Goal: Obtain resource: Obtain resource

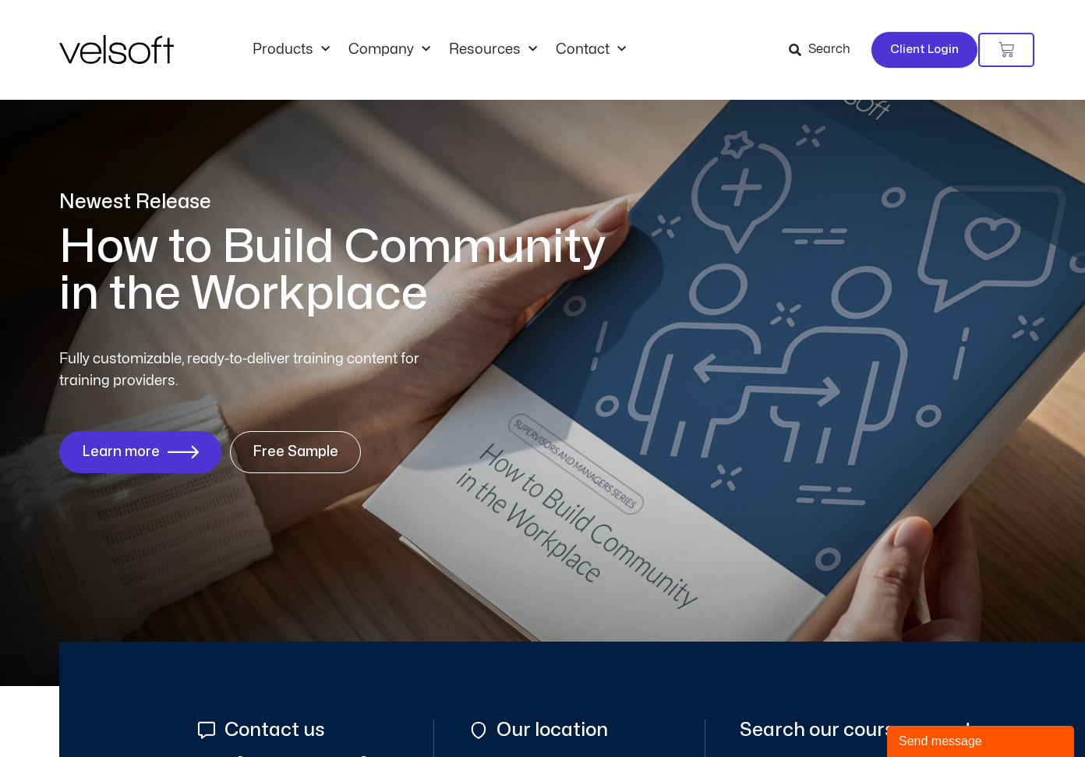
click at [930, 52] on span "Client Login" at bounding box center [924, 50] width 69 height 20
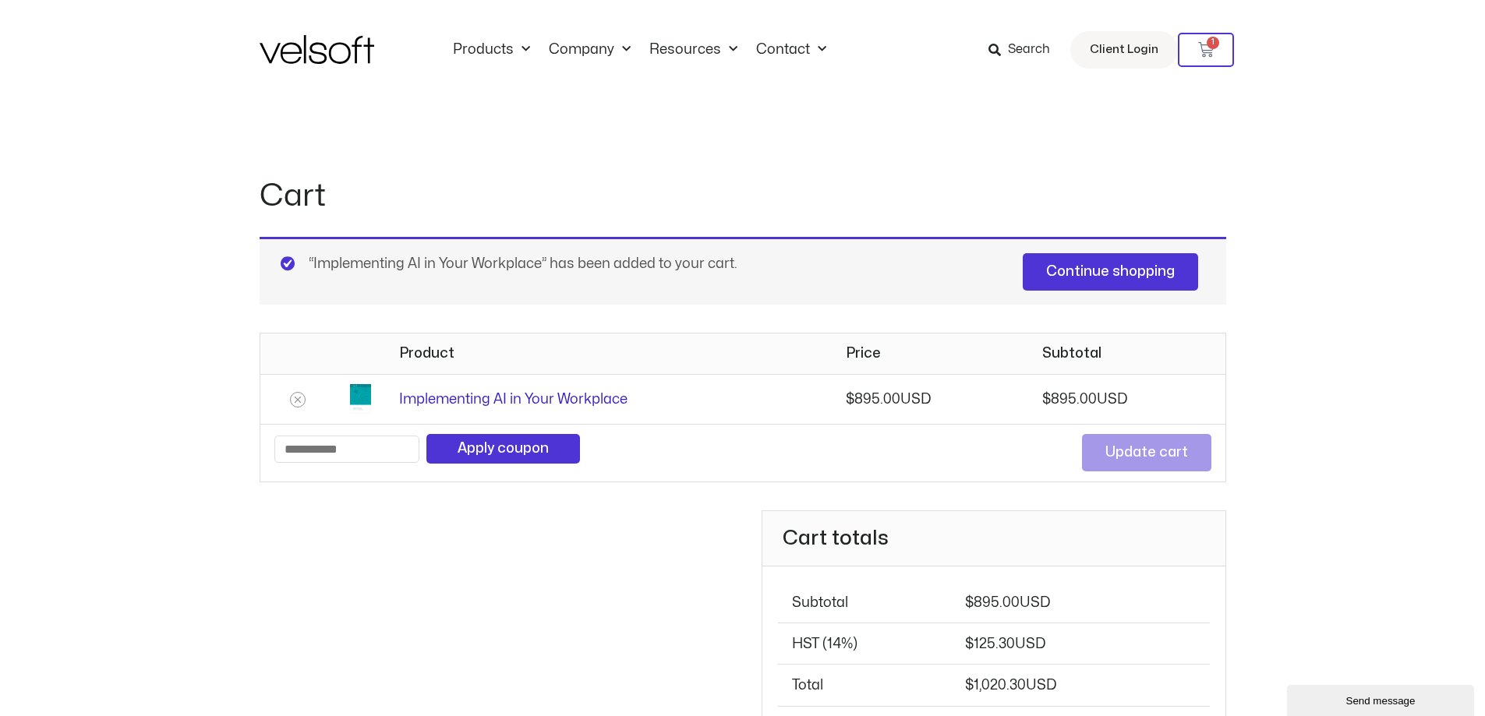
click at [495, 398] on link "Implementing AI in Your Workplace" at bounding box center [513, 399] width 228 height 13
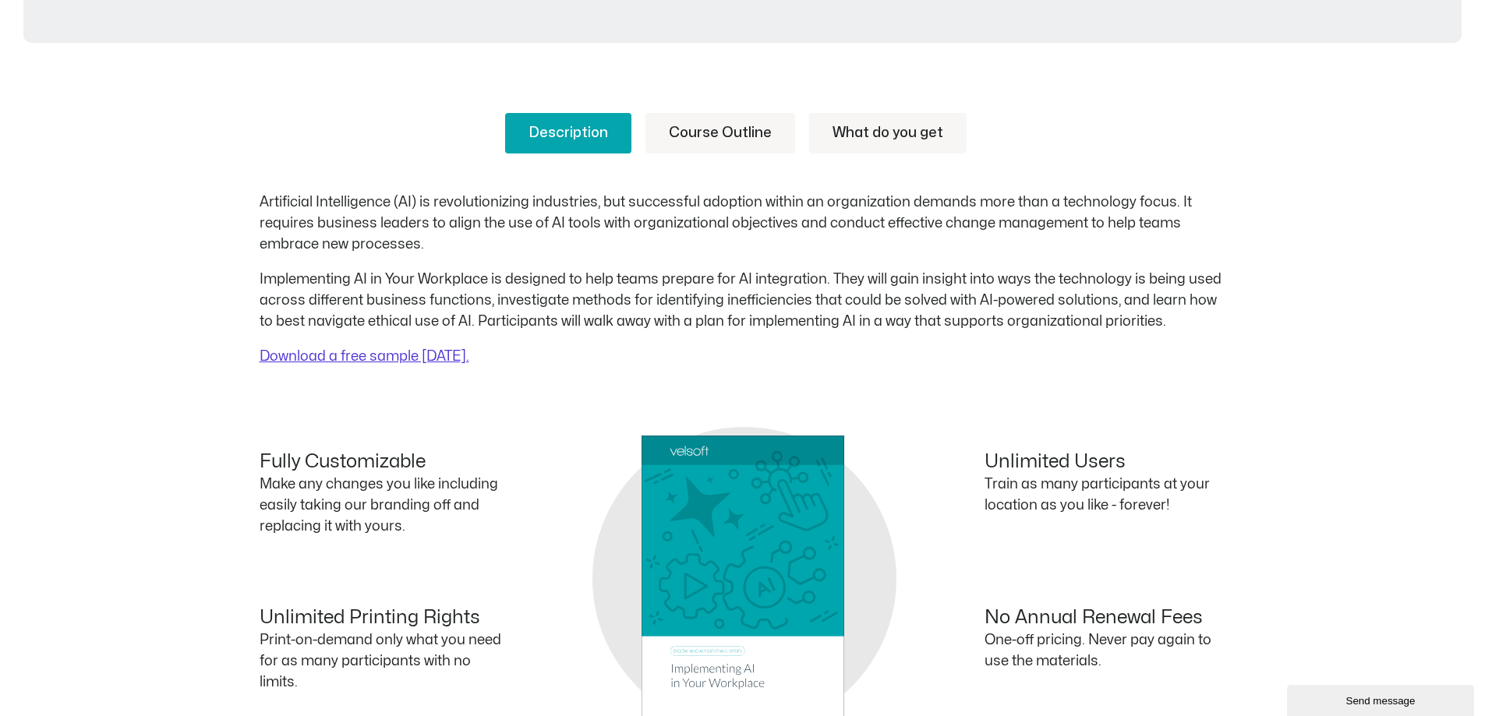
scroll to position [560, 0]
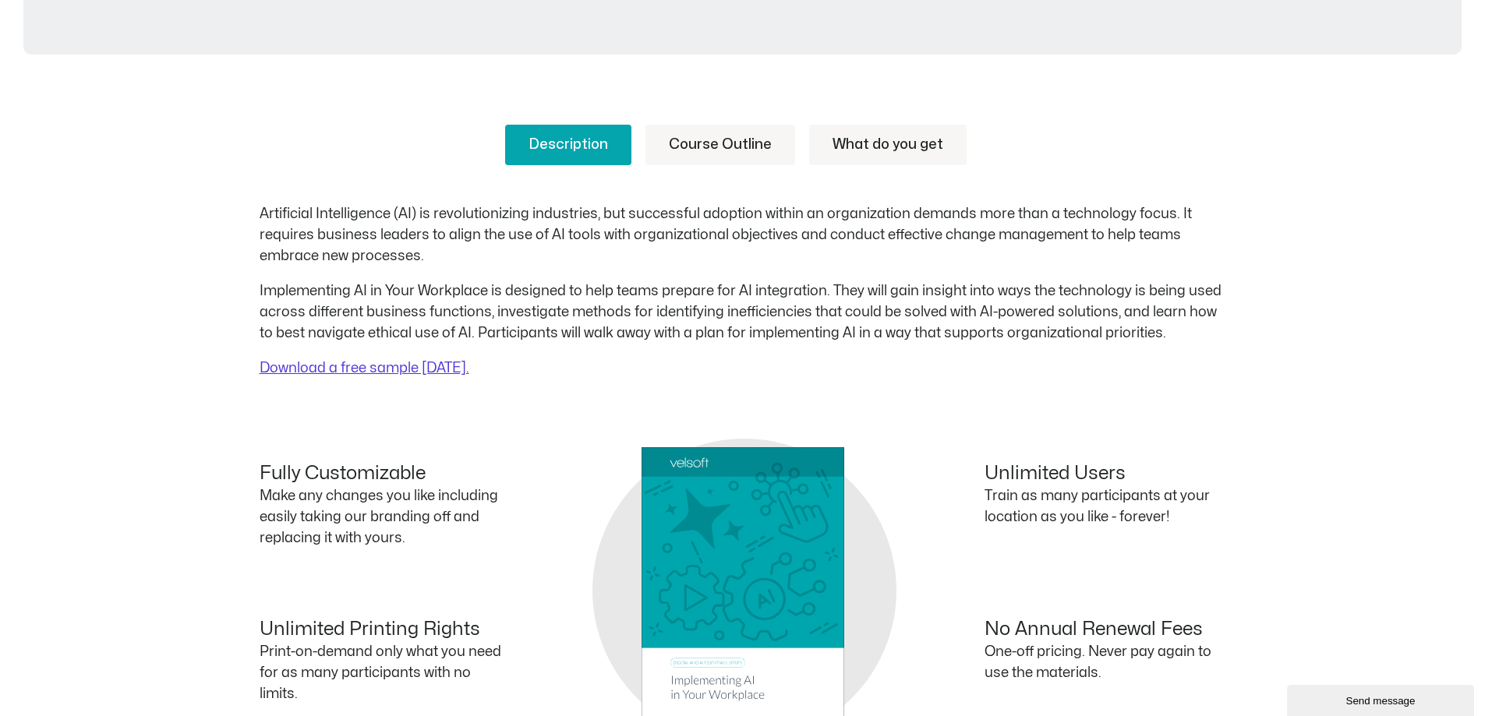
click at [715, 143] on link "Course Outline" at bounding box center [720, 145] width 150 height 41
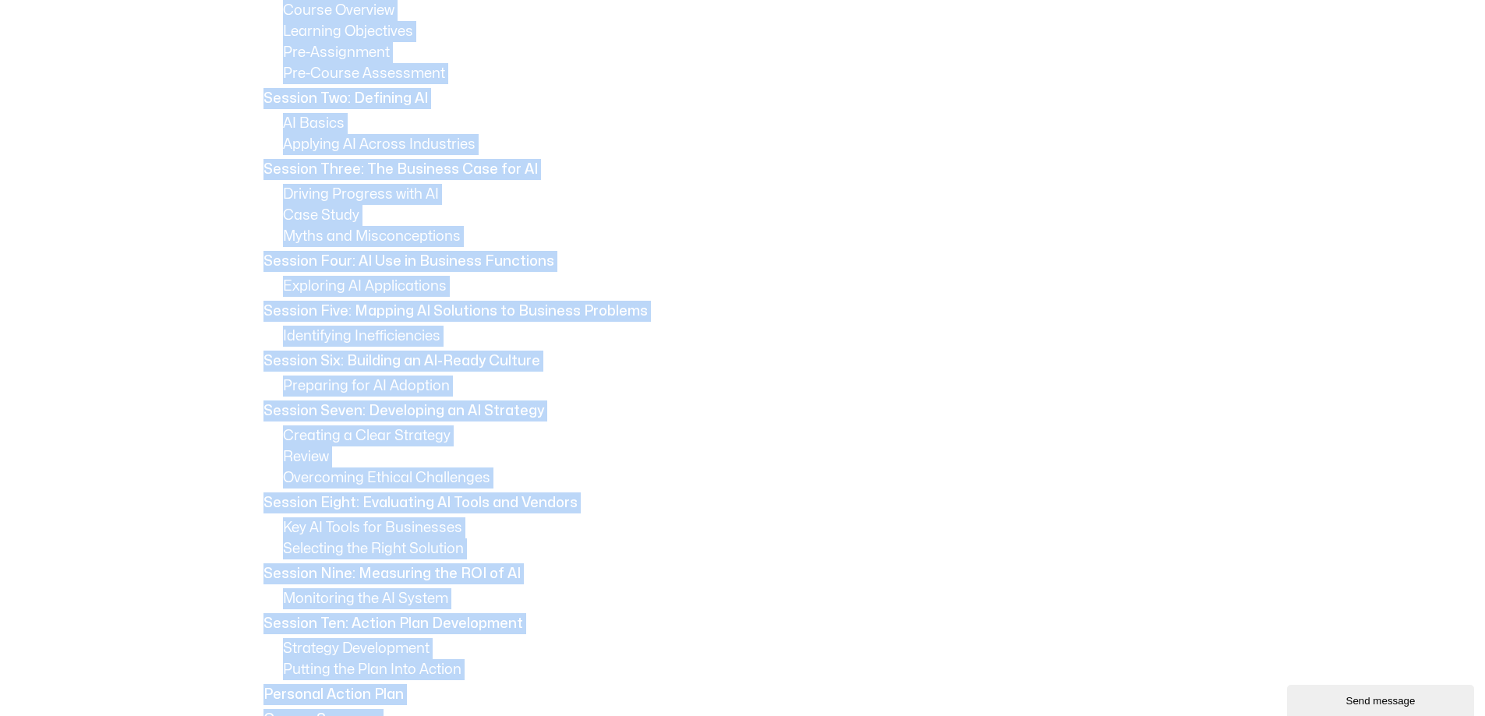
scroll to position [592, 0]
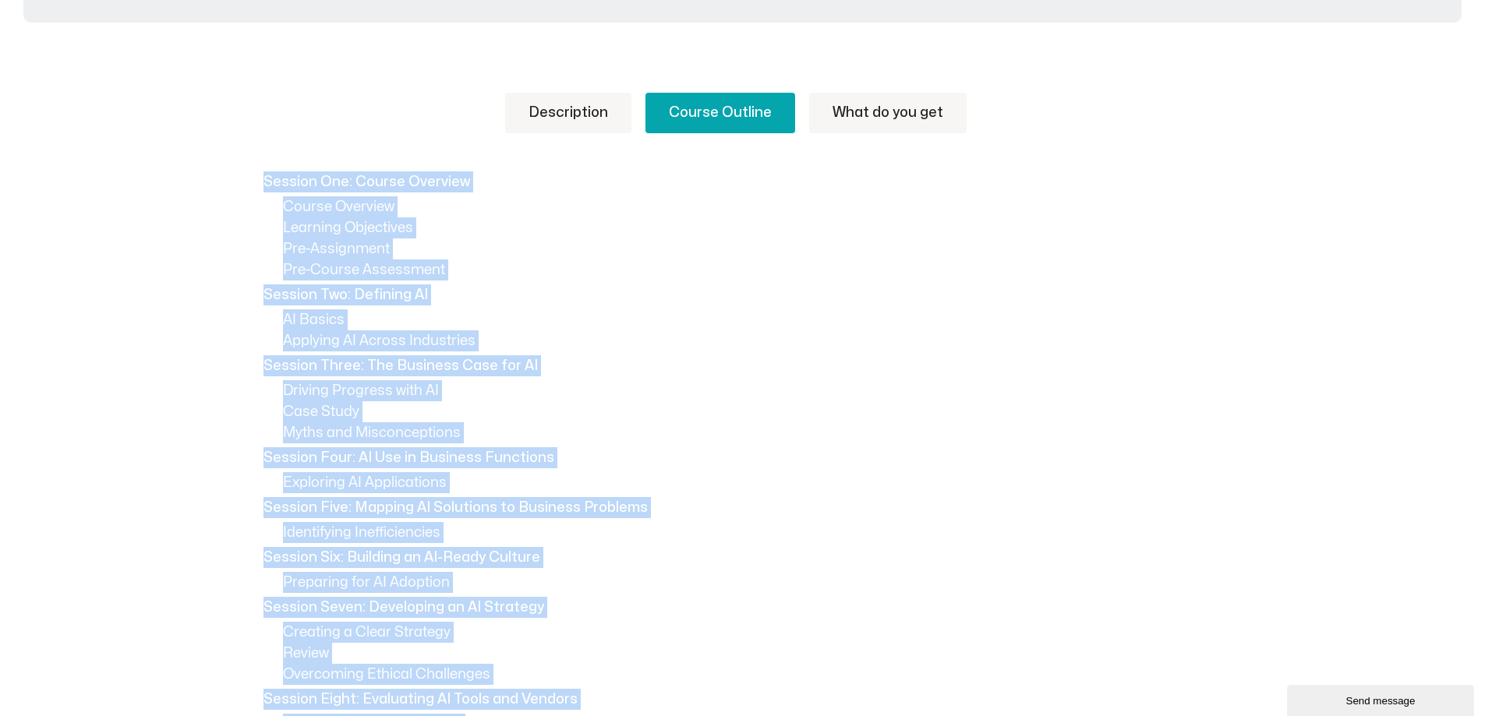
drag, startPoint x: 574, startPoint y: 606, endPoint x: 260, endPoint y: 181, distance: 527.9
click at [260, 181] on div "Session One: Course Overview Course Overview Learning Objectives Pre-Assignment…" at bounding box center [743, 707] width 967 height 1073
copy div "Session One: Course Overview Course Overview Learning Objectives Pre-Assignment…"
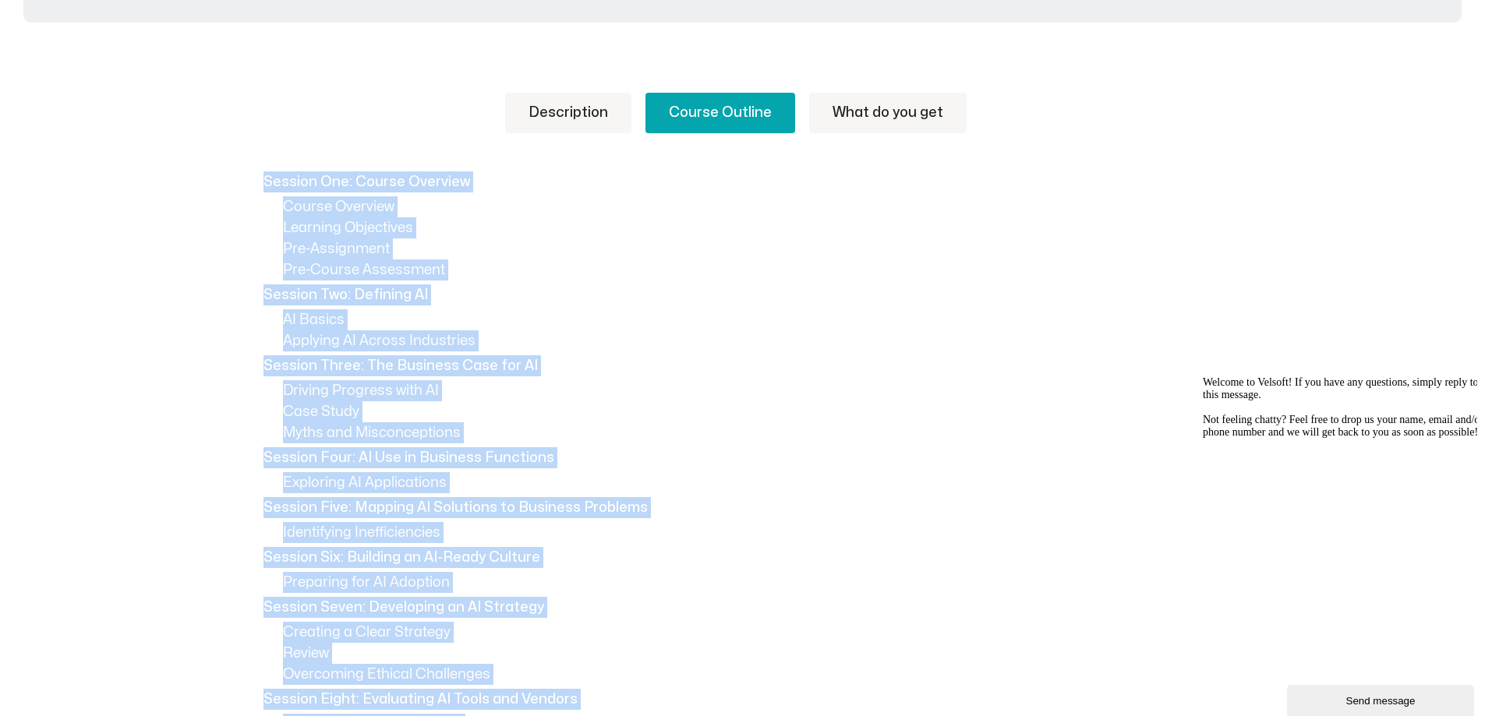
click at [774, 468] on p "Session Four: AI Use in Business Functions" at bounding box center [742, 457] width 959 height 21
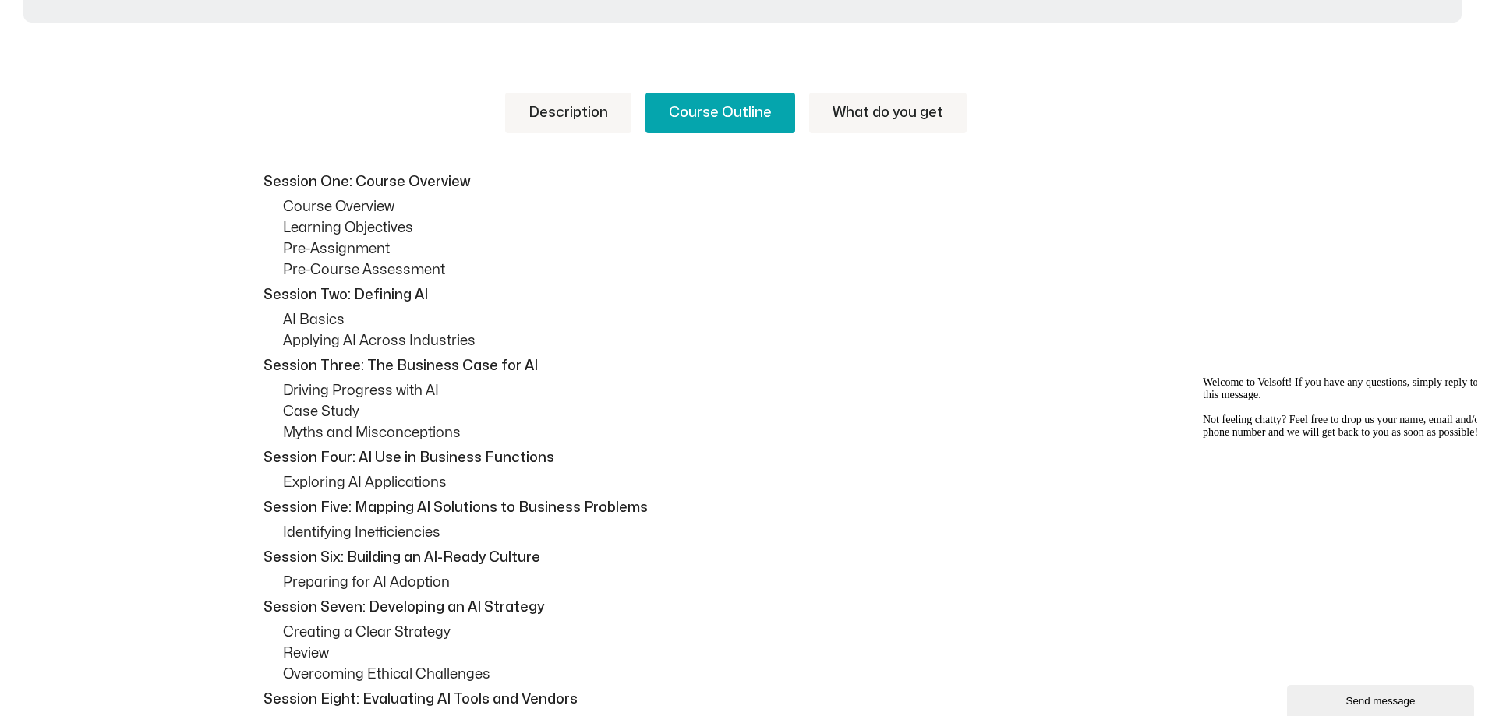
click at [909, 117] on link "What do you get" at bounding box center [887, 113] width 157 height 41
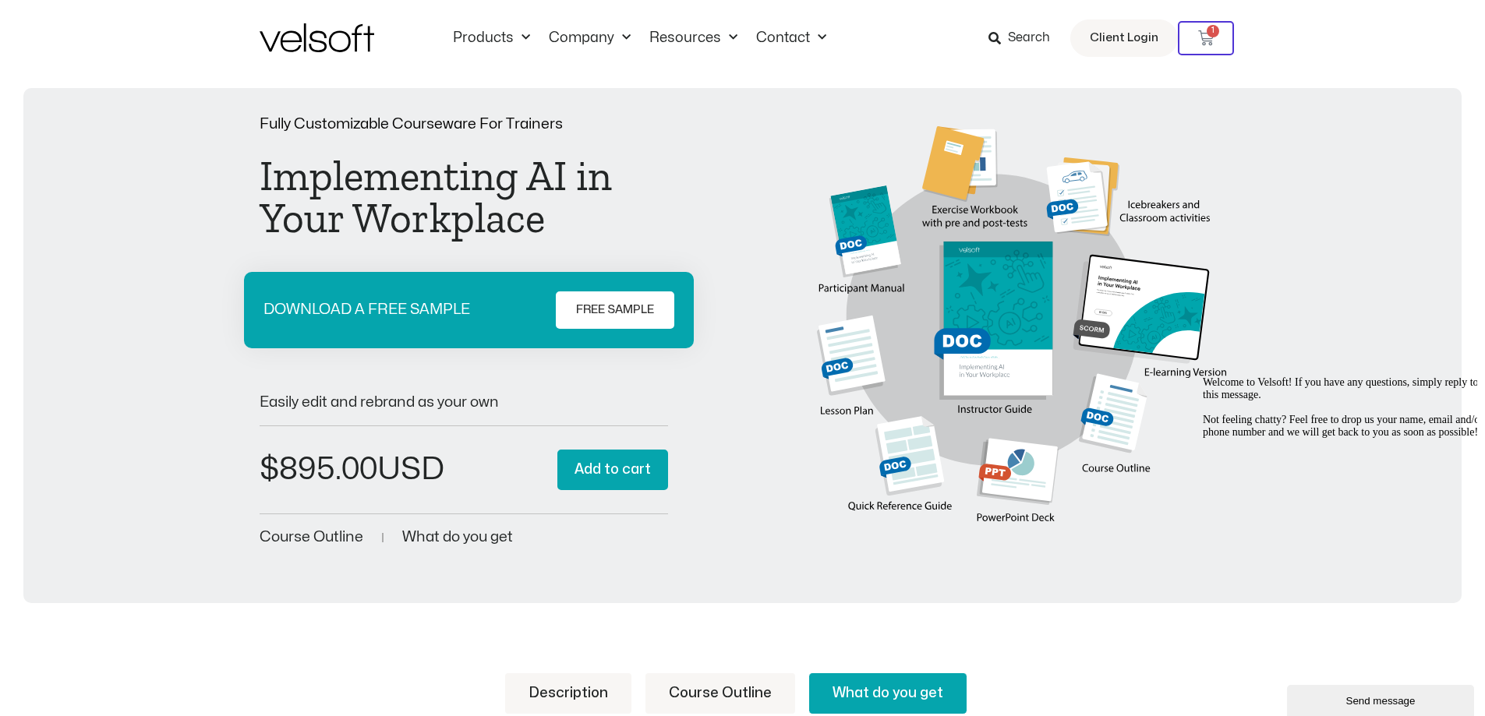
scroll to position [0, 0]
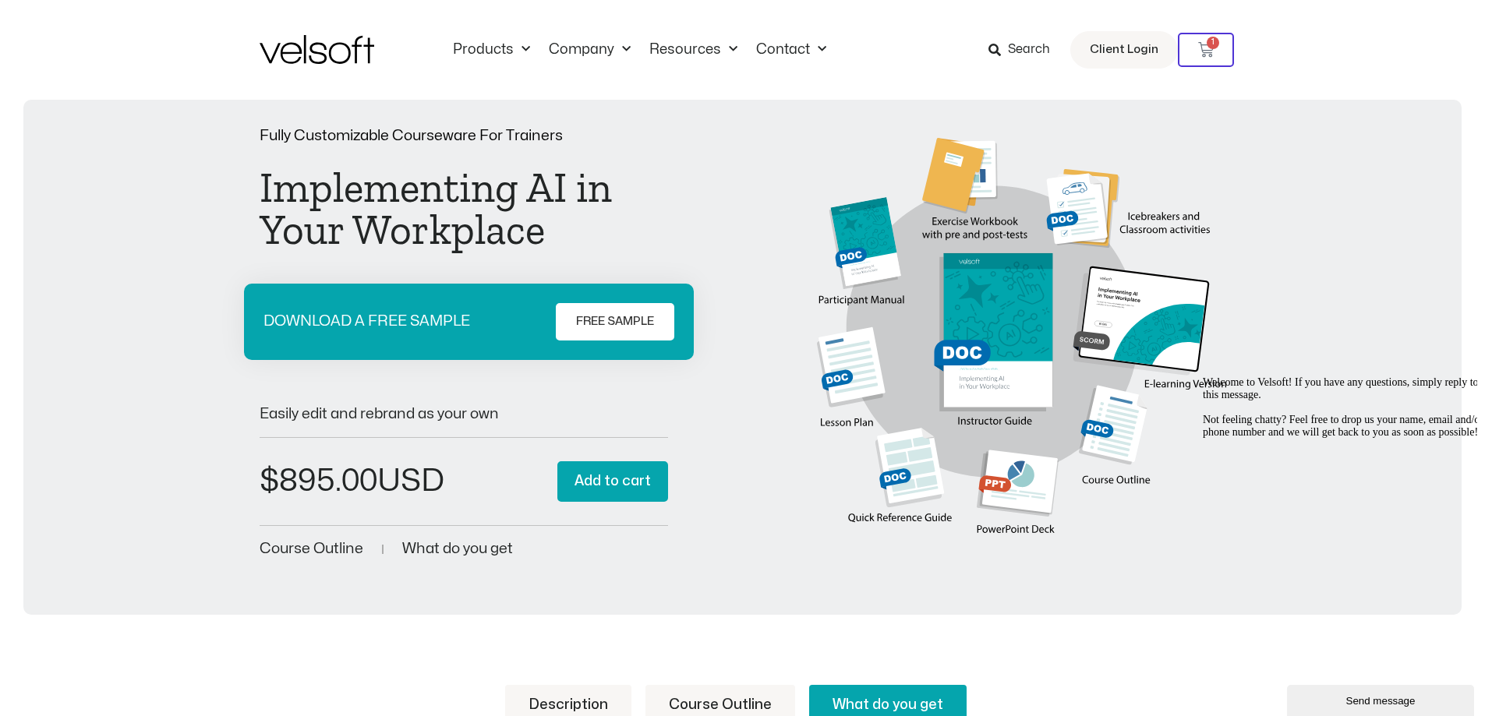
click at [624, 324] on span "FREE SAMPLE" at bounding box center [615, 322] width 78 height 19
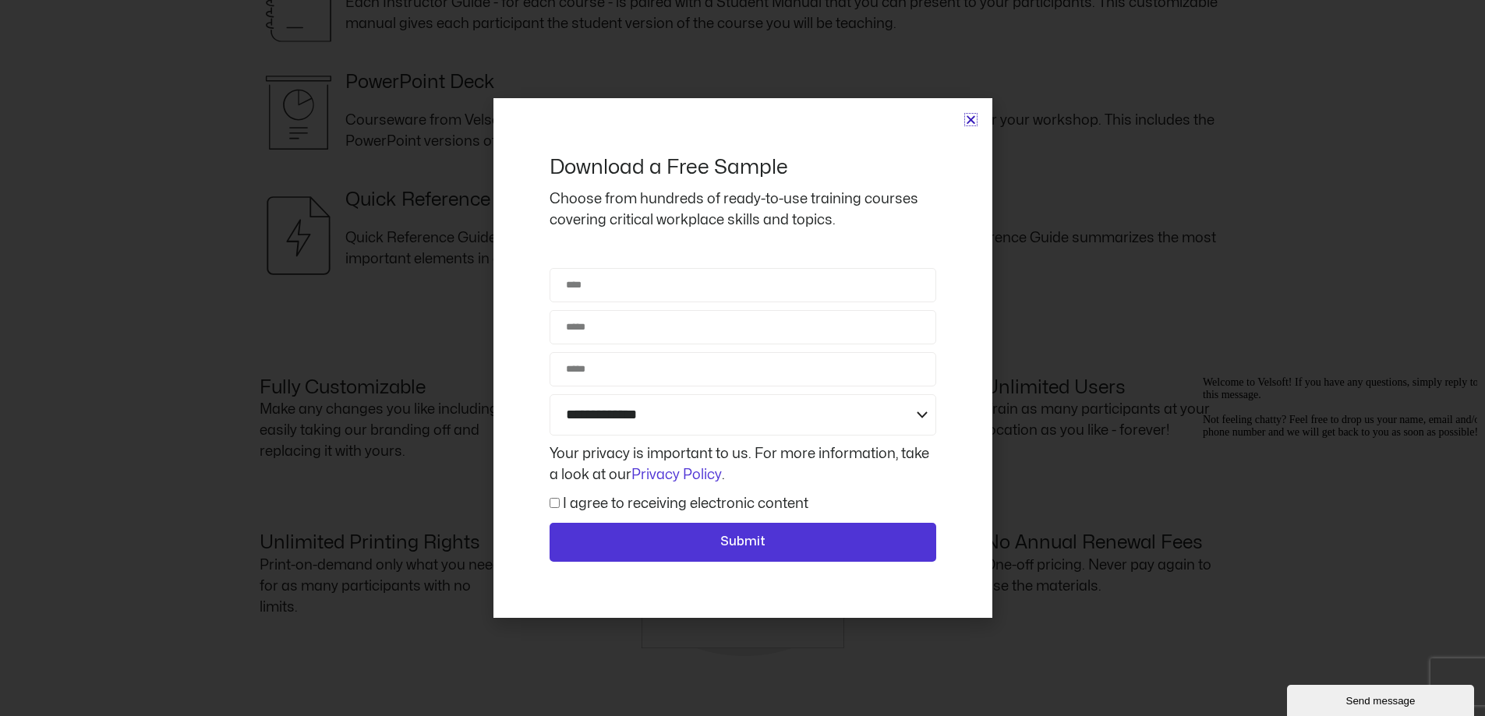
scroll to position [1726, 0]
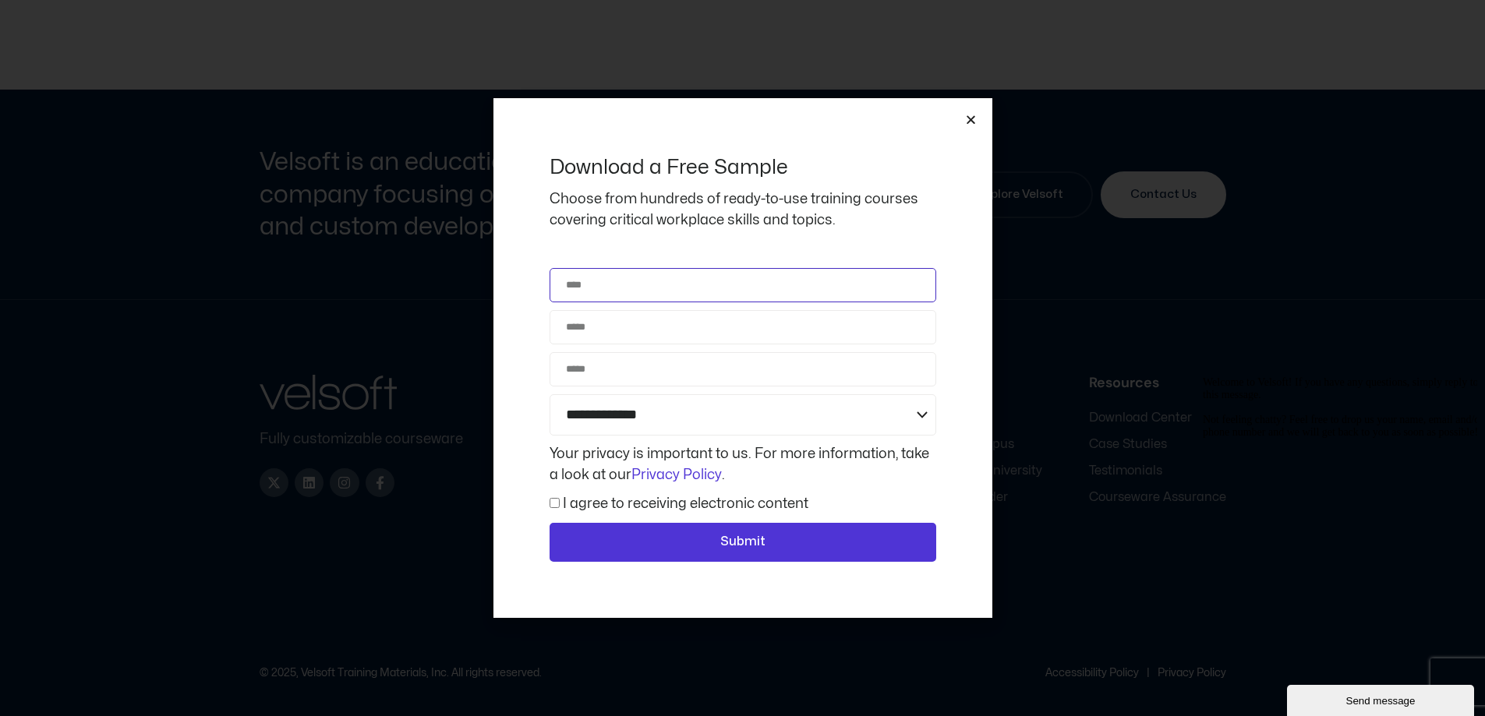
click at [606, 285] on input "Name" at bounding box center [743, 285] width 387 height 34
type input "****"
click at [576, 334] on input "Email" at bounding box center [743, 327] width 387 height 34
type input "**********"
click at [602, 373] on input "Phone" at bounding box center [743, 369] width 387 height 34
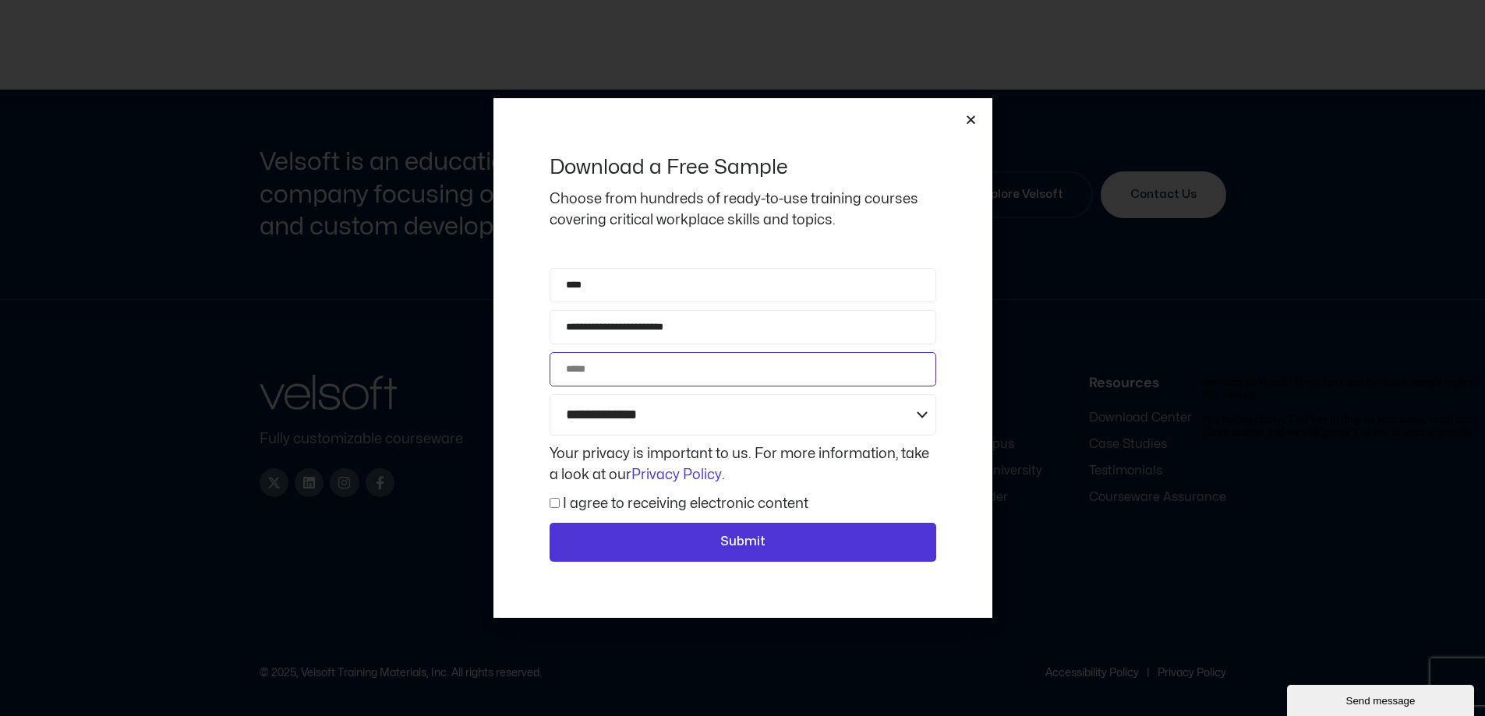
type input "**********"
click at [644, 412] on select "**********" at bounding box center [743, 414] width 387 height 41
select select "**********"
click at [550, 394] on select "**********" at bounding box center [743, 414] width 387 height 41
click at [712, 326] on input "**********" at bounding box center [743, 327] width 387 height 34
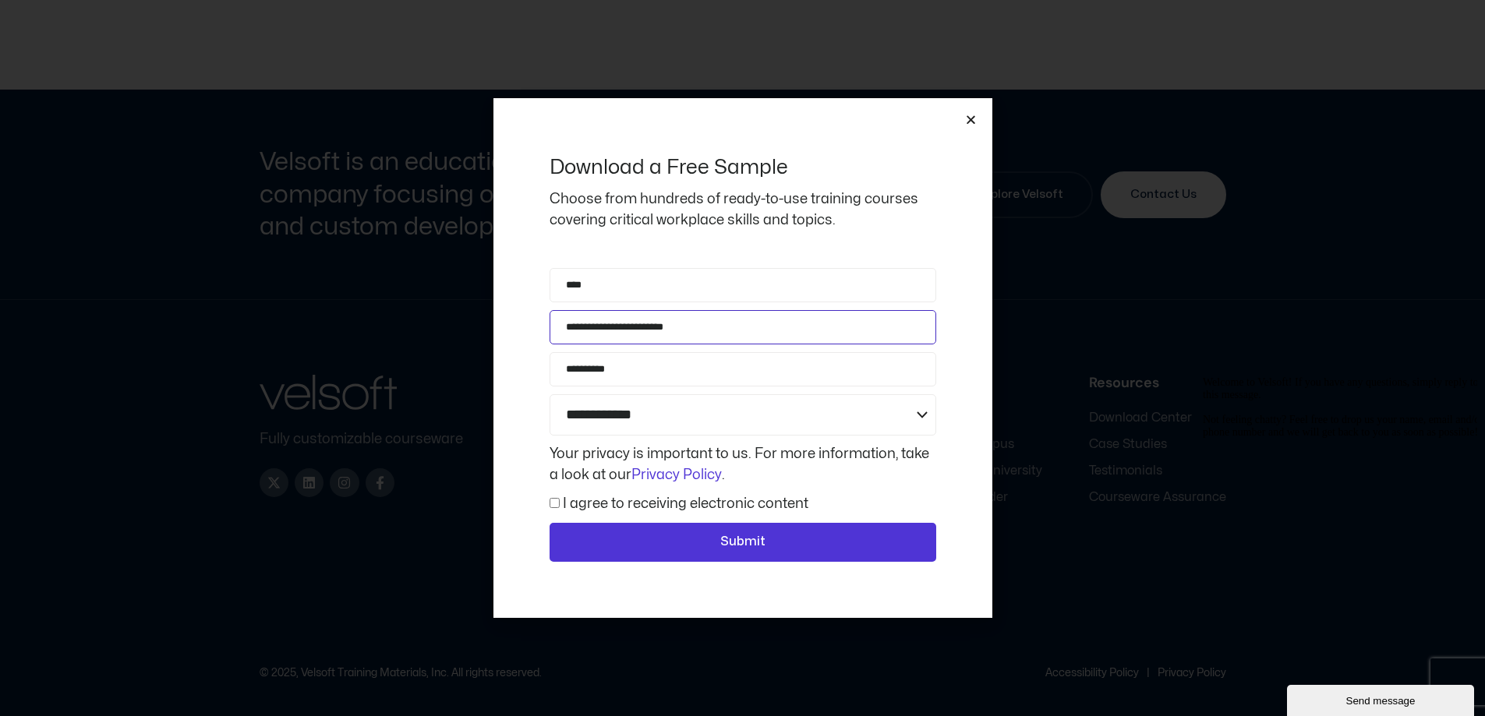
drag, startPoint x: 701, startPoint y: 330, endPoint x: 529, endPoint y: 334, distance: 172.3
click at [529, 334] on div "**********" at bounding box center [742, 358] width 499 height 520
type input "**********"
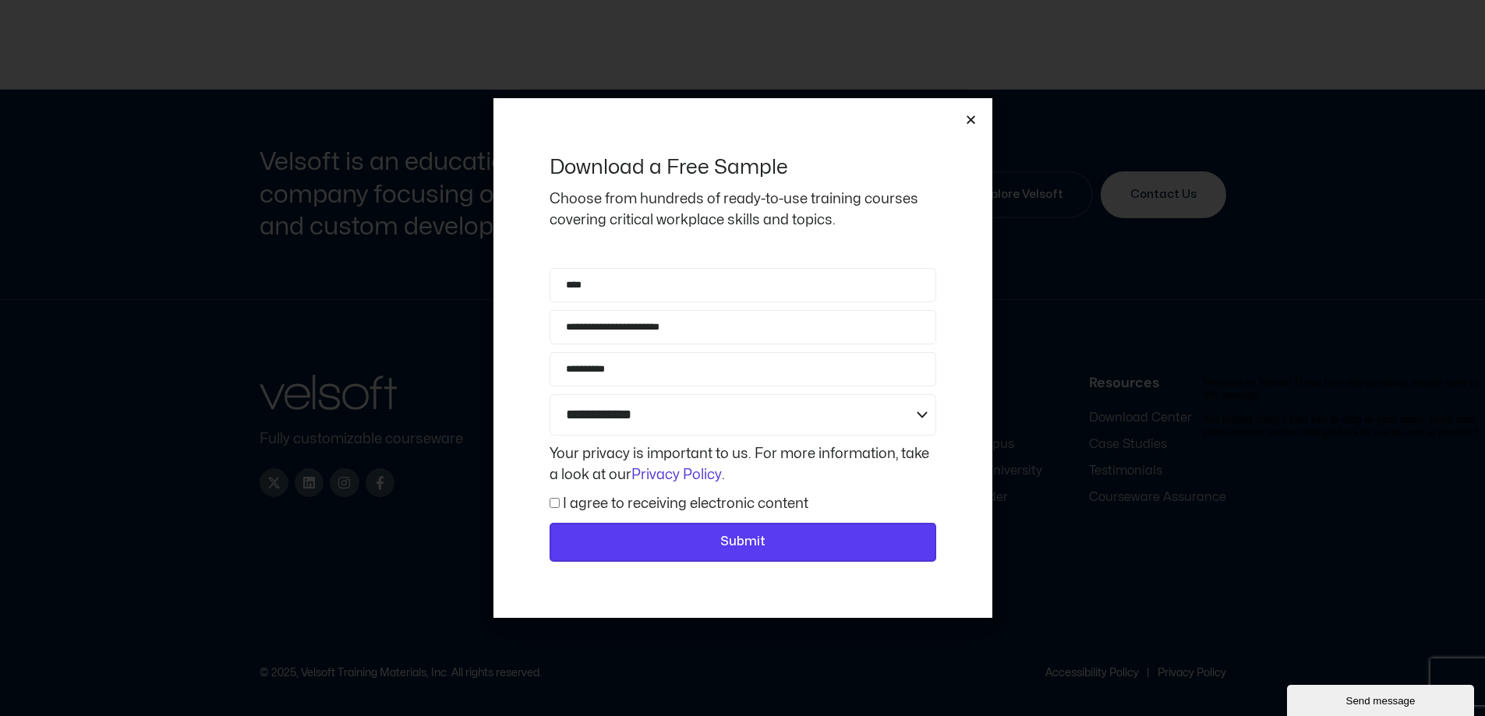
click at [742, 541] on span "Submit" at bounding box center [742, 542] width 45 height 20
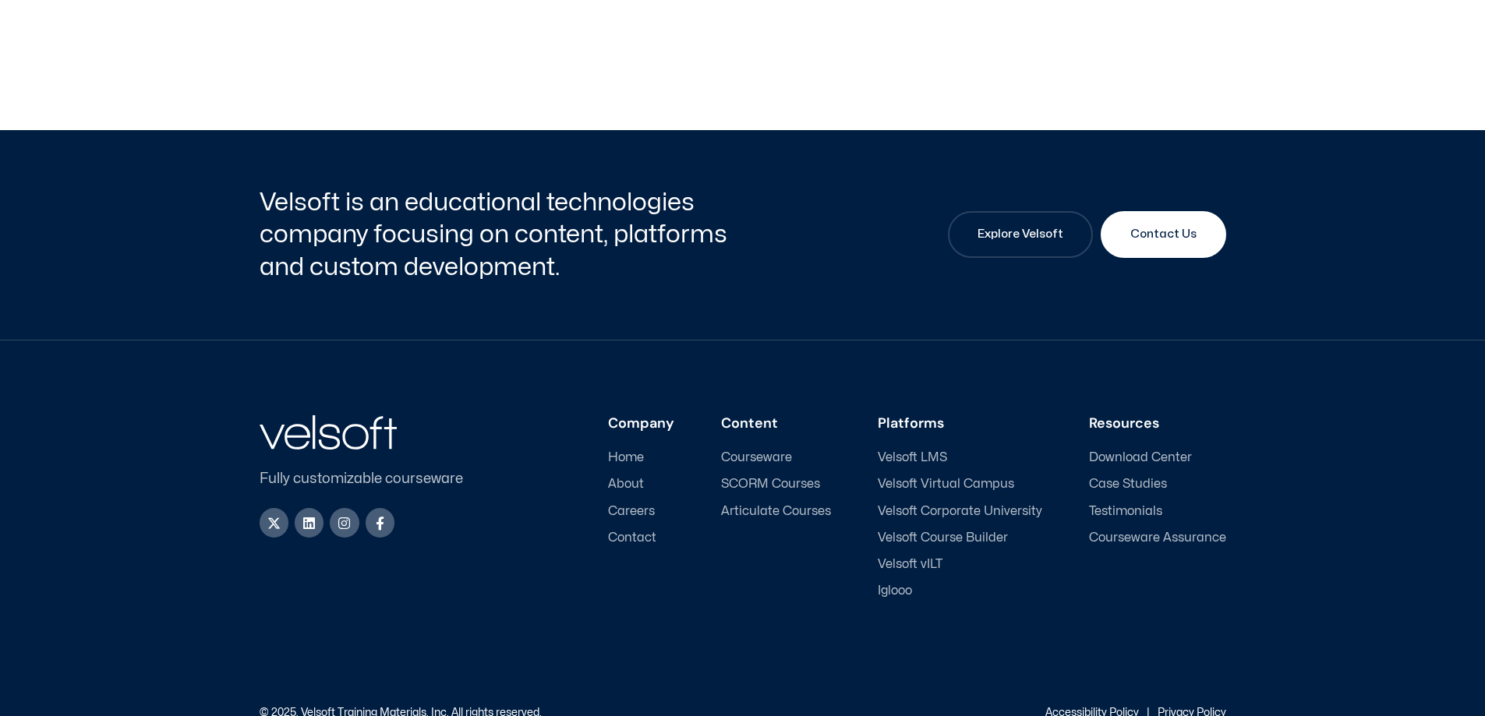
scroll to position [1360, 0]
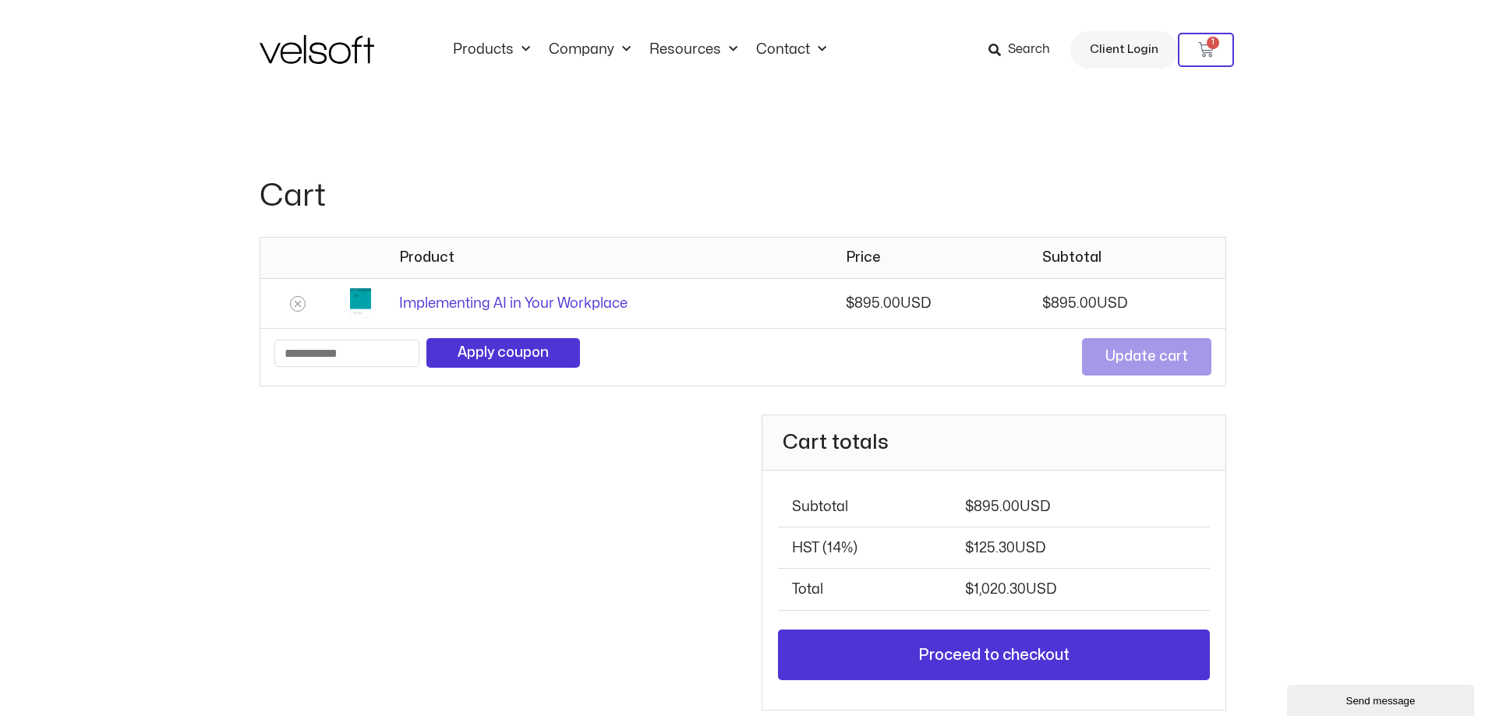
click at [1031, 50] on span "Search" at bounding box center [1029, 50] width 42 height 20
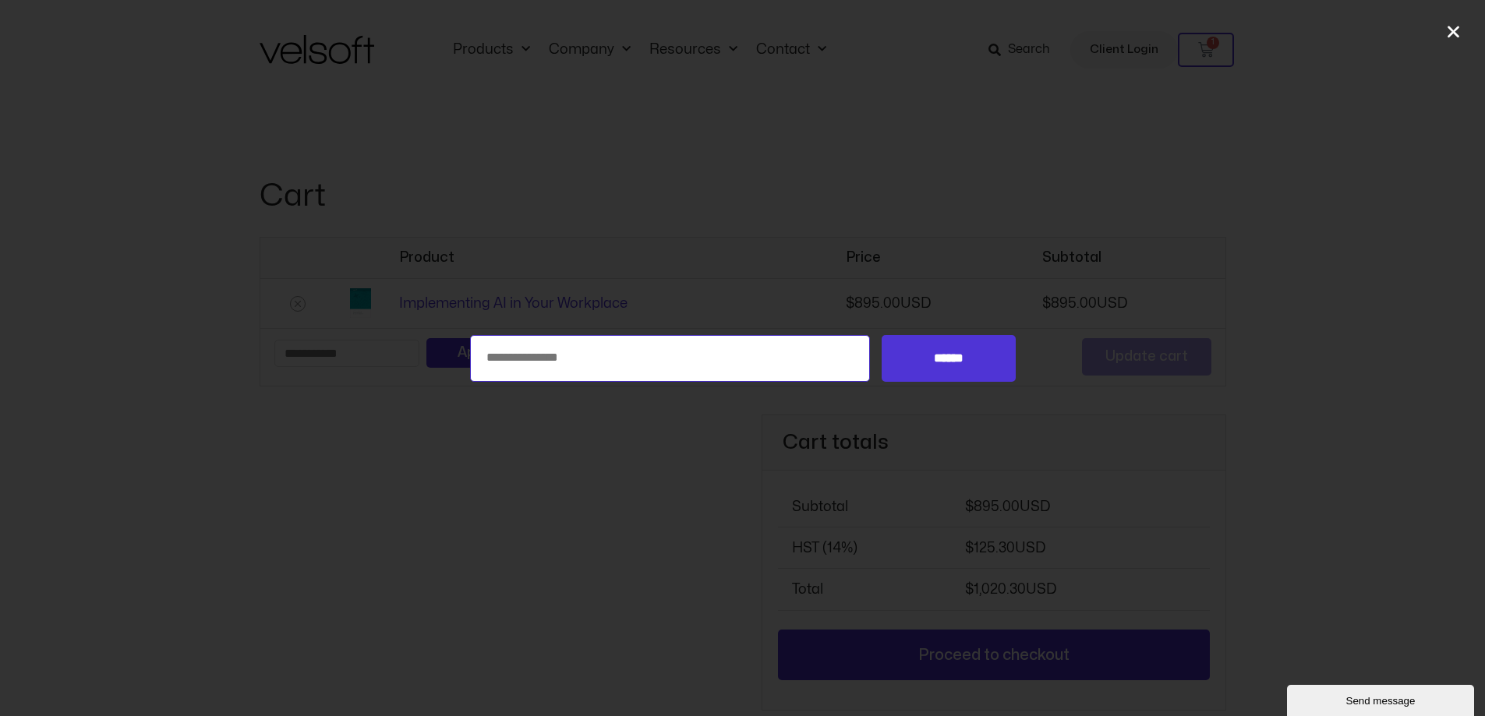
click at [638, 360] on input "Search for:" at bounding box center [670, 358] width 401 height 47
type input "**"
click at [957, 358] on input "******" at bounding box center [948, 358] width 133 height 47
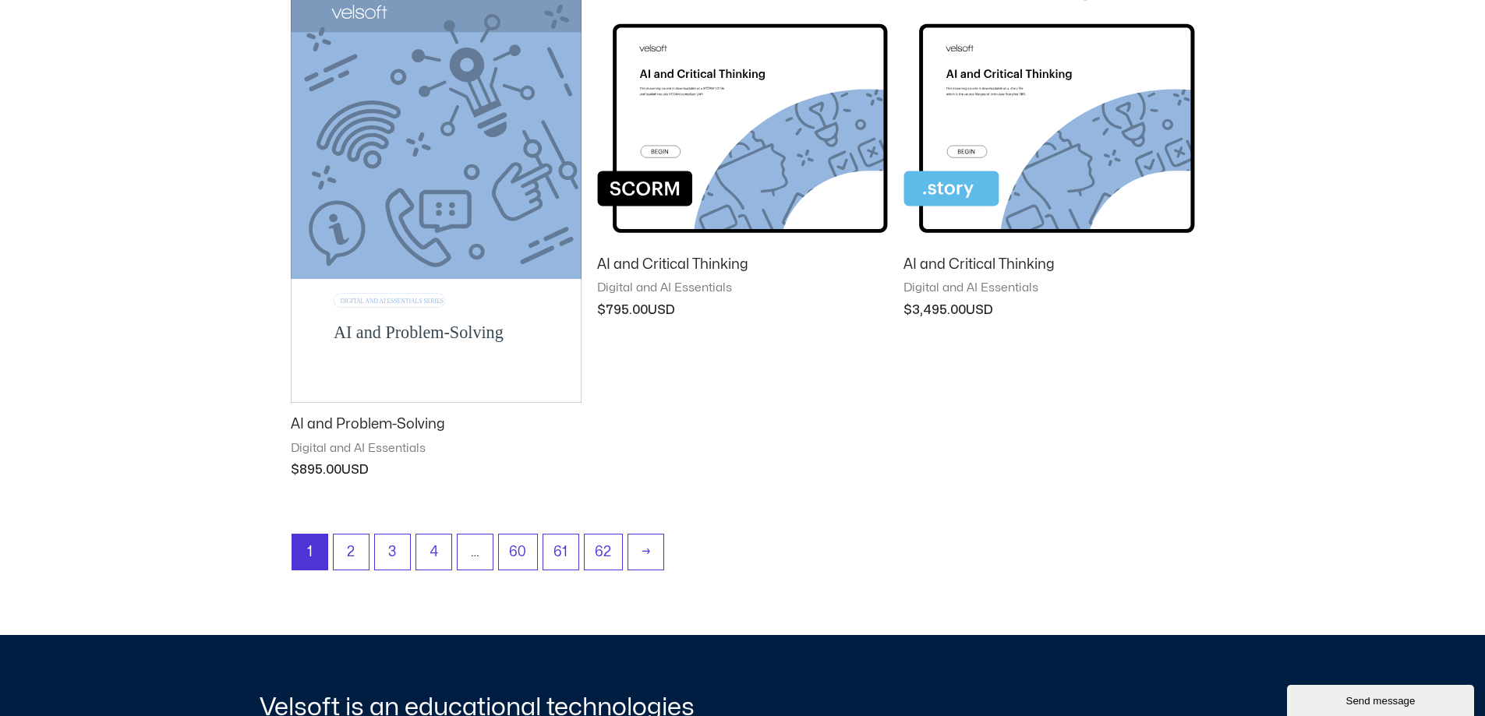
scroll to position [1381, 0]
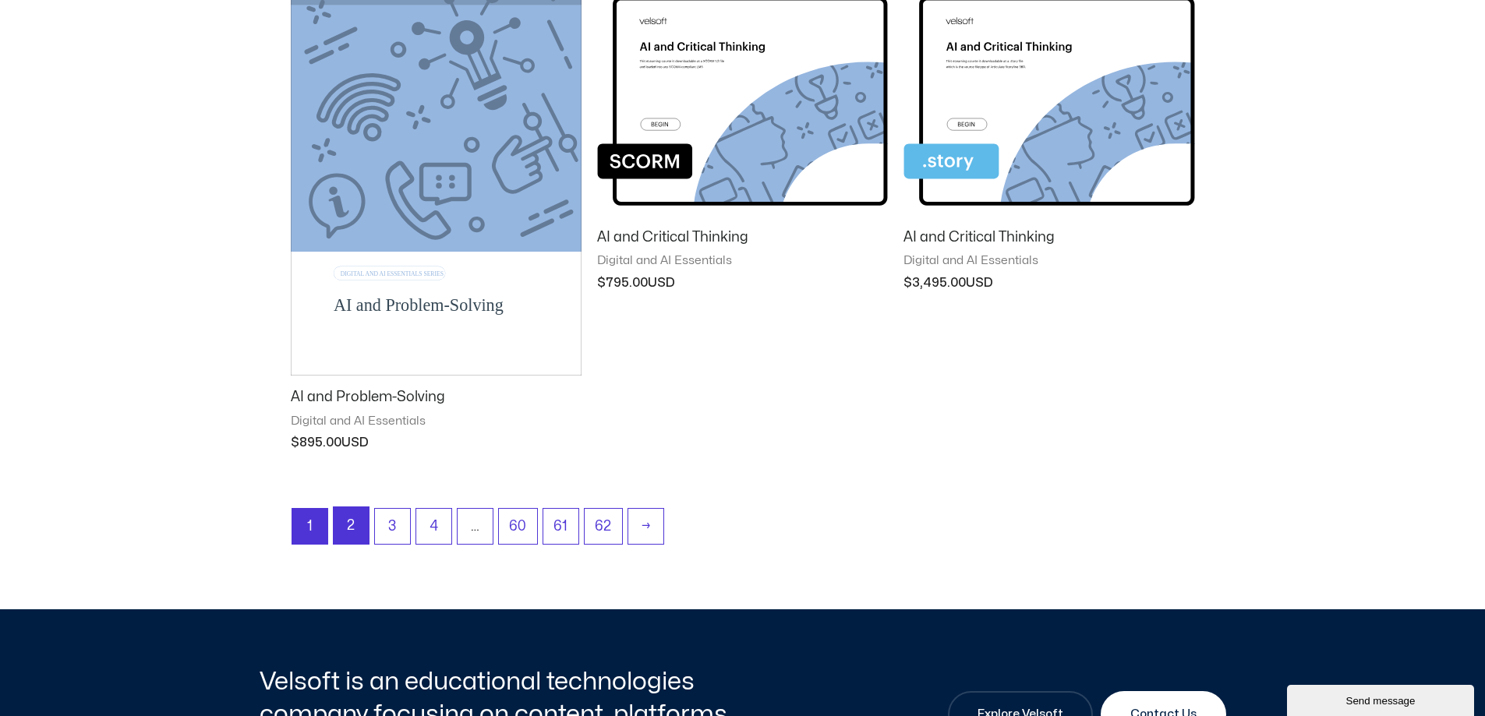
click at [341, 526] on link "2" at bounding box center [351, 525] width 35 height 37
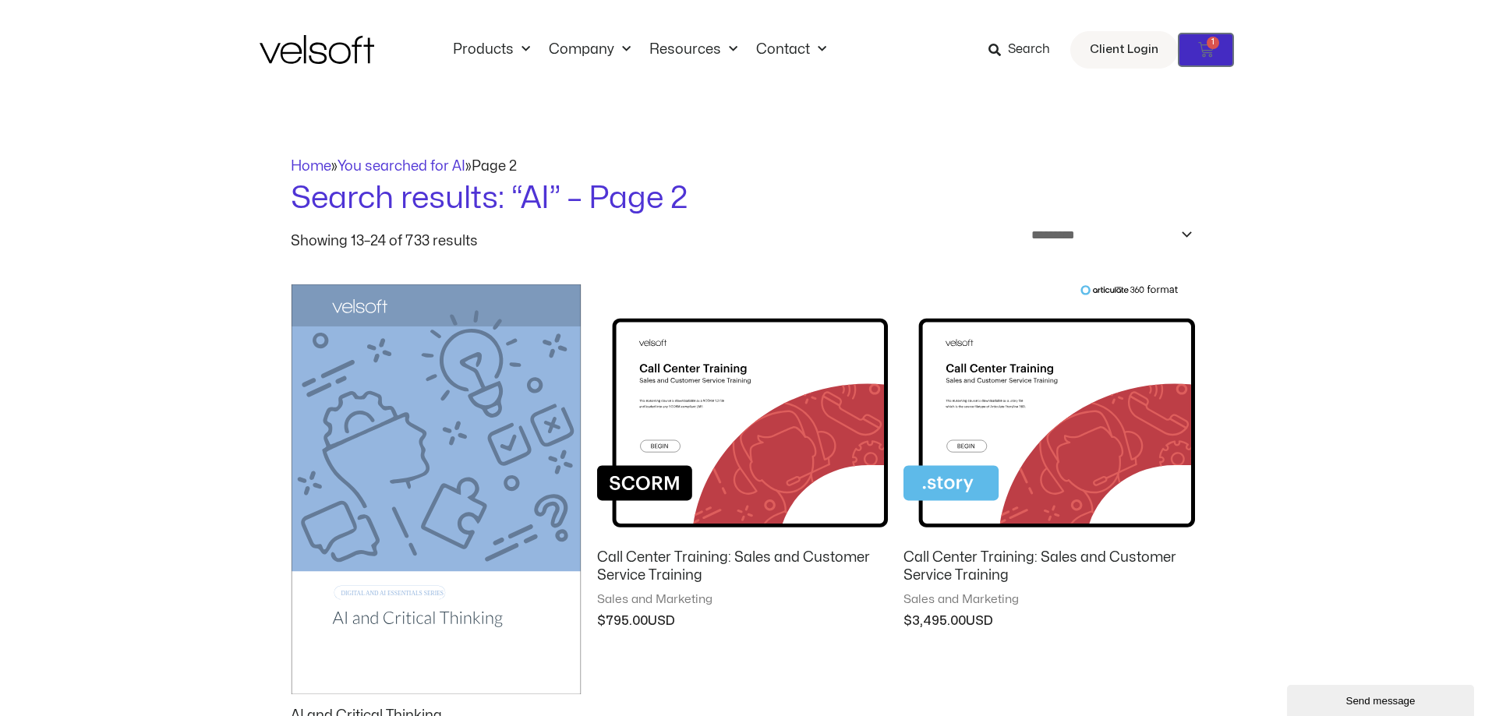
click at [1208, 50] on icon at bounding box center [1206, 50] width 16 height 16
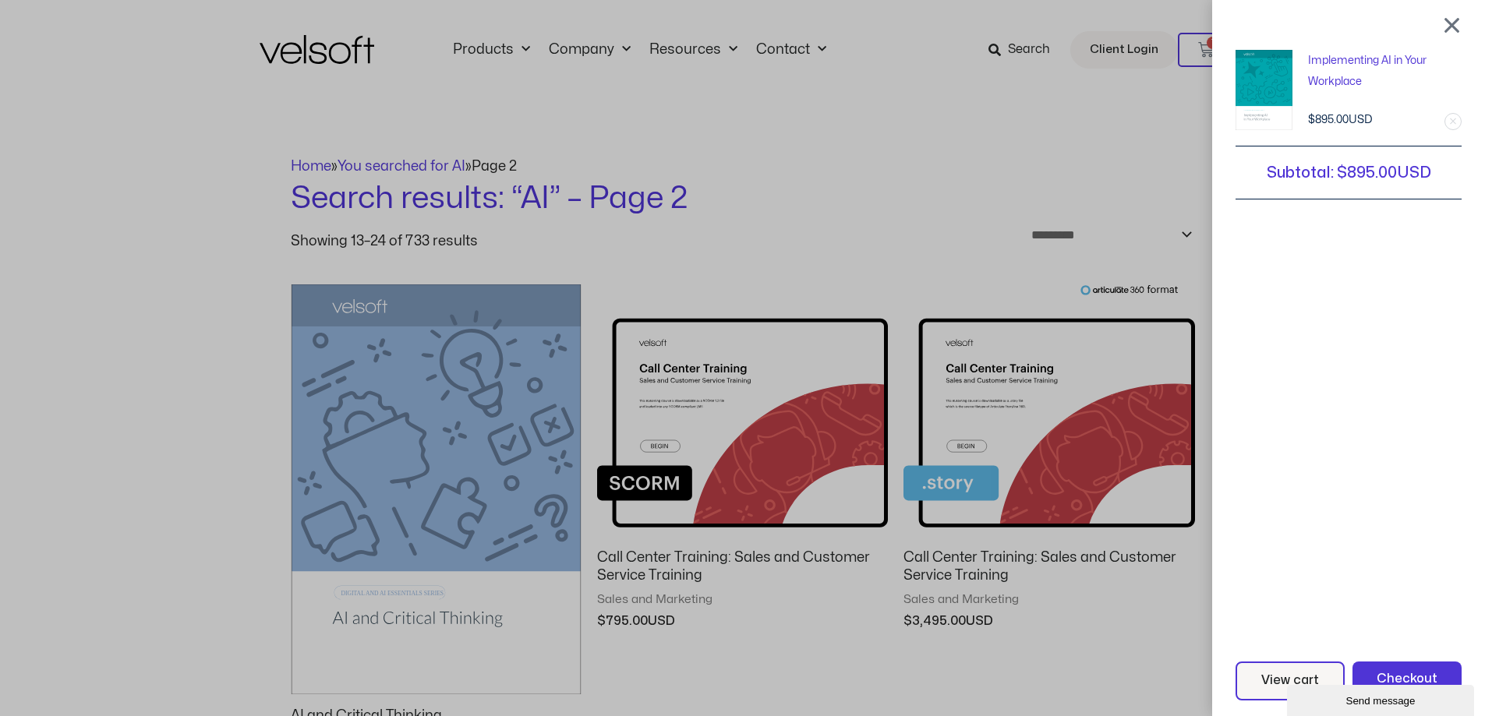
click at [1125, 51] on div "Implementing AI in Your Workplace 1 × $ 895.00 Subtotal: $ 895.00 View cart Che…" at bounding box center [742, 358] width 1485 height 716
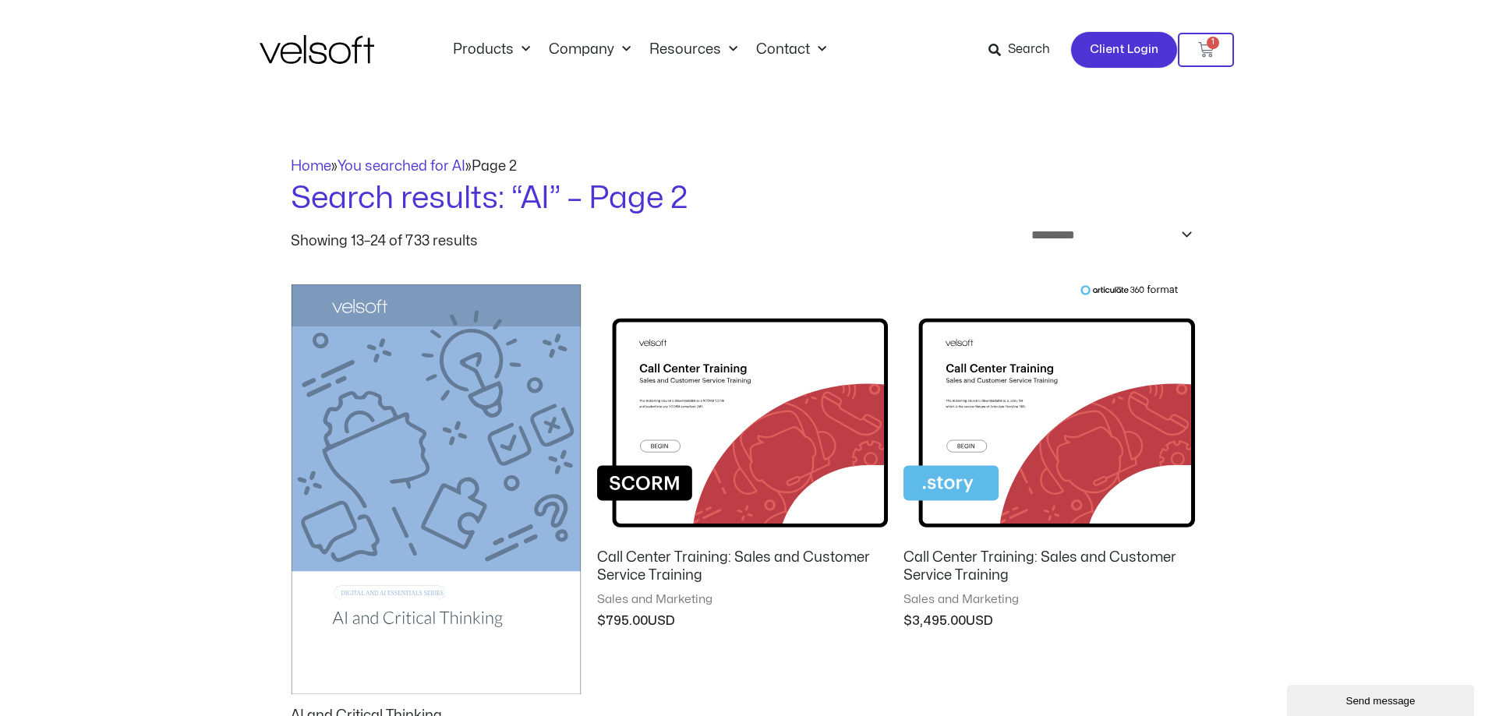
click at [1122, 50] on span "Client Login" at bounding box center [1124, 50] width 69 height 20
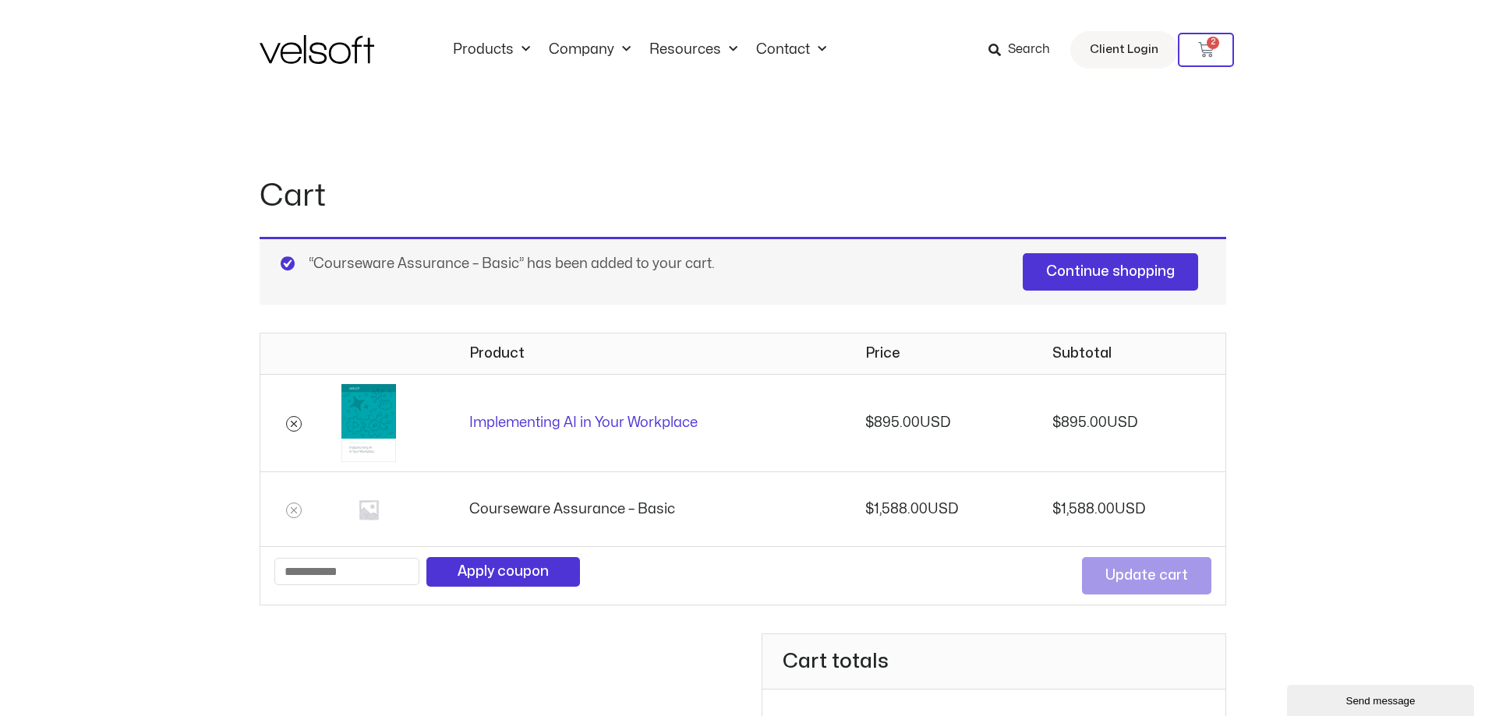
click at [292, 422] on icon "Remove Implementing AI in Your Workplace from cart" at bounding box center [294, 424] width 6 height 6
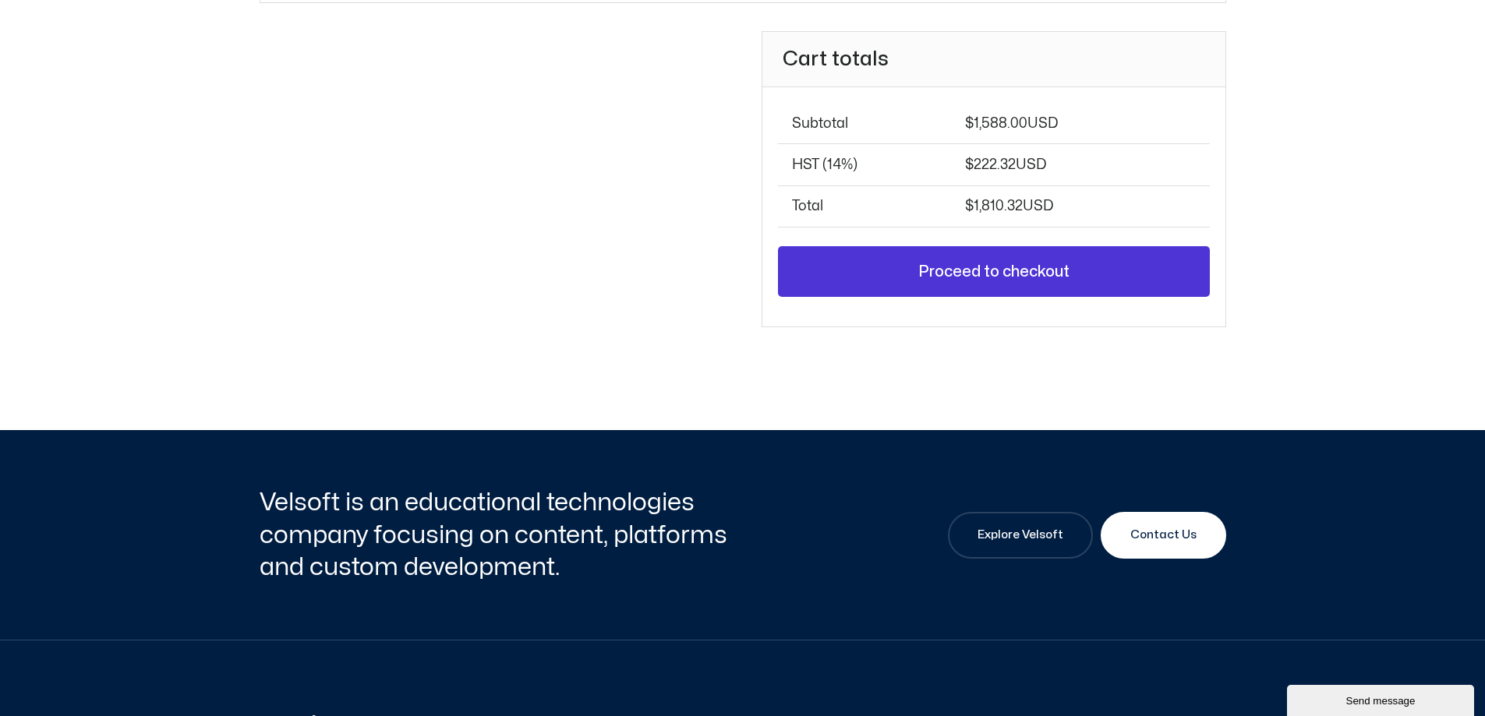
scroll to position [829, 0]
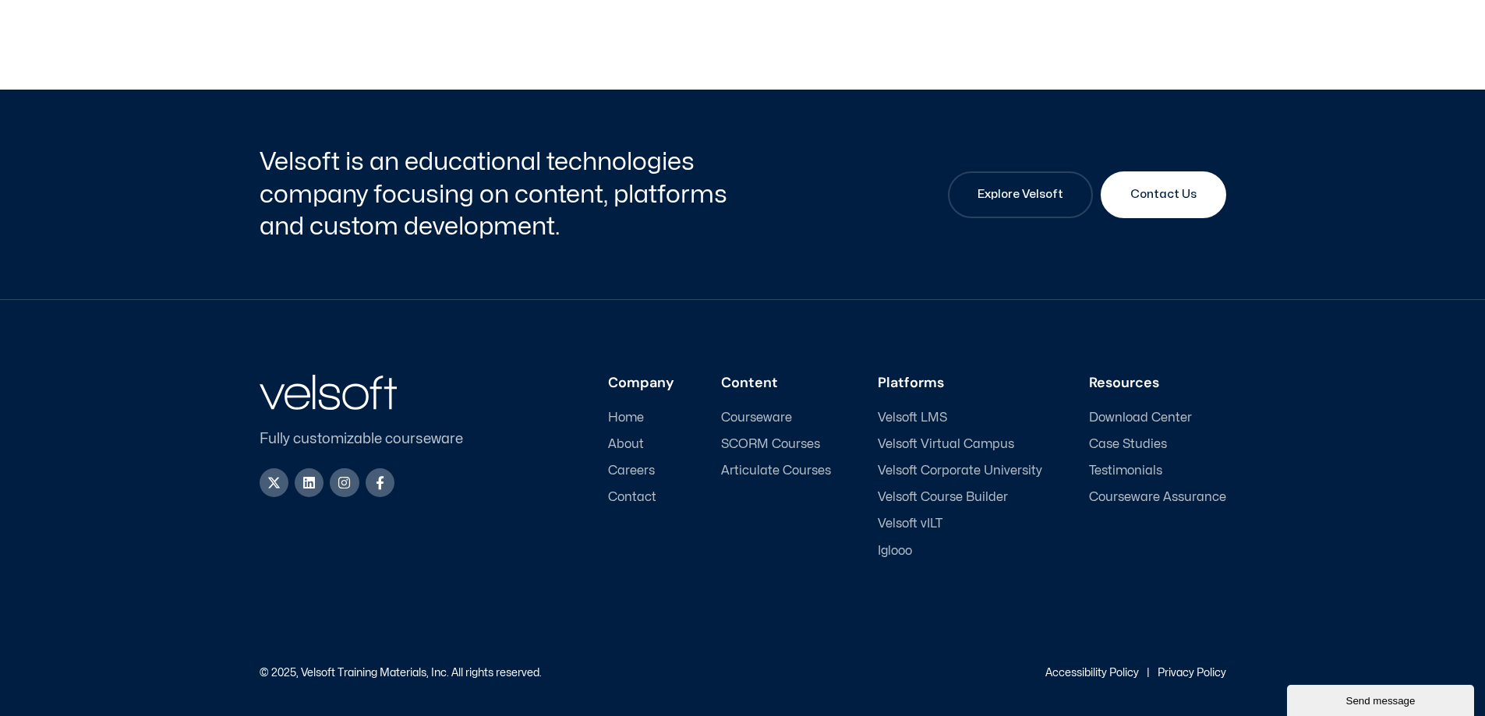
click at [1147, 494] on span "Courseware Assurance" at bounding box center [1157, 497] width 137 height 15
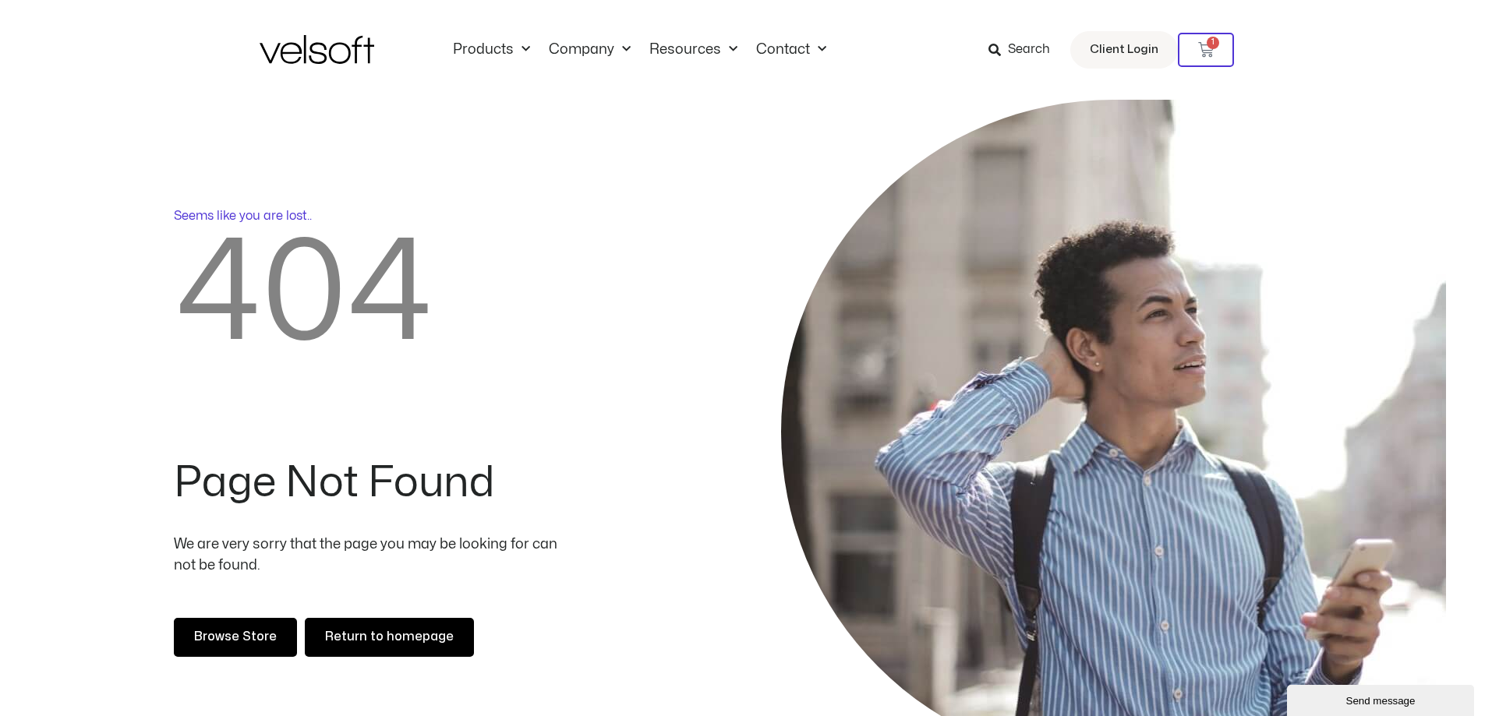
click at [370, 634] on span "Return to homepage" at bounding box center [389, 638] width 129 height 20
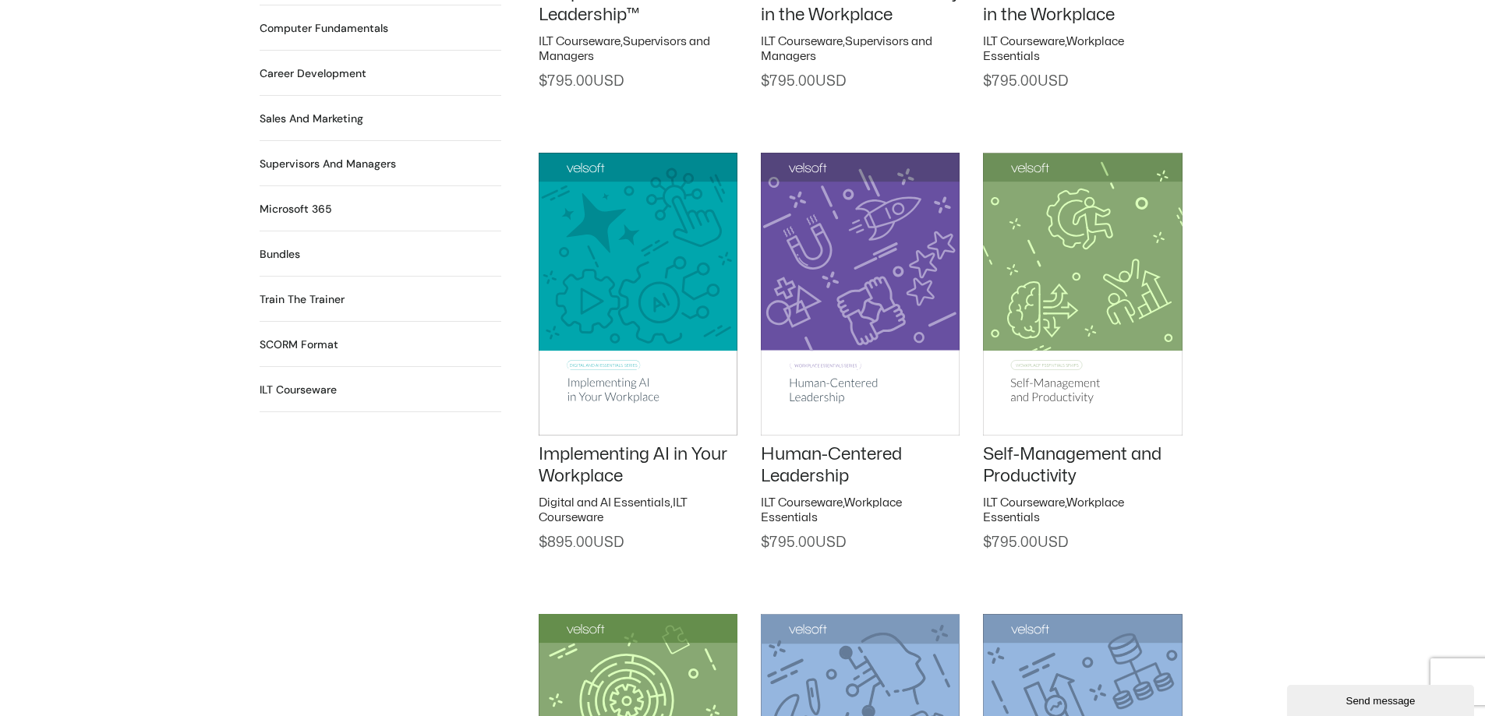
scroll to position [1510, 0]
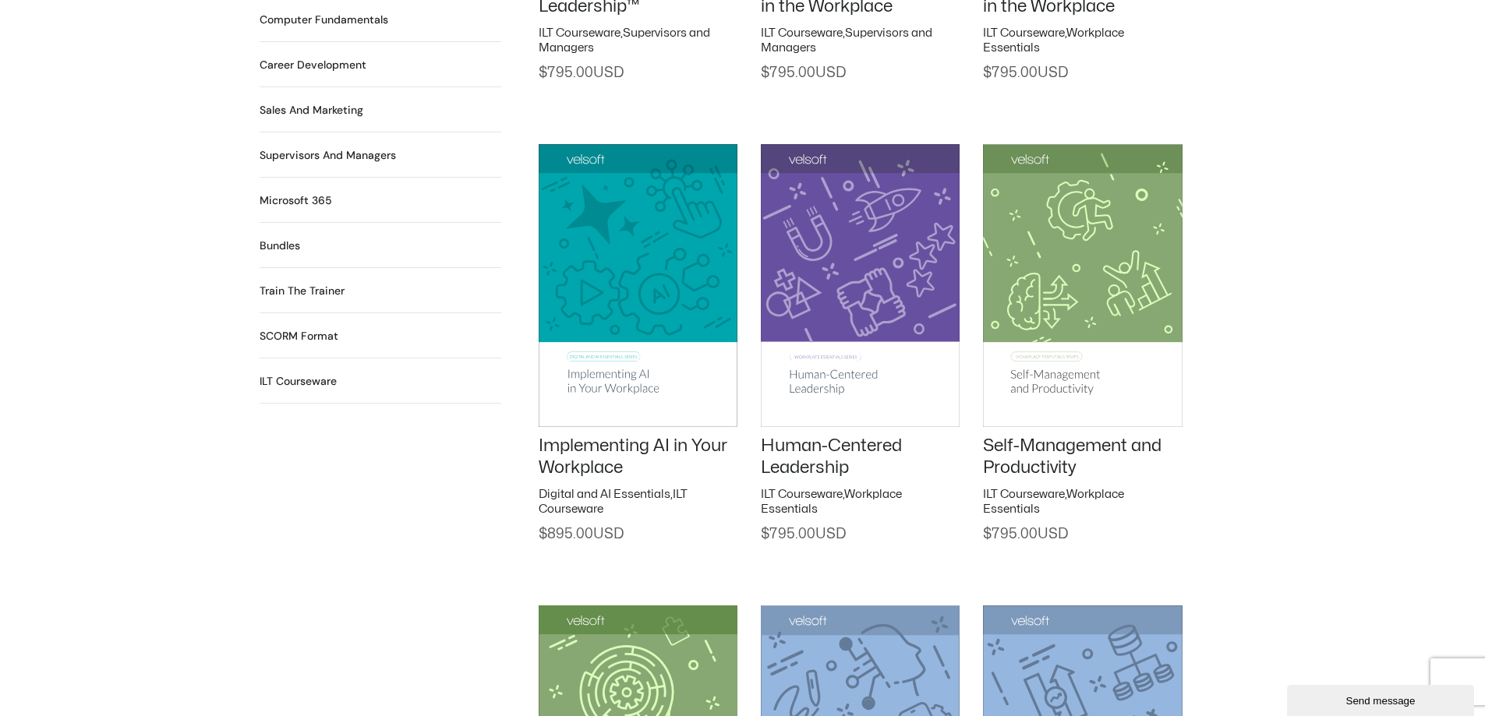
click at [294, 373] on h2 "ILT Courseware 567 Products" at bounding box center [298, 381] width 77 height 16
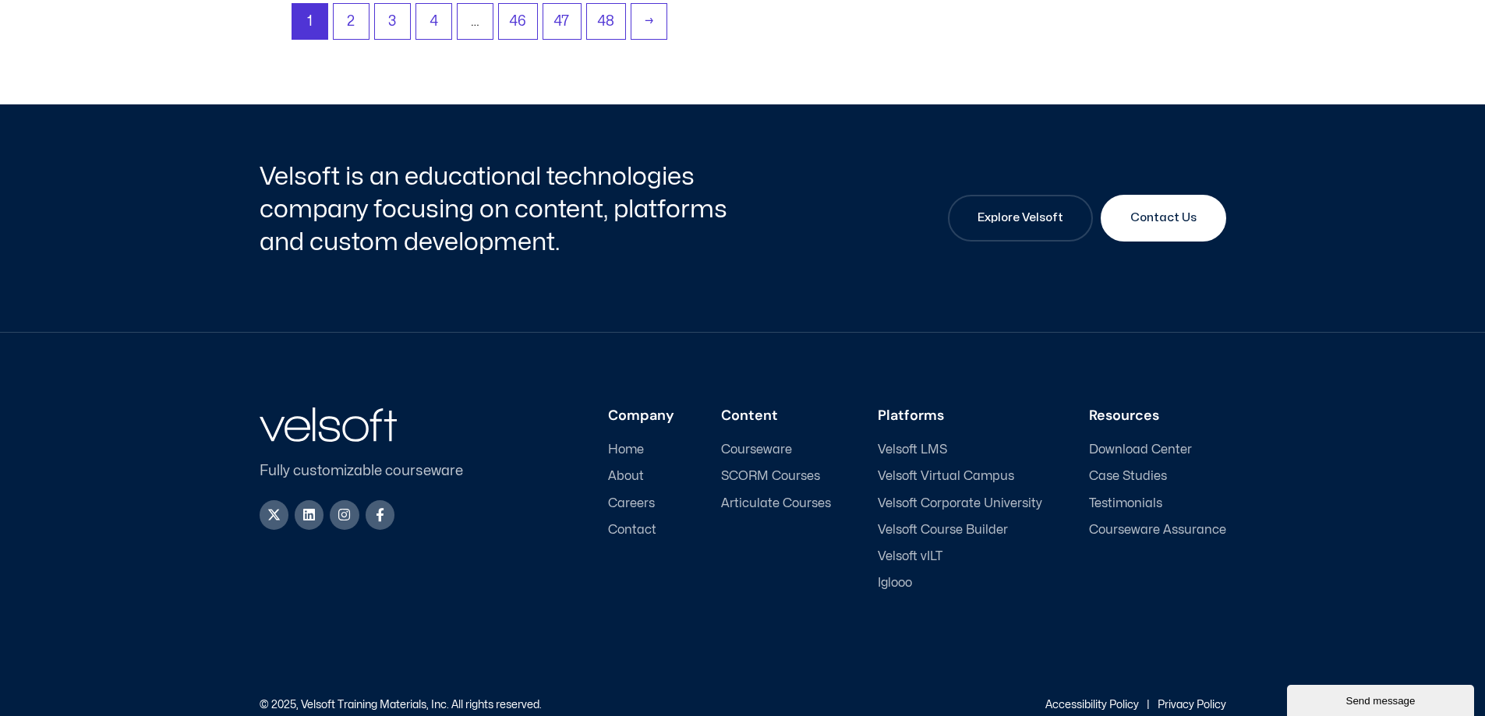
scroll to position [2447, 0]
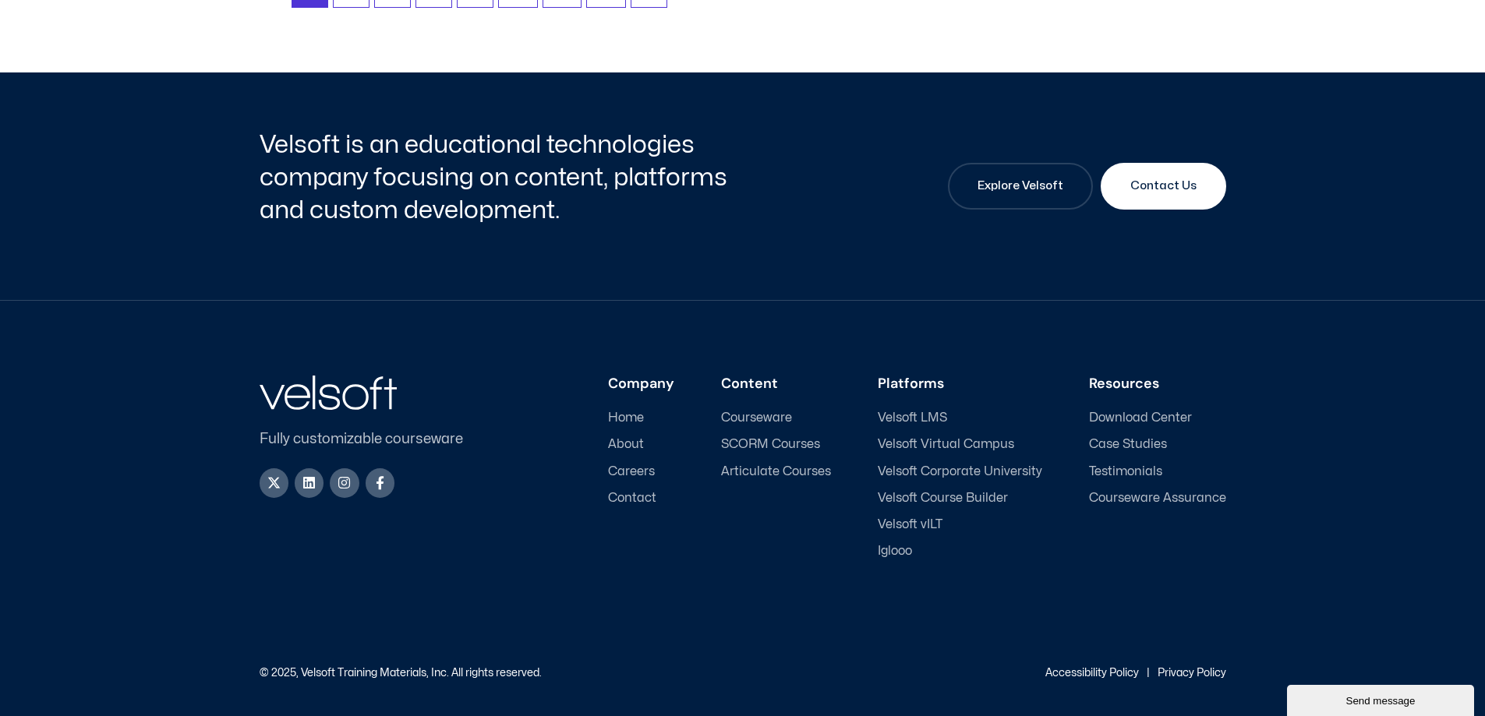
click at [755, 421] on span "Courseware" at bounding box center [756, 418] width 71 height 15
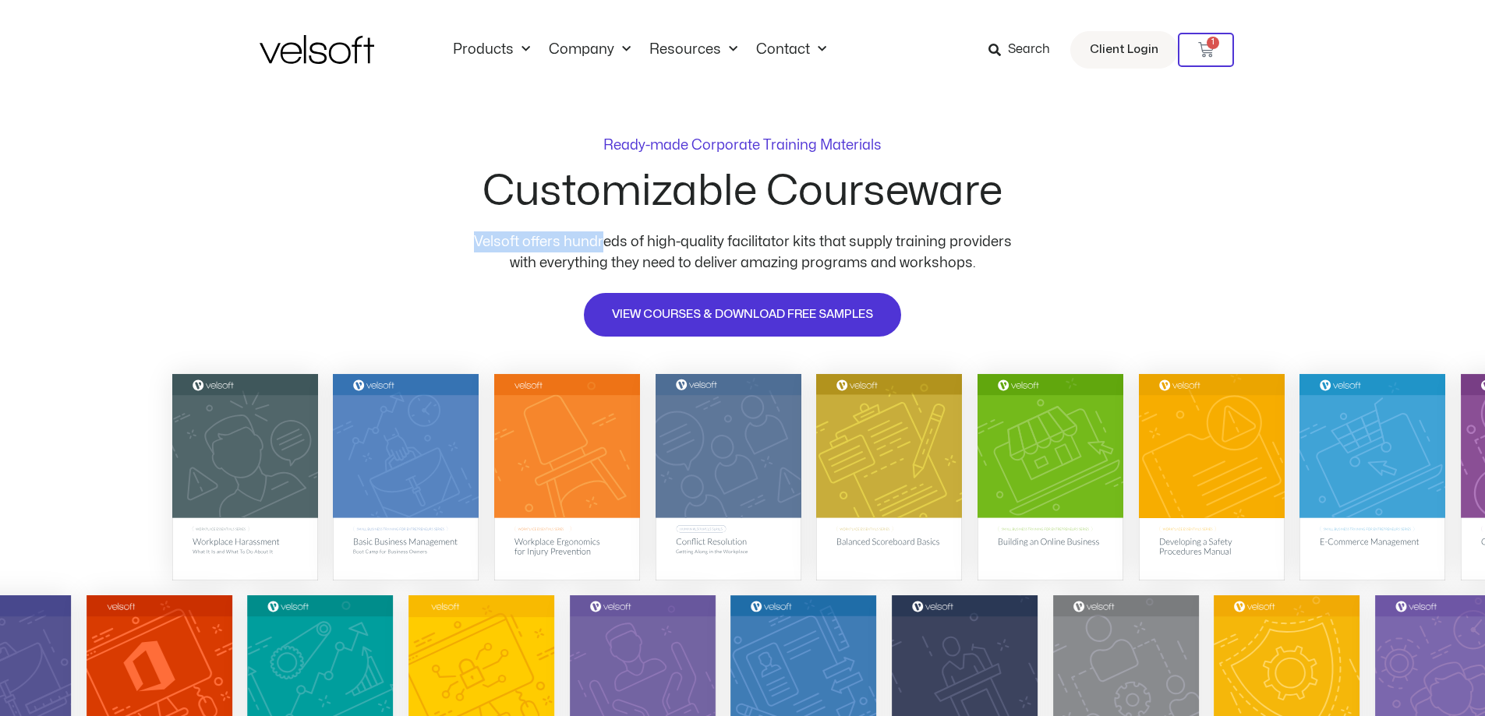
drag, startPoint x: 606, startPoint y: 239, endPoint x: 789, endPoint y: 251, distance: 182.8
click at [993, 228] on div "Ready-made Corporate Training Materials Customizable Courseware Velsoft offers …" at bounding box center [742, 233] width 561 height 267
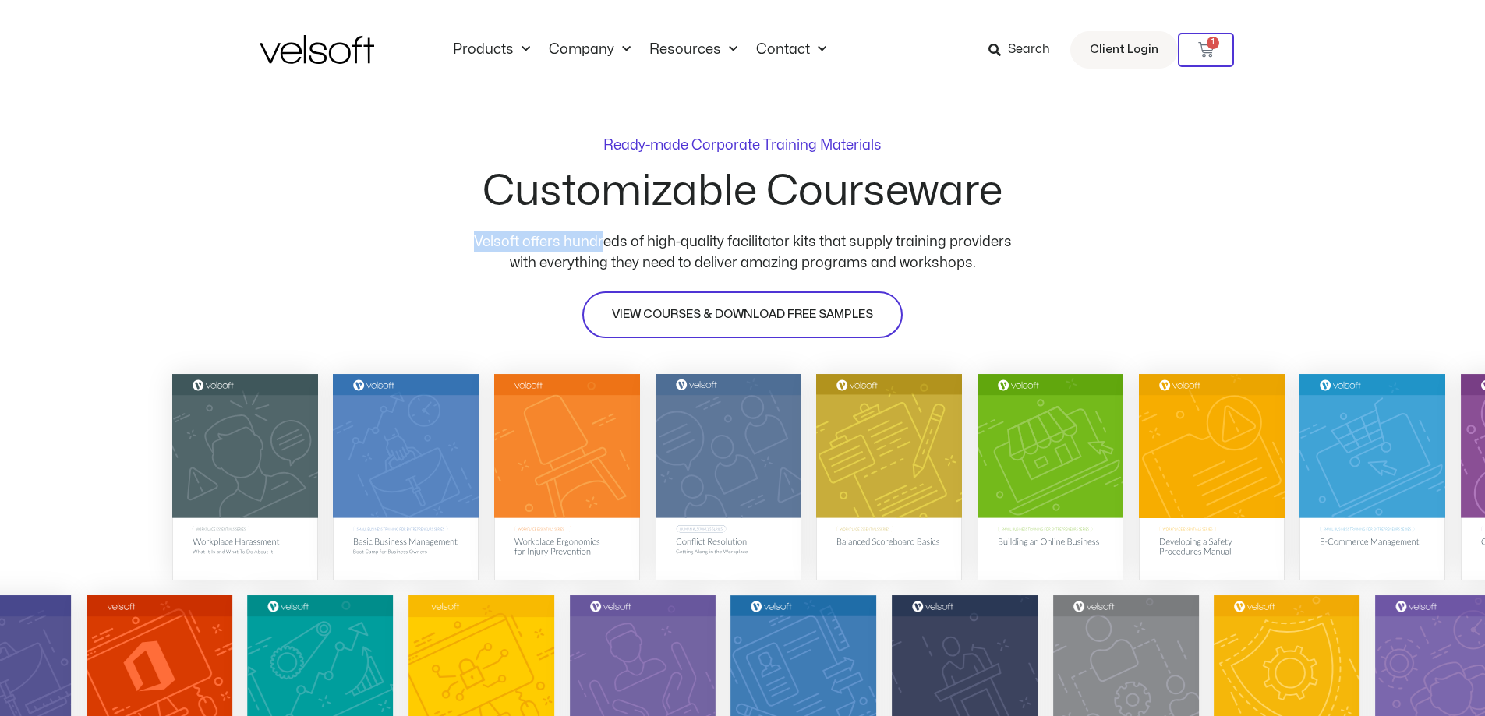
click at [678, 316] on span "VIEW COURSES & DOWNLOAD FREE SAMPLES" at bounding box center [742, 315] width 261 height 19
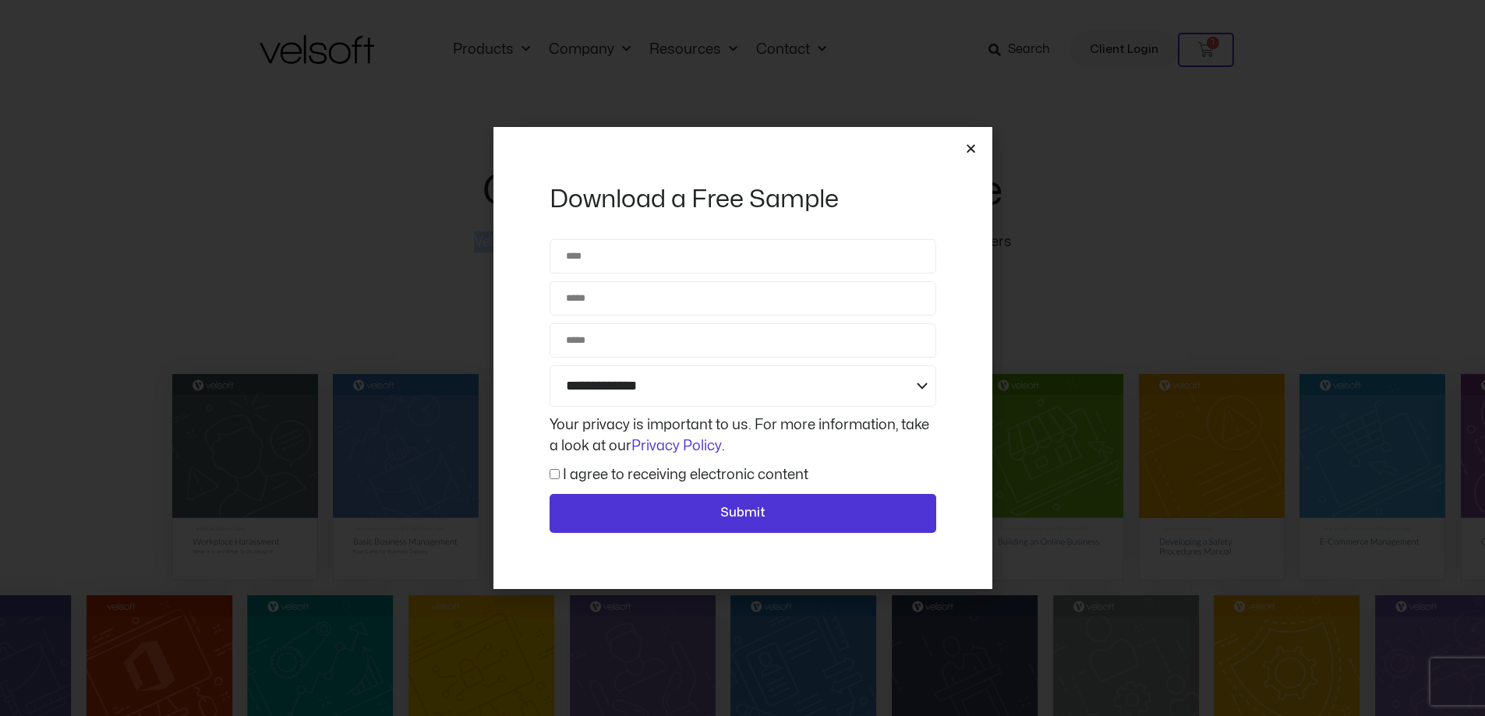
click at [974, 148] on icon "Close" at bounding box center [971, 149] width 12 height 12
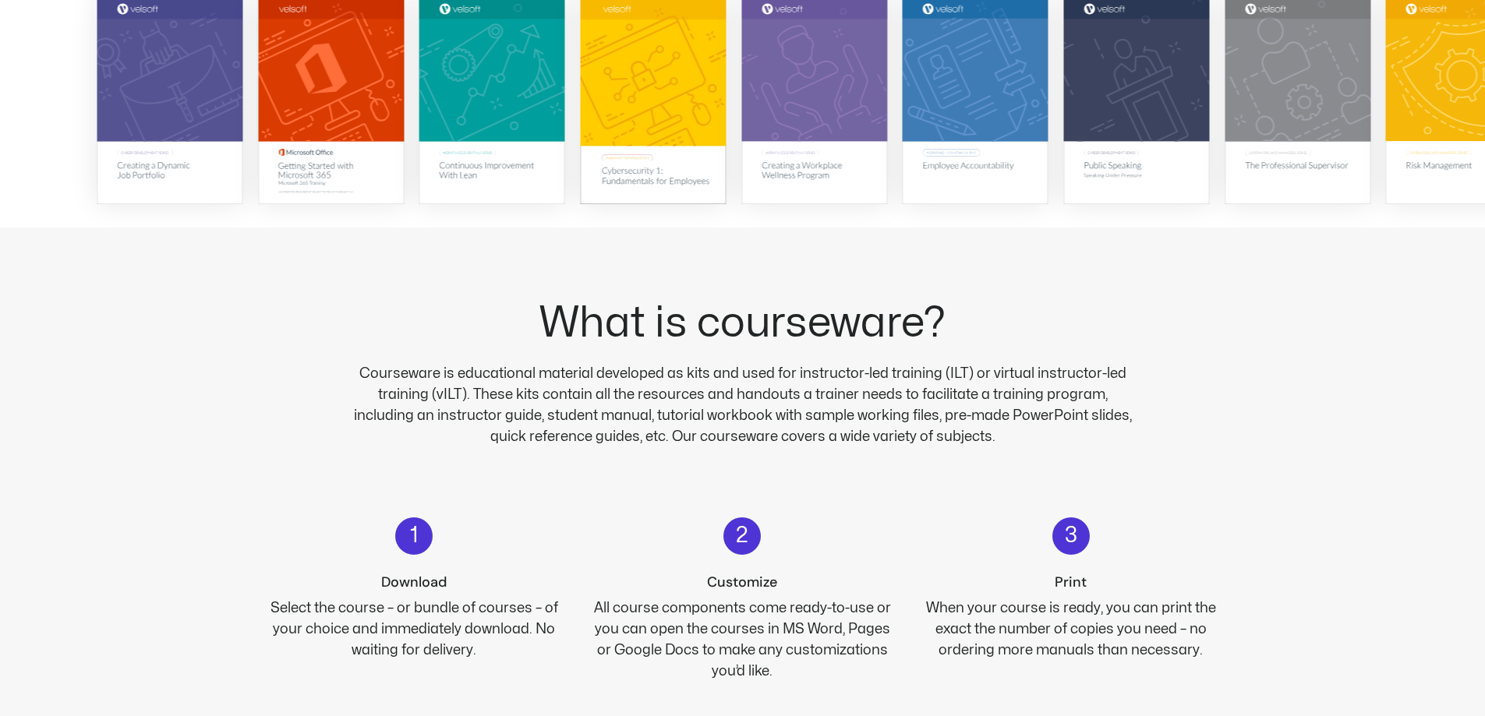
scroll to position [773, 0]
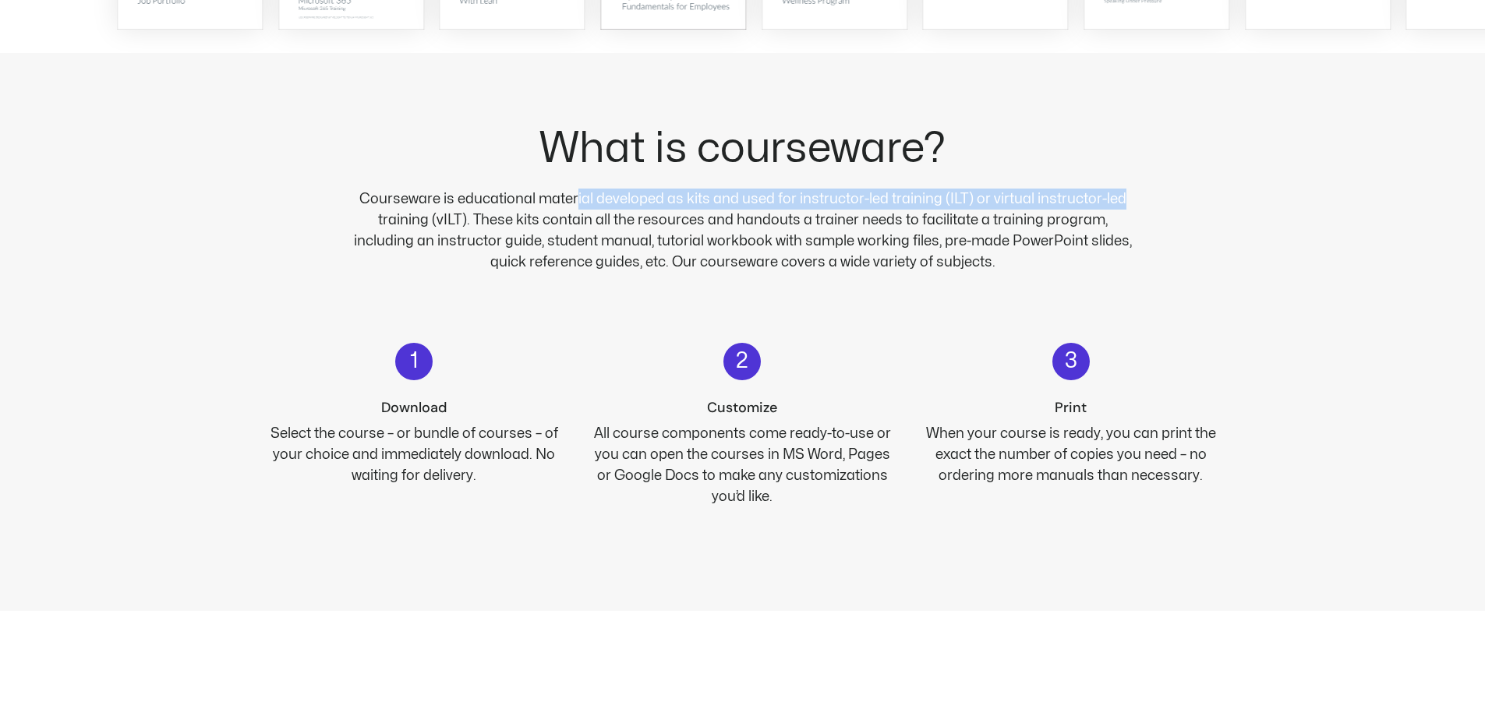
drag, startPoint x: 578, startPoint y: 197, endPoint x: 851, endPoint y: 211, distance: 273.2
click at [1144, 192] on div "What is courseware? Courseware is educational material developed as kits and us…" at bounding box center [743, 332] width 967 height 558
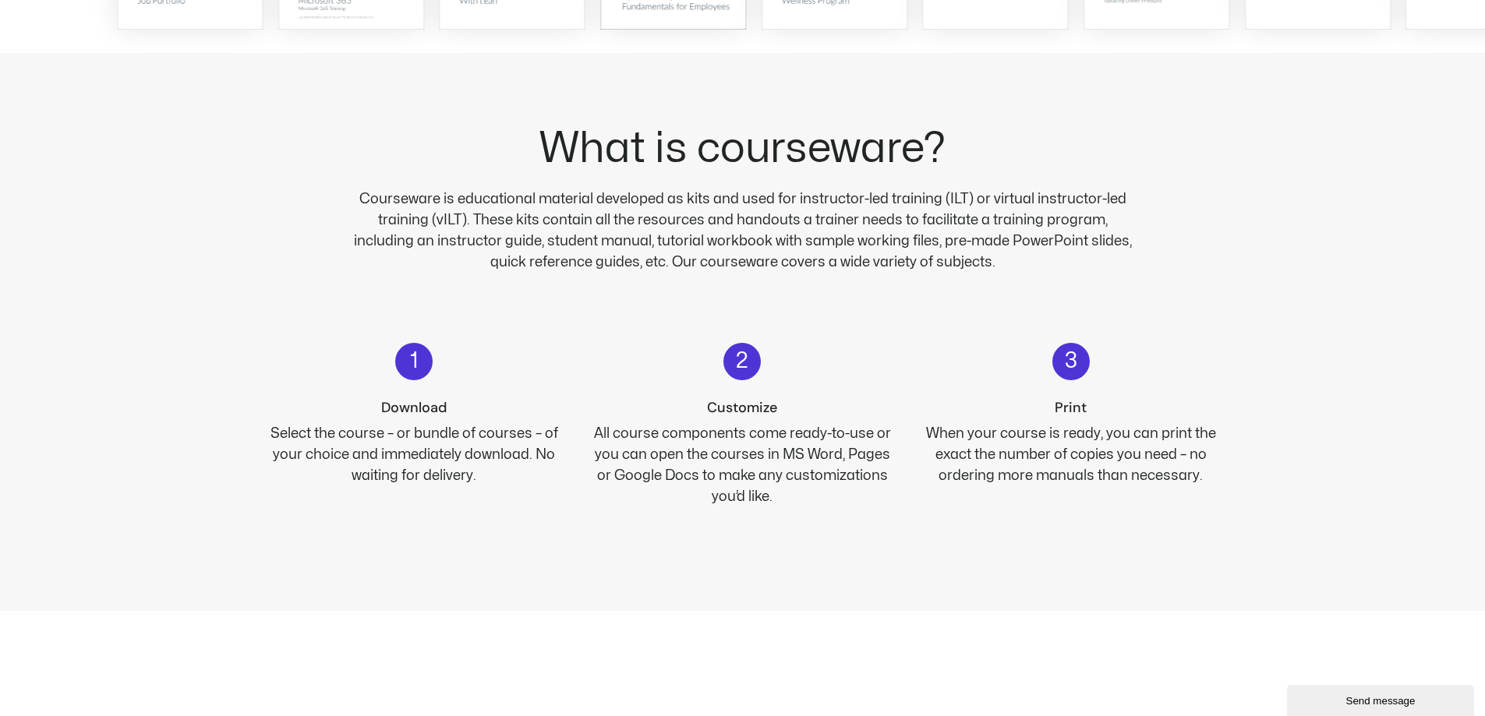
click at [406, 218] on p "Courseware is educational material developed as kits and used for instructor-le…" at bounding box center [742, 231] width 788 height 84
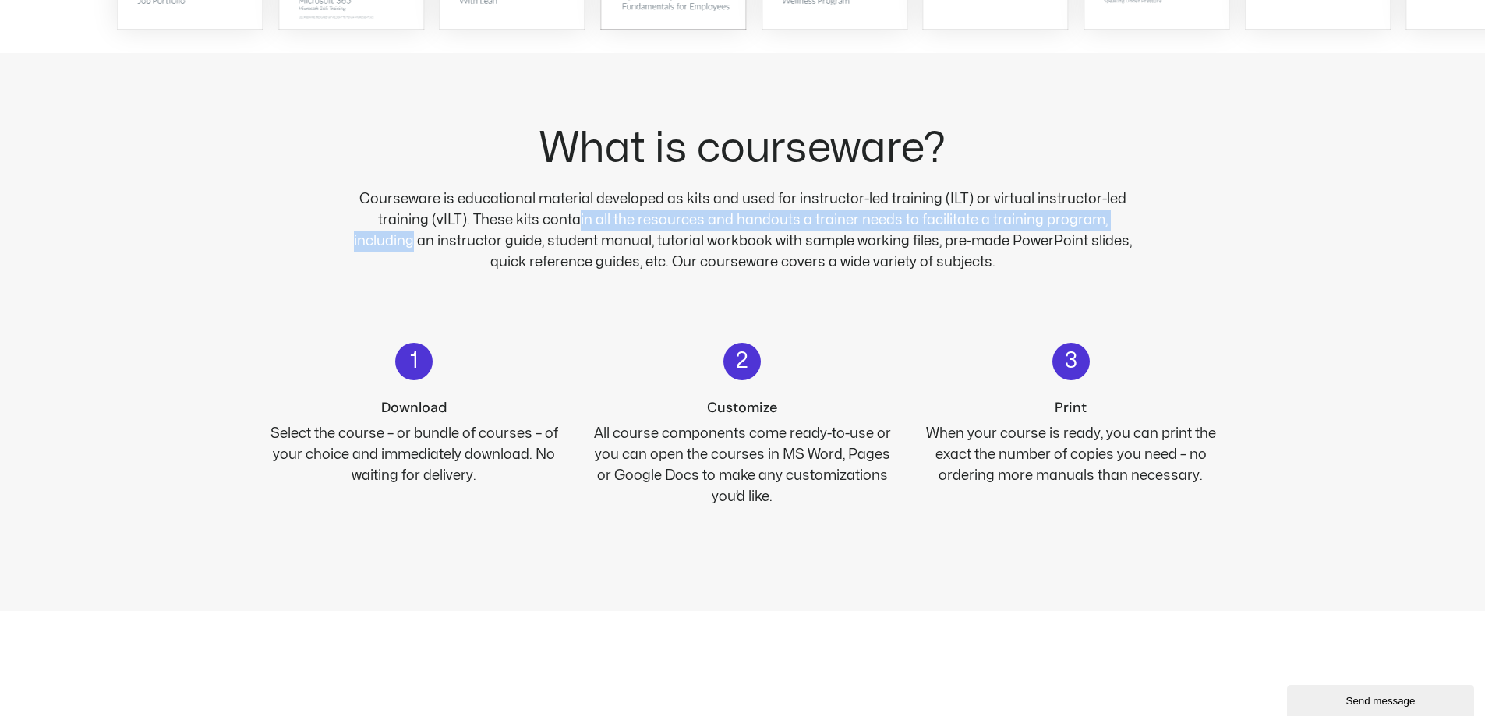
drag, startPoint x: 550, startPoint y: 217, endPoint x: 1119, endPoint y: 214, distance: 569.8
click at [1126, 214] on p "Courseware is educational material developed as kits and used for instructor-le…" at bounding box center [742, 231] width 788 height 84
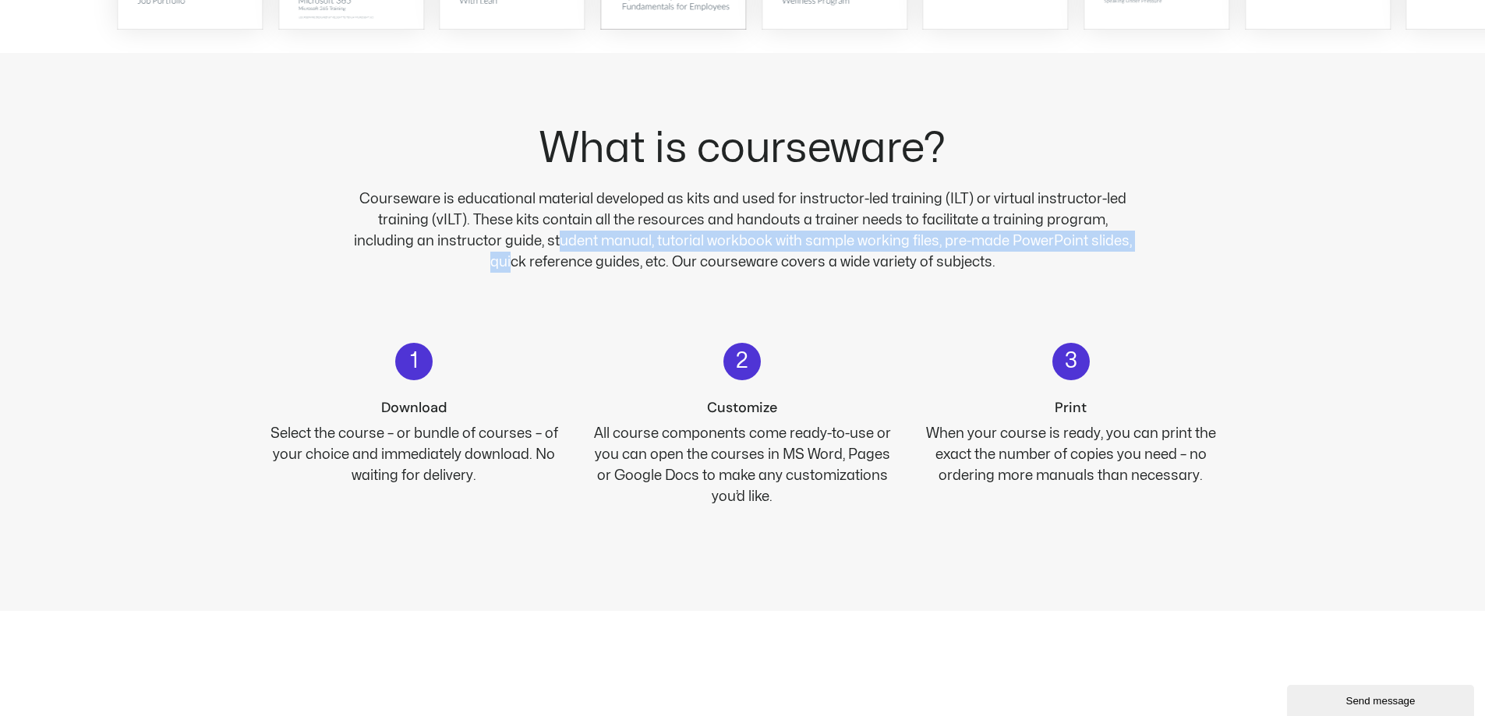
drag, startPoint x: 507, startPoint y: 238, endPoint x: 1103, endPoint y: 236, distance: 595.6
click at [1103, 236] on p "Courseware is educational material developed as kits and used for instructor-le…" at bounding box center [742, 231] width 788 height 84
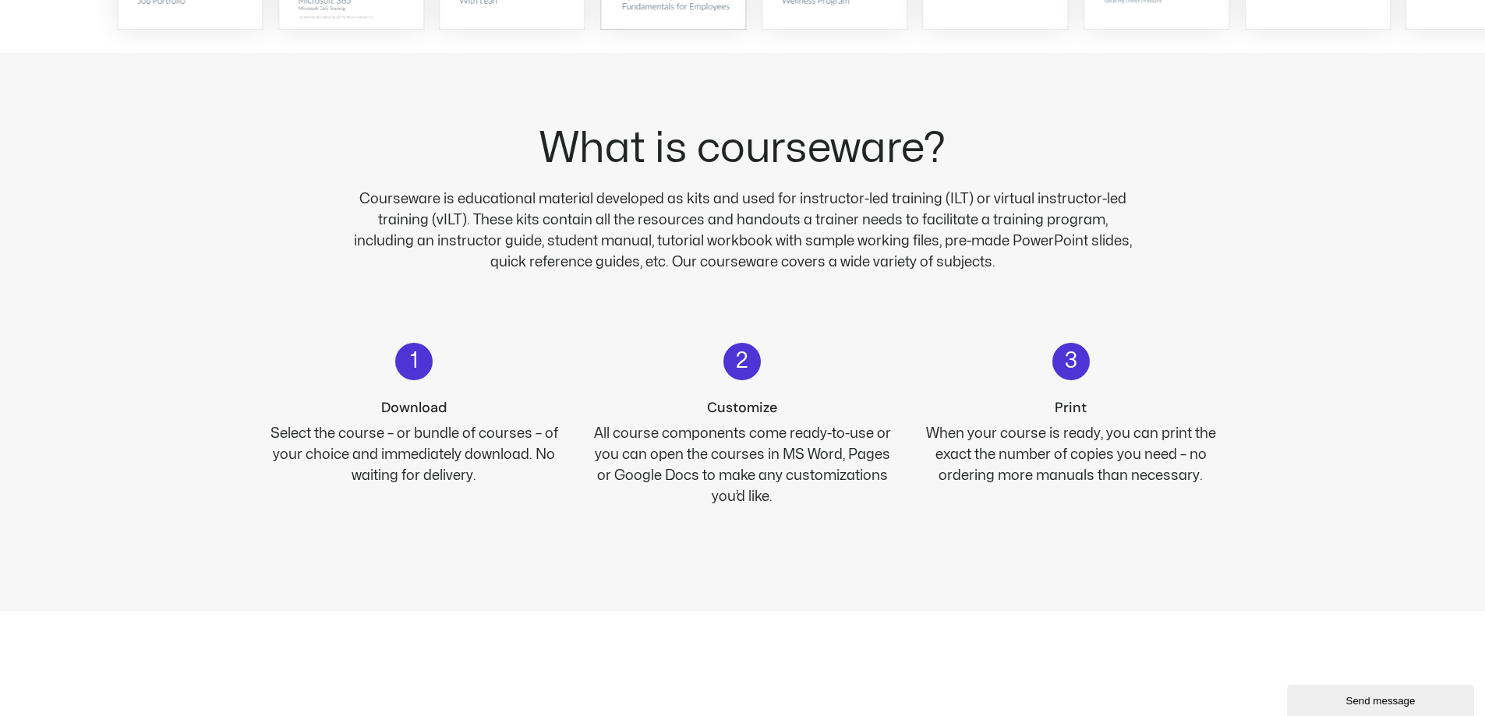
click at [946, 323] on div "What is courseware? Courseware is educational material developed as kits and us…" at bounding box center [743, 332] width 967 height 558
drag, startPoint x: 617, startPoint y: 435, endPoint x: 894, endPoint y: 456, distance: 278.3
click at [887, 458] on div "All course components come ready-to-use or you can open the courses in MS Word,…" at bounding box center [742, 465] width 309 height 84
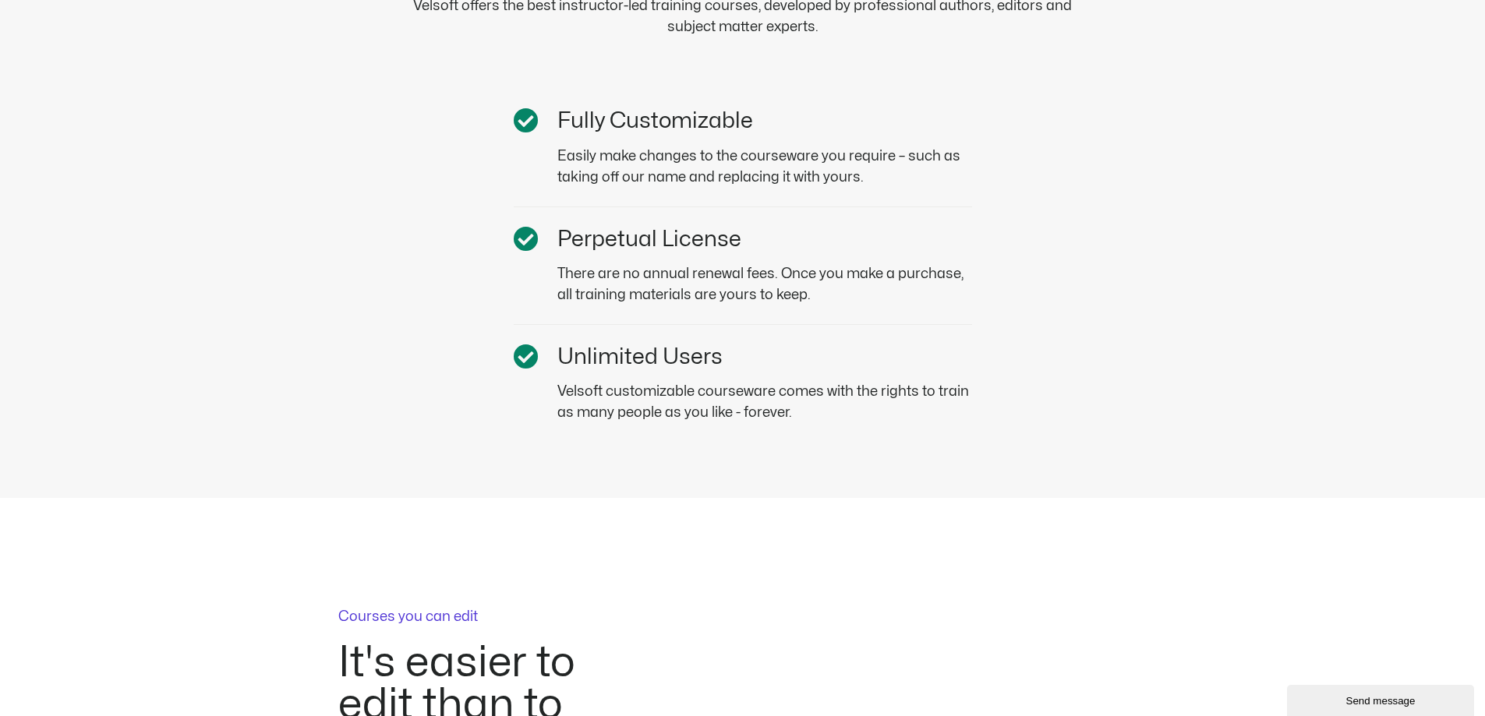
scroll to position [4771, 0]
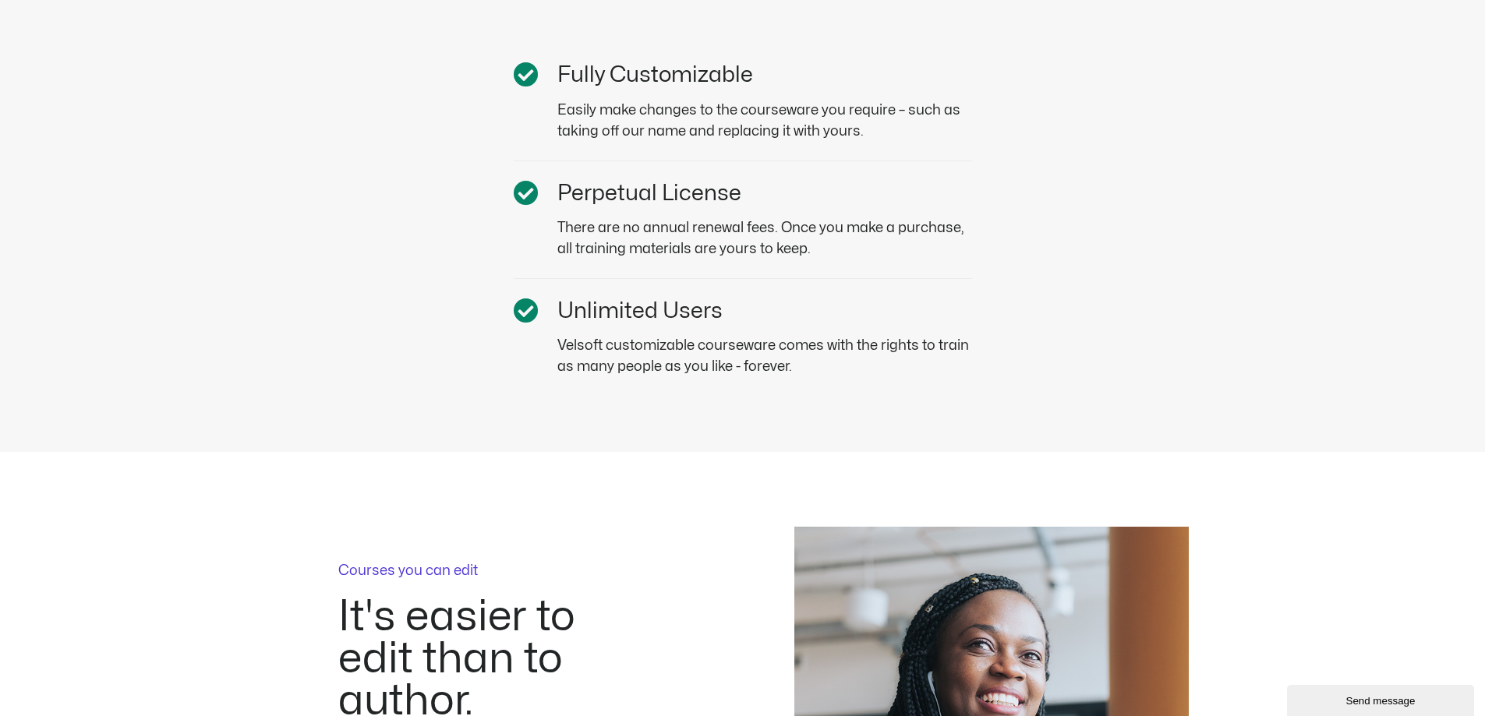
drag, startPoint x: 596, startPoint y: 255, endPoint x: 833, endPoint y: 239, distance: 238.3
click at [833, 239] on p "There are no annual renewal fees. Once you make a purchase, all training materi…" at bounding box center [764, 238] width 415 height 42
click at [767, 249] on p "There are no annual renewal fees. Once you make a purchase, all training materi…" at bounding box center [764, 238] width 415 height 42
drag, startPoint x: 633, startPoint y: 226, endPoint x: 776, endPoint y: 223, distance: 143.5
click at [776, 223] on p "There are no annual renewal fees. Once you make a purchase, all training materi…" at bounding box center [764, 238] width 415 height 42
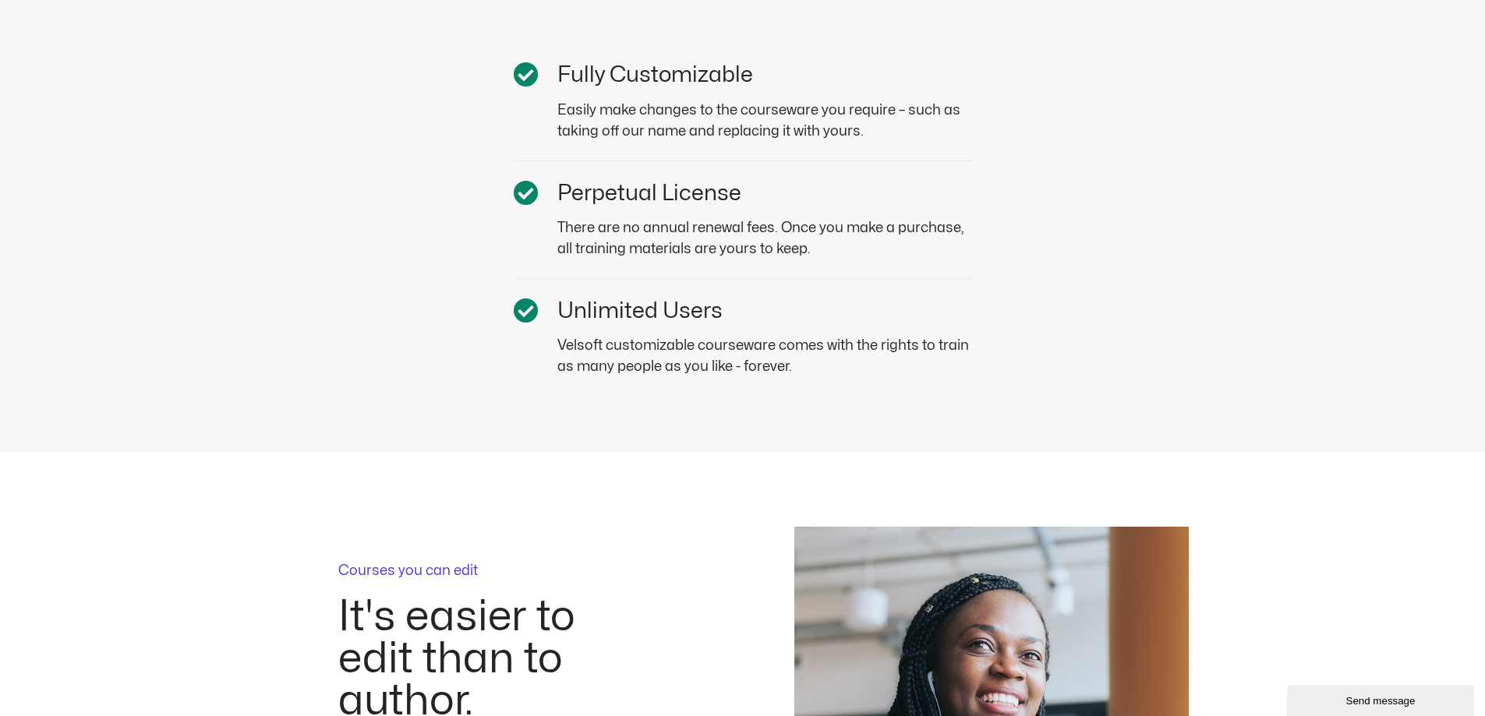
click at [1094, 311] on div "Hundreds of high quality courses Why develop your own training materials when w…" at bounding box center [743, 75] width 967 height 755
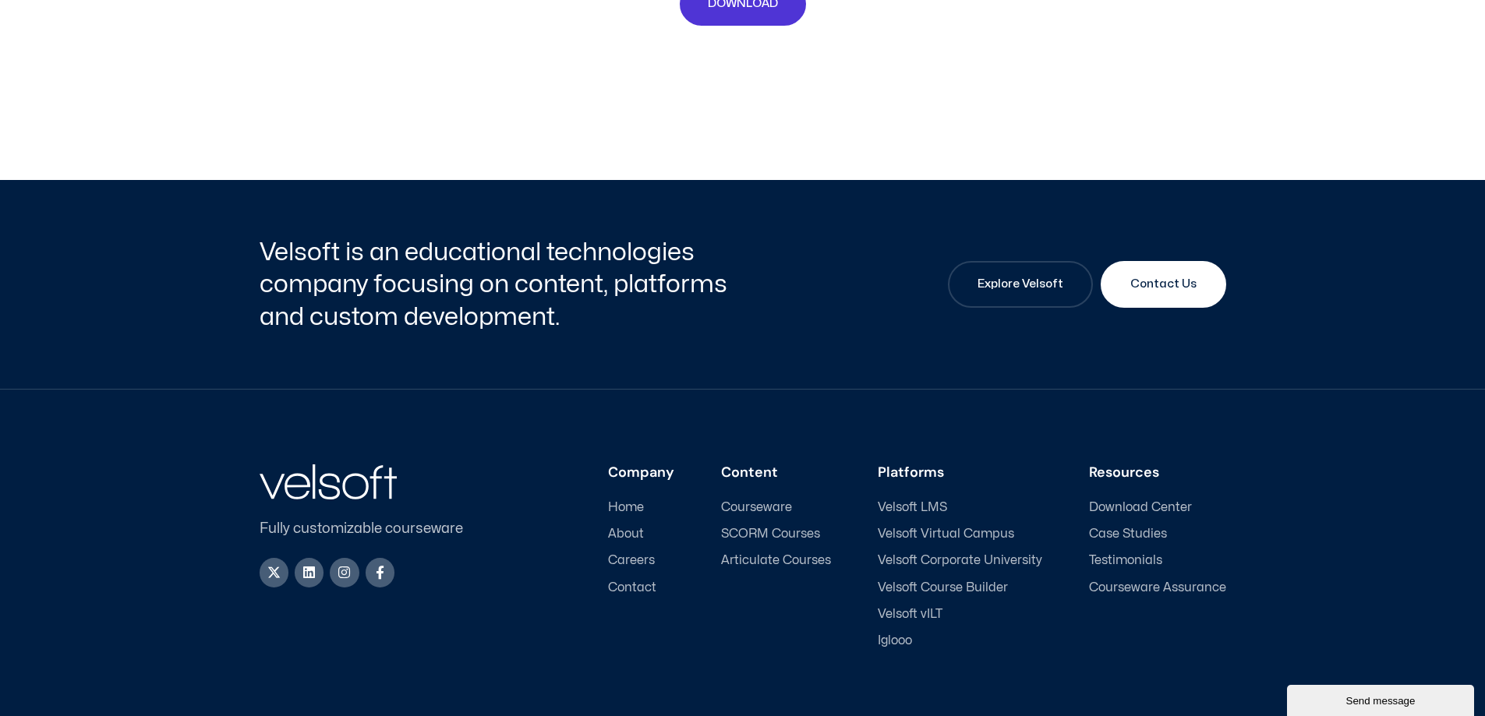
scroll to position [7383, 0]
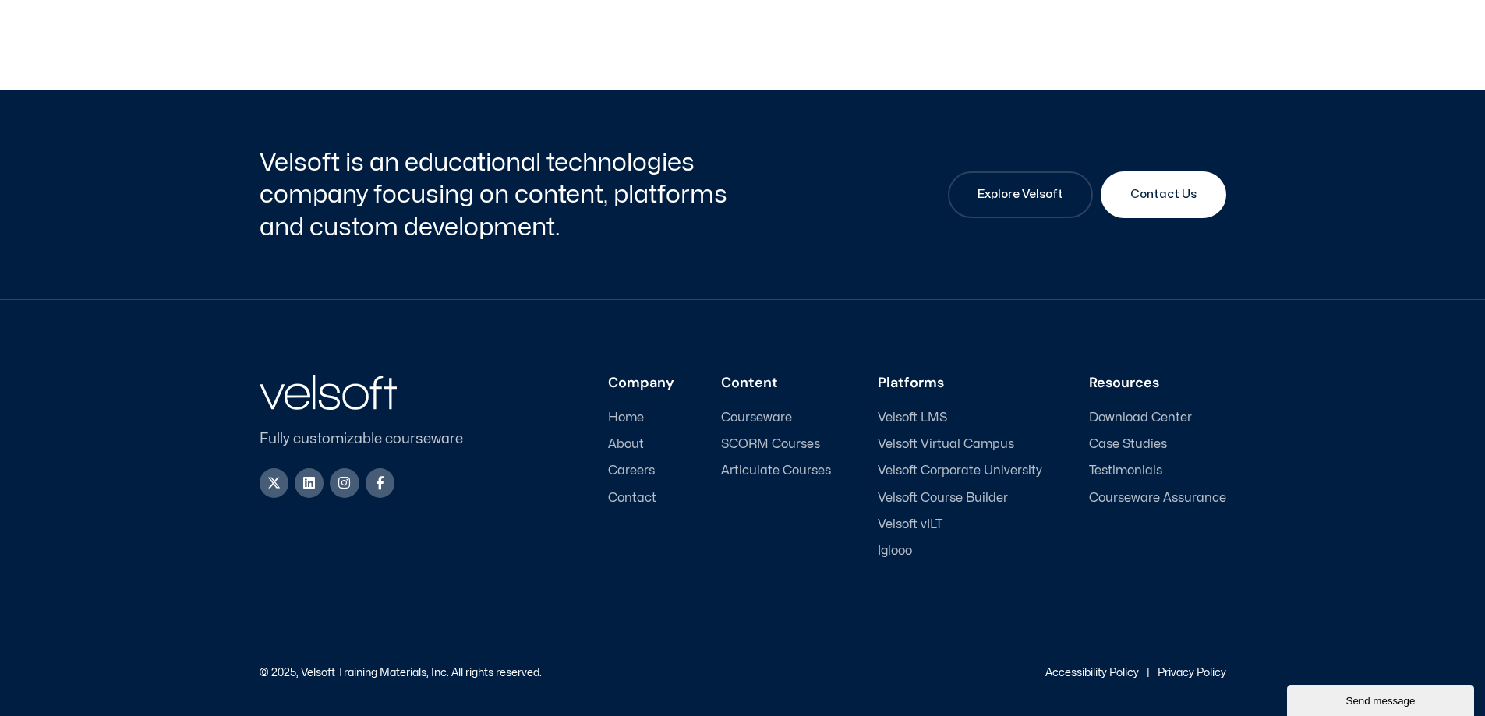
click at [1121, 493] on span "Courseware Assurance" at bounding box center [1157, 498] width 137 height 15
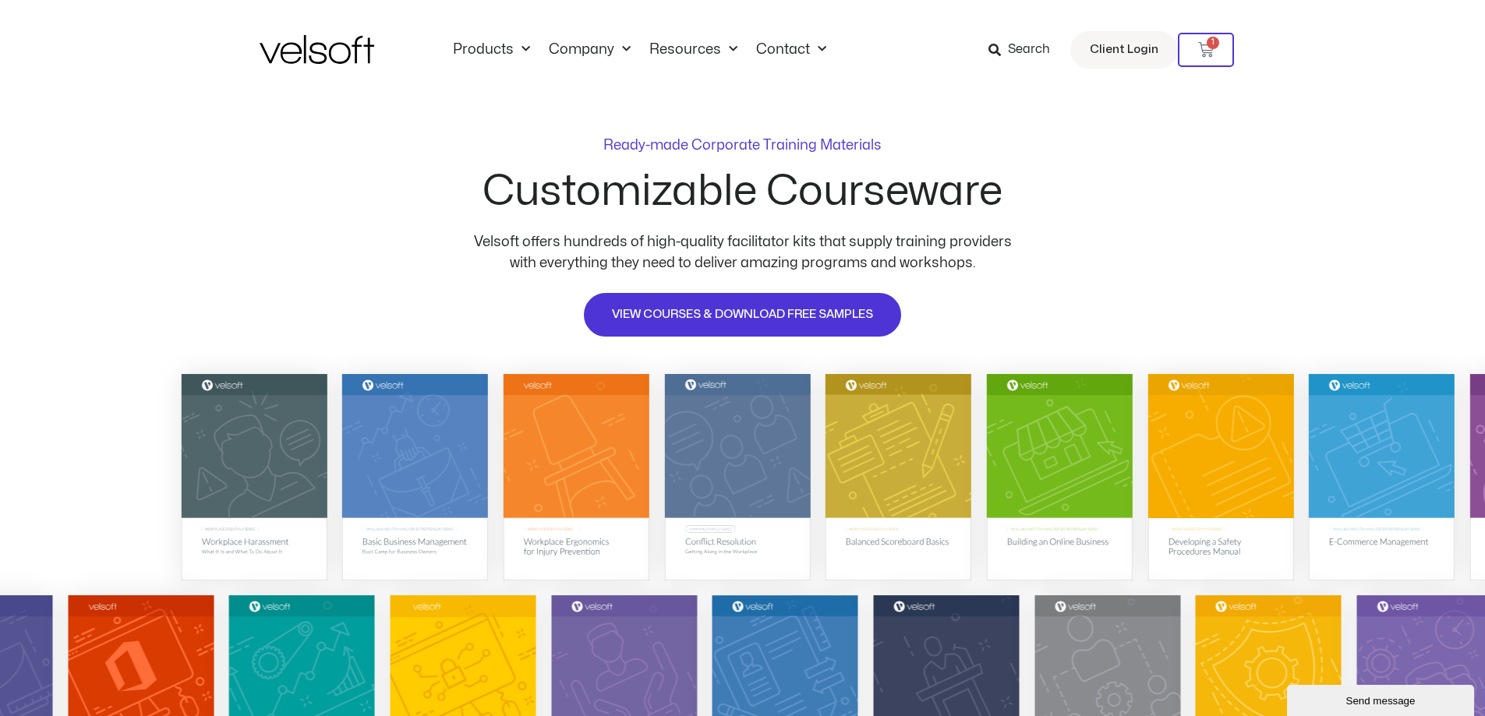
click at [1034, 48] on span "Search" at bounding box center [1029, 50] width 42 height 20
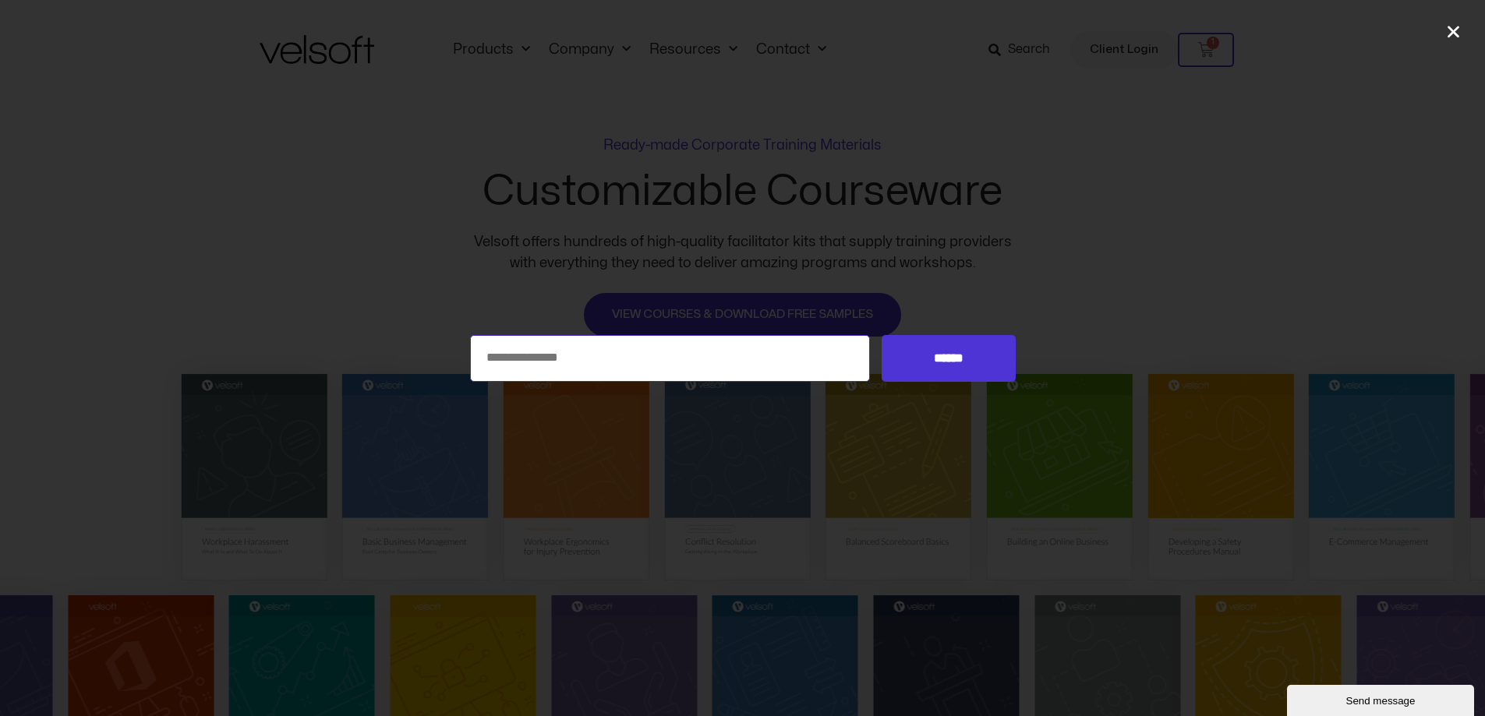
click at [587, 359] on input "Search for:" at bounding box center [670, 358] width 401 height 47
type input "**********"
click at [882, 335] on input "******" at bounding box center [948, 358] width 133 height 47
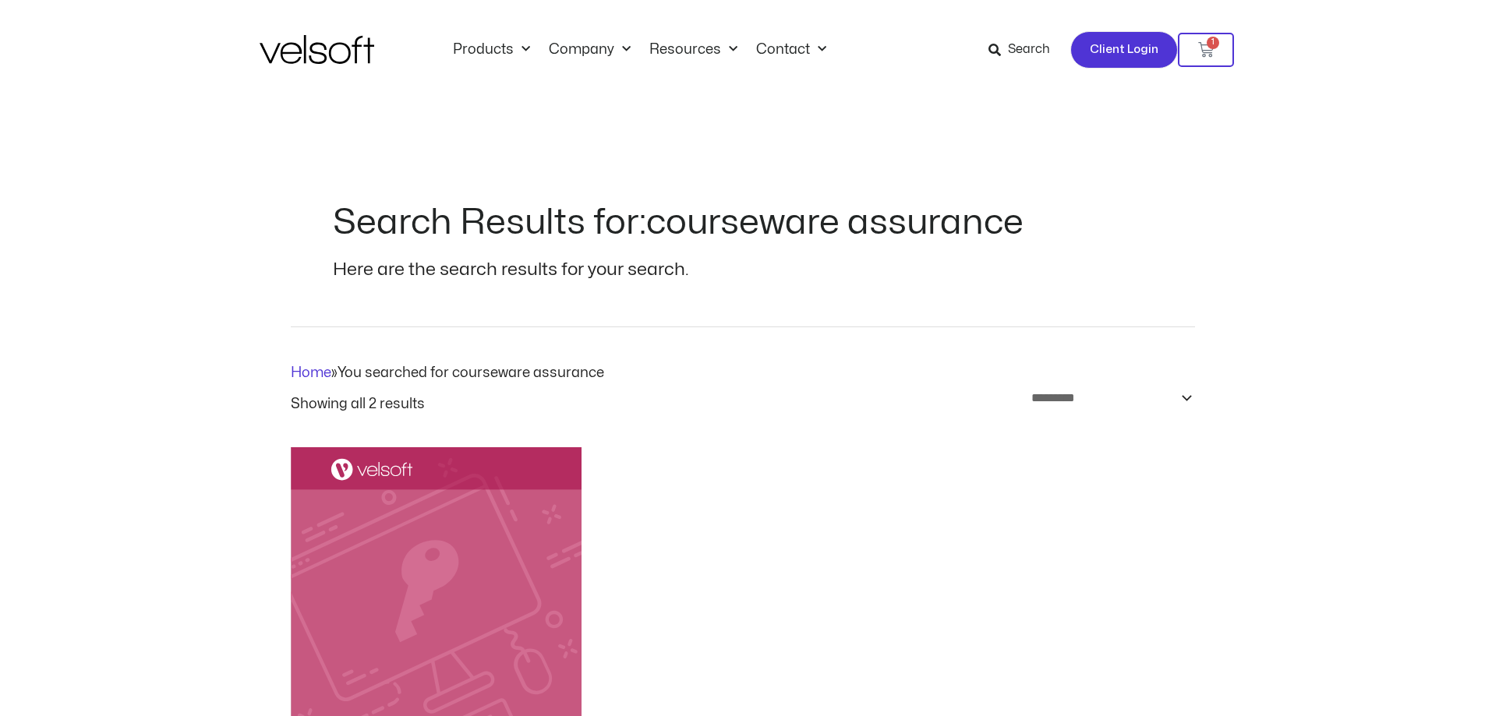
click at [1141, 44] on span "Client Login" at bounding box center [1124, 50] width 69 height 20
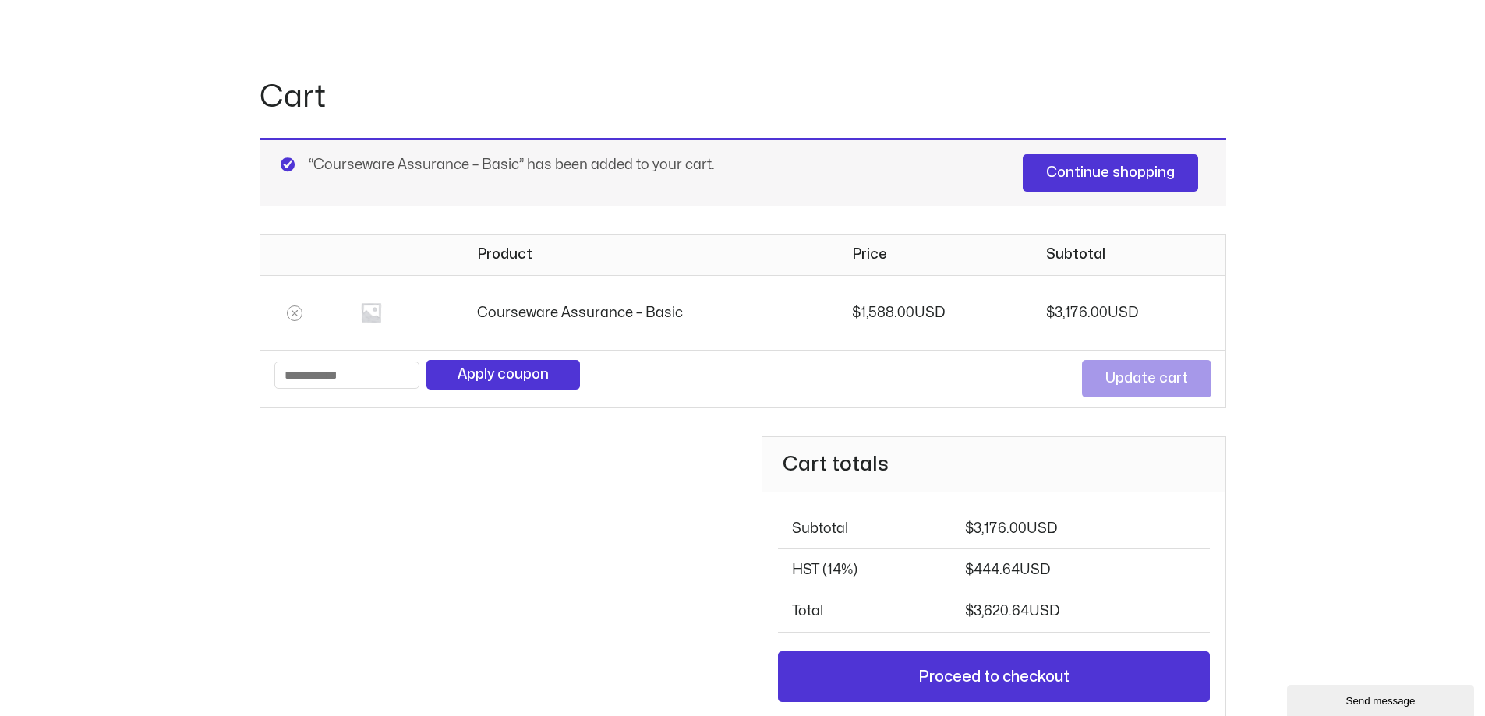
scroll to position [92, 0]
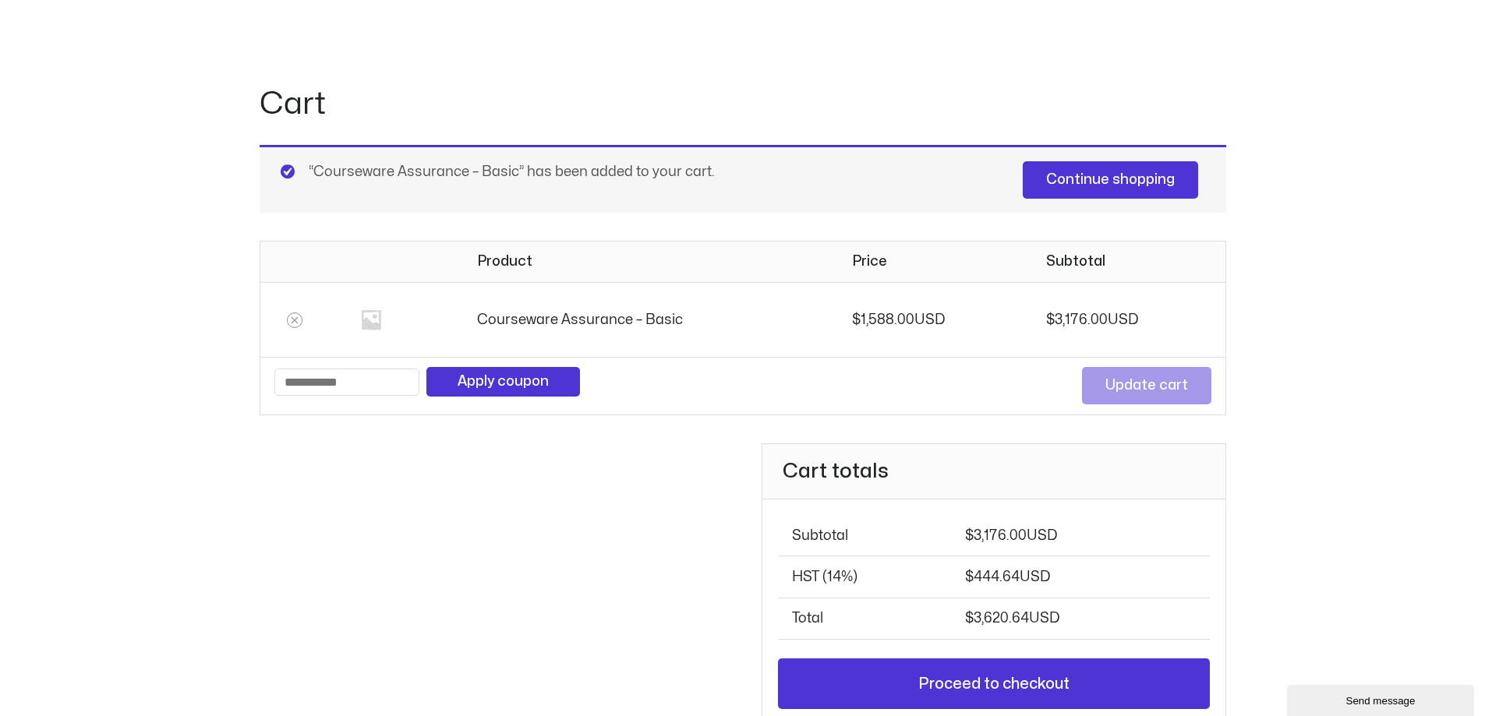
click at [399, 176] on div "“Courseware Assurance – Basic” has been added to your cart. Continue shopping" at bounding box center [743, 179] width 967 height 68
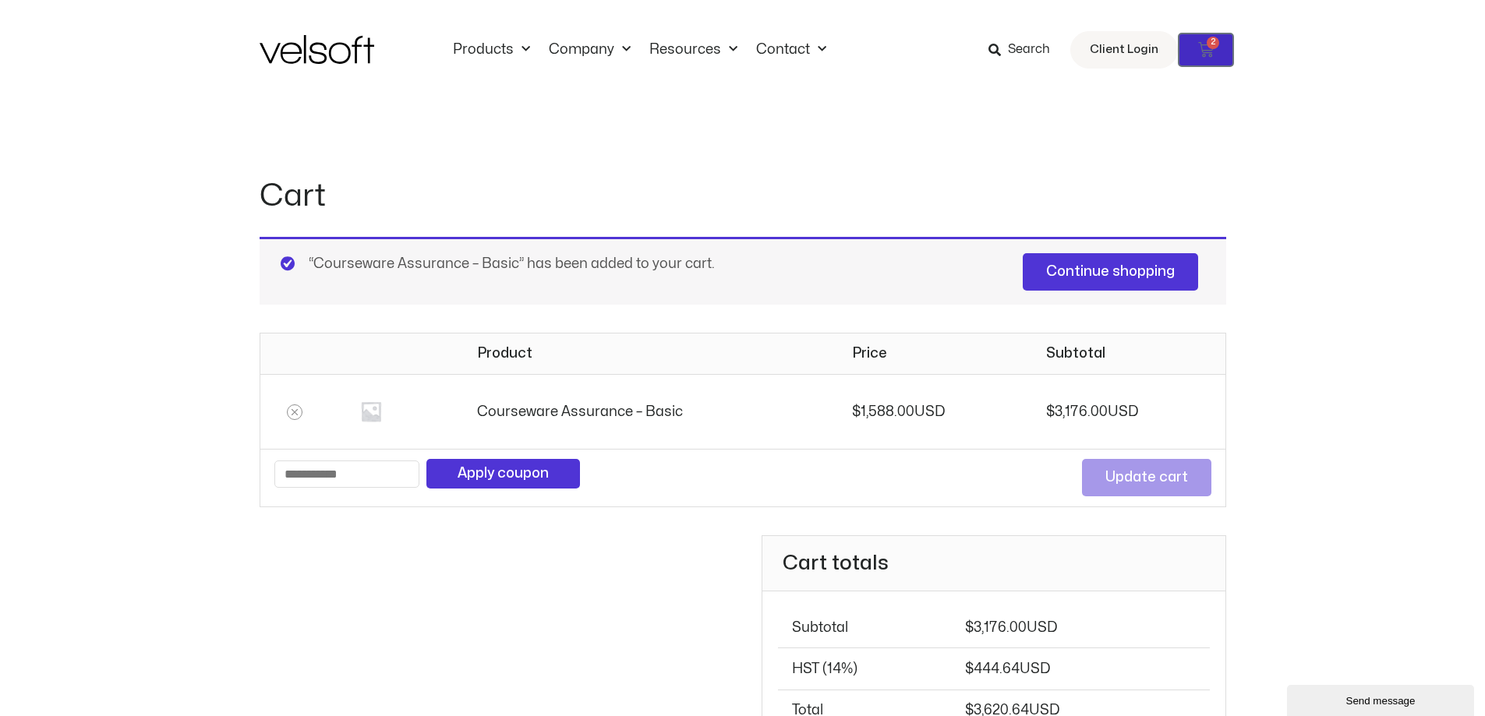
click at [1210, 47] on span "2" at bounding box center [1213, 43] width 12 height 12
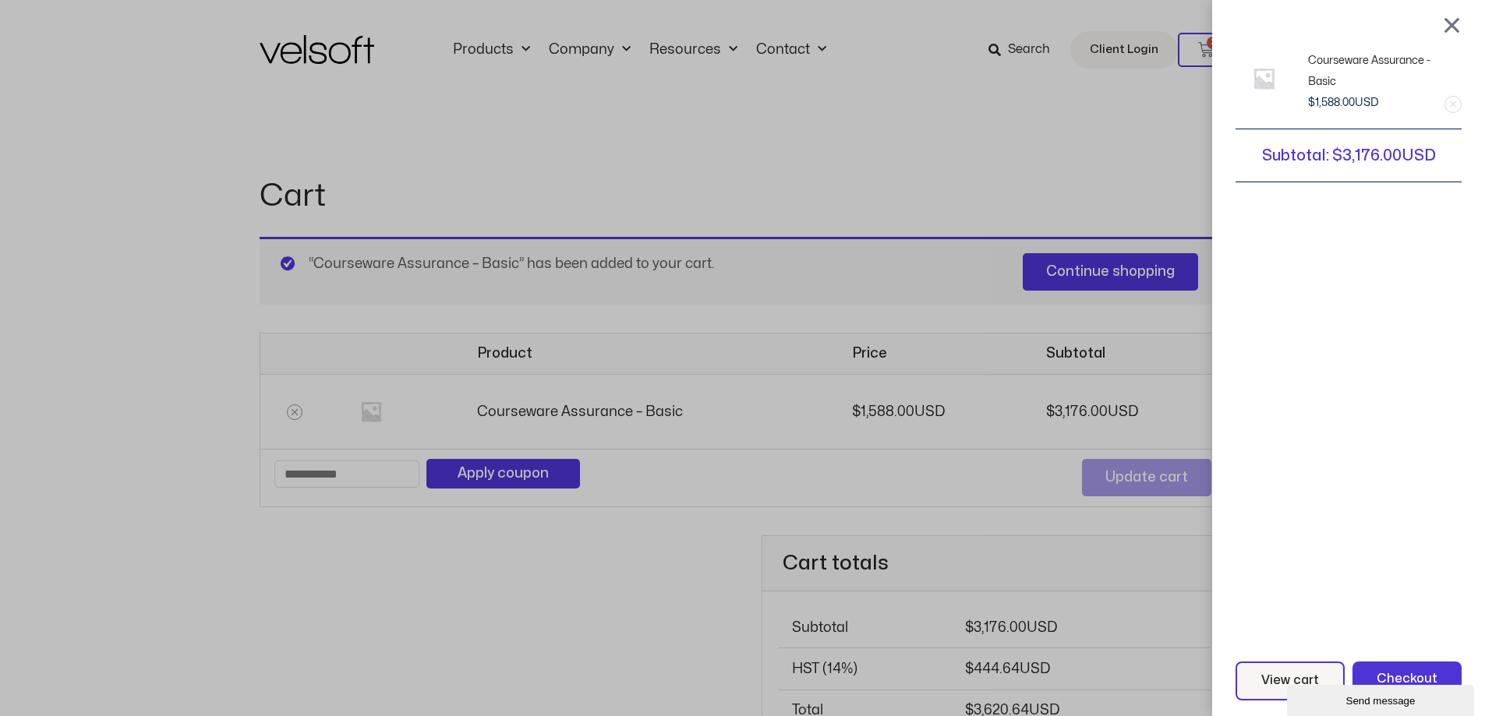
click at [1461, 101] on link "Remove this item" at bounding box center [1453, 105] width 16 height 16
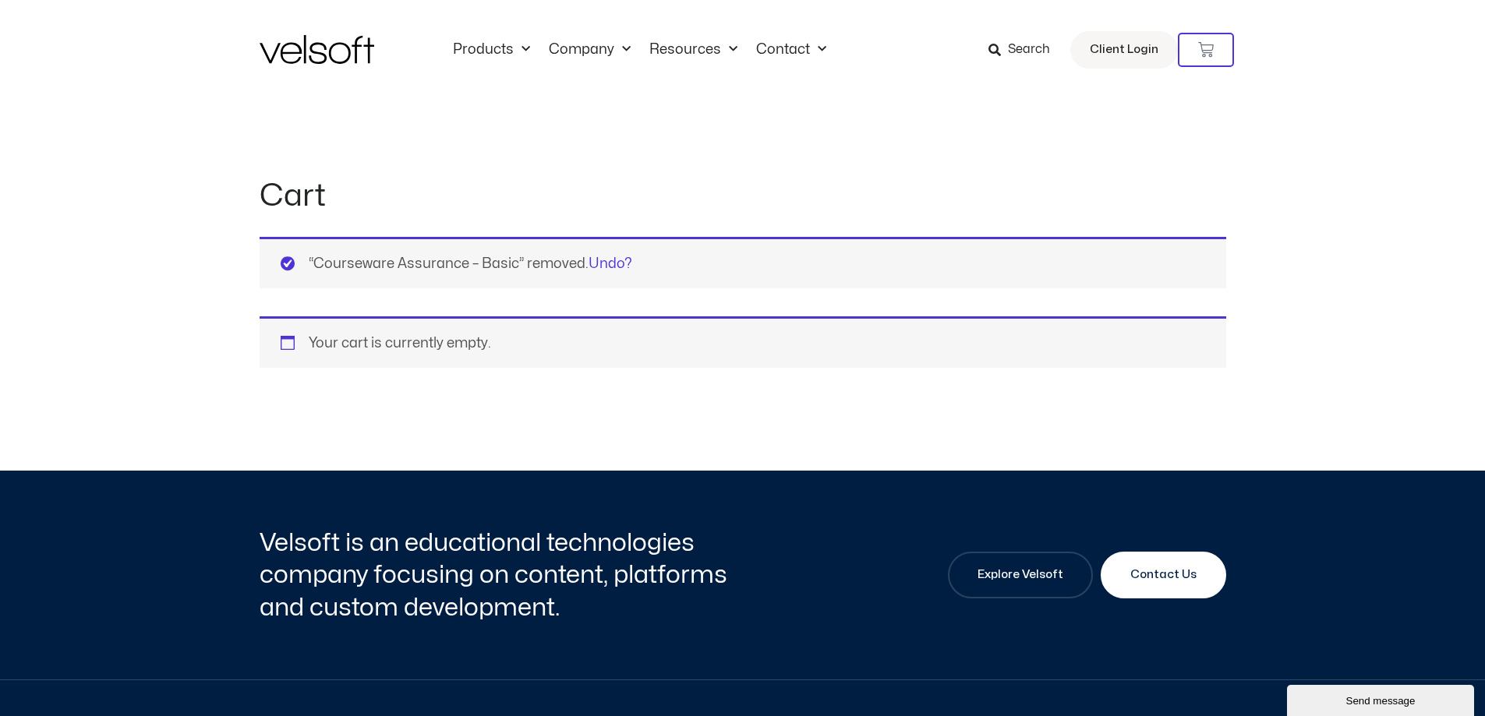
drag, startPoint x: 428, startPoint y: 253, endPoint x: 595, endPoint y: 121, distance: 212.6
click at [430, 250] on div "“Courseware Assurance – Basic” removed. Undo?" at bounding box center [743, 262] width 967 height 51
click at [596, 97] on link "Inside Velsoft" at bounding box center [609, 95] width 101 height 36
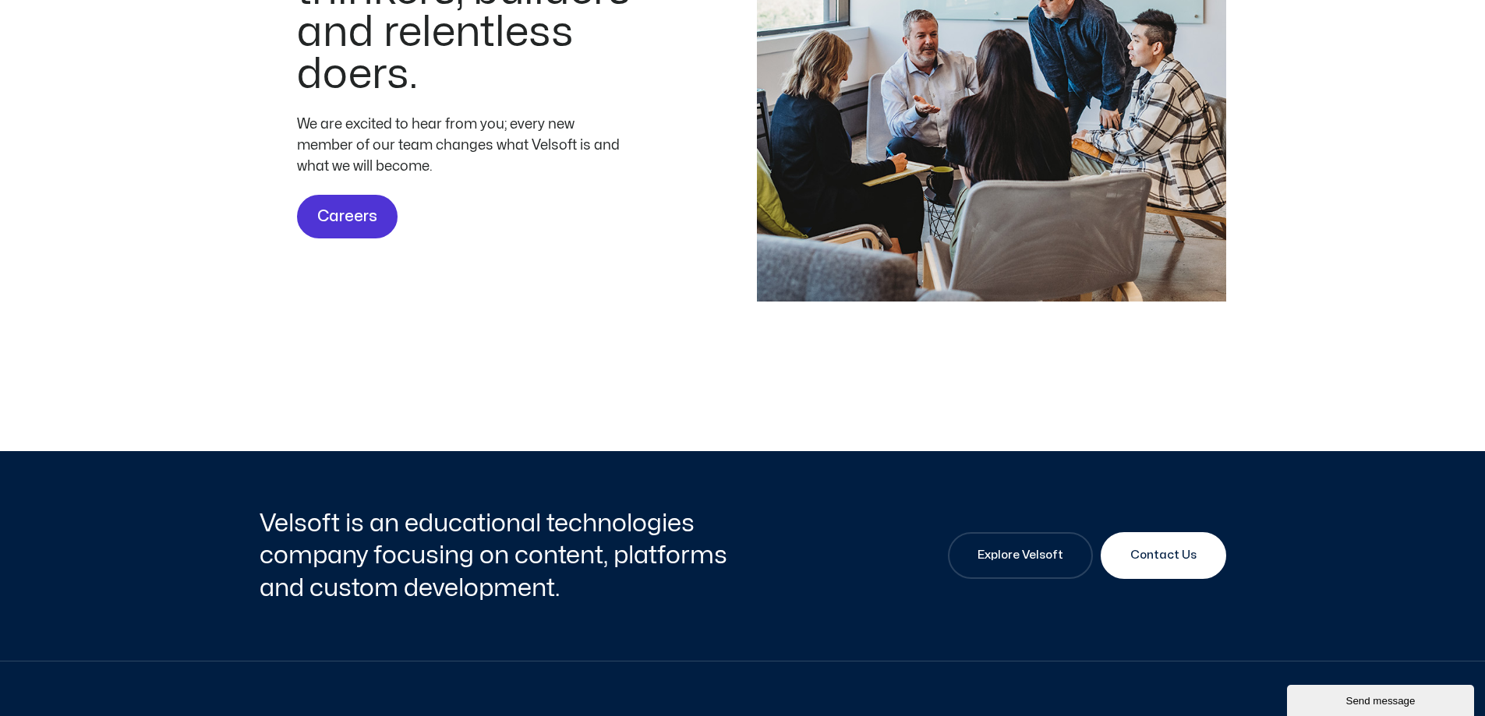
scroll to position [4810, 0]
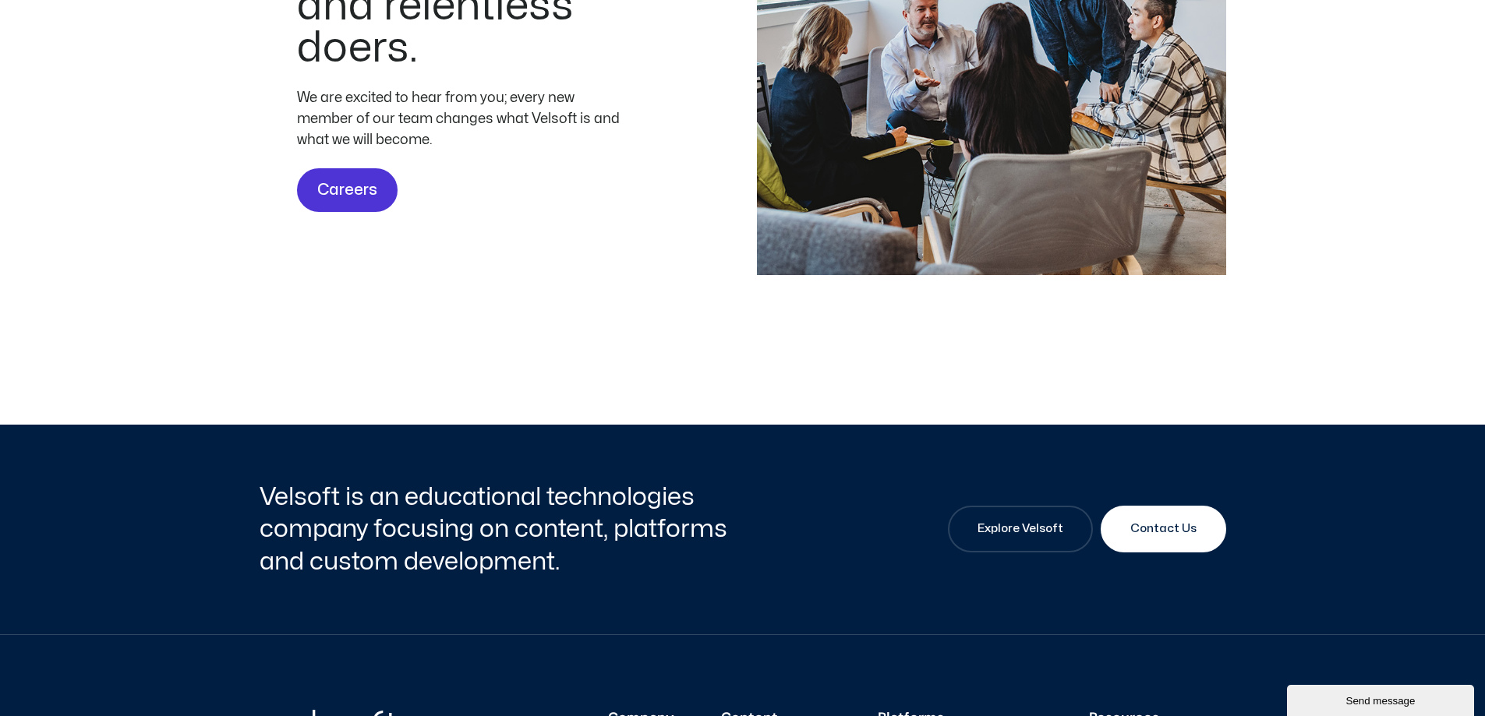
drag, startPoint x: 1494, startPoint y: 75, endPoint x: 1496, endPoint y: 637, distance: 562.0
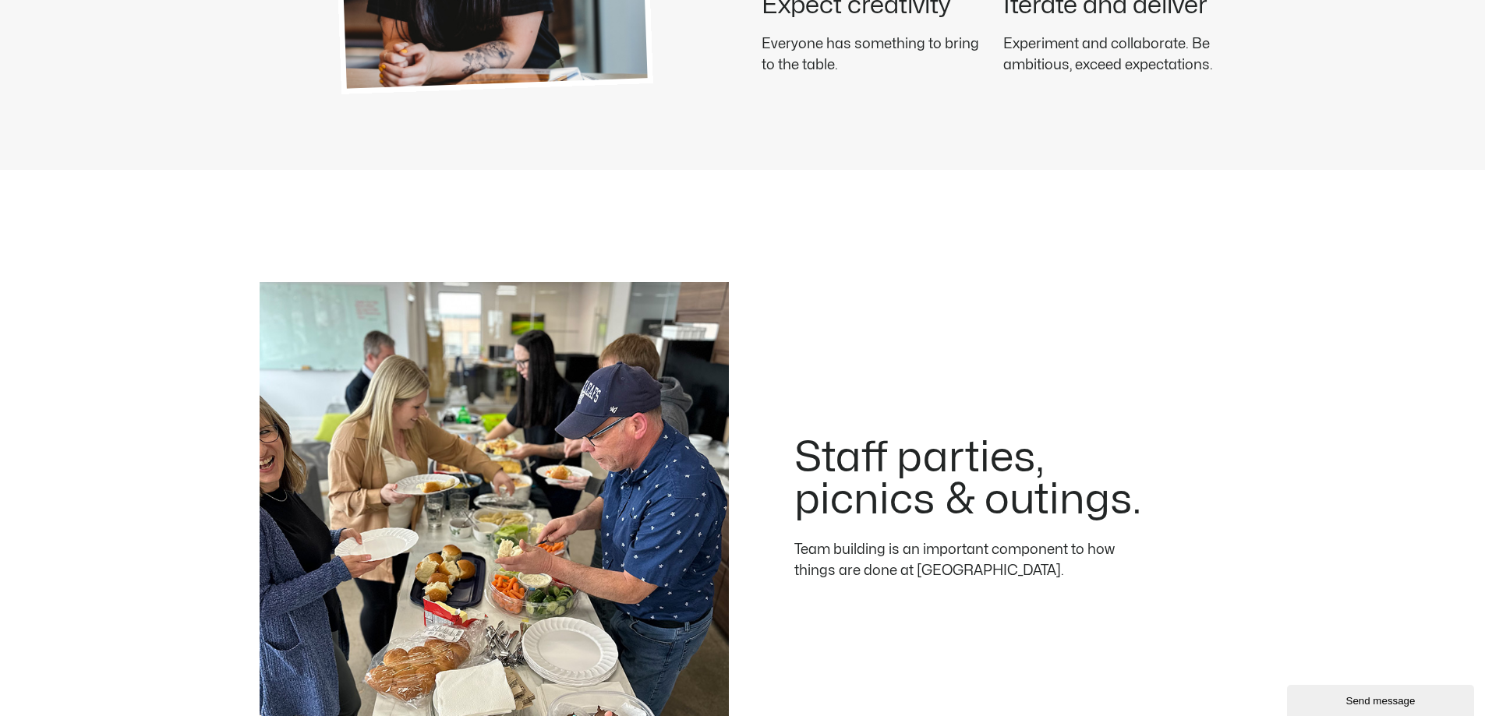
scroll to position [0, 0]
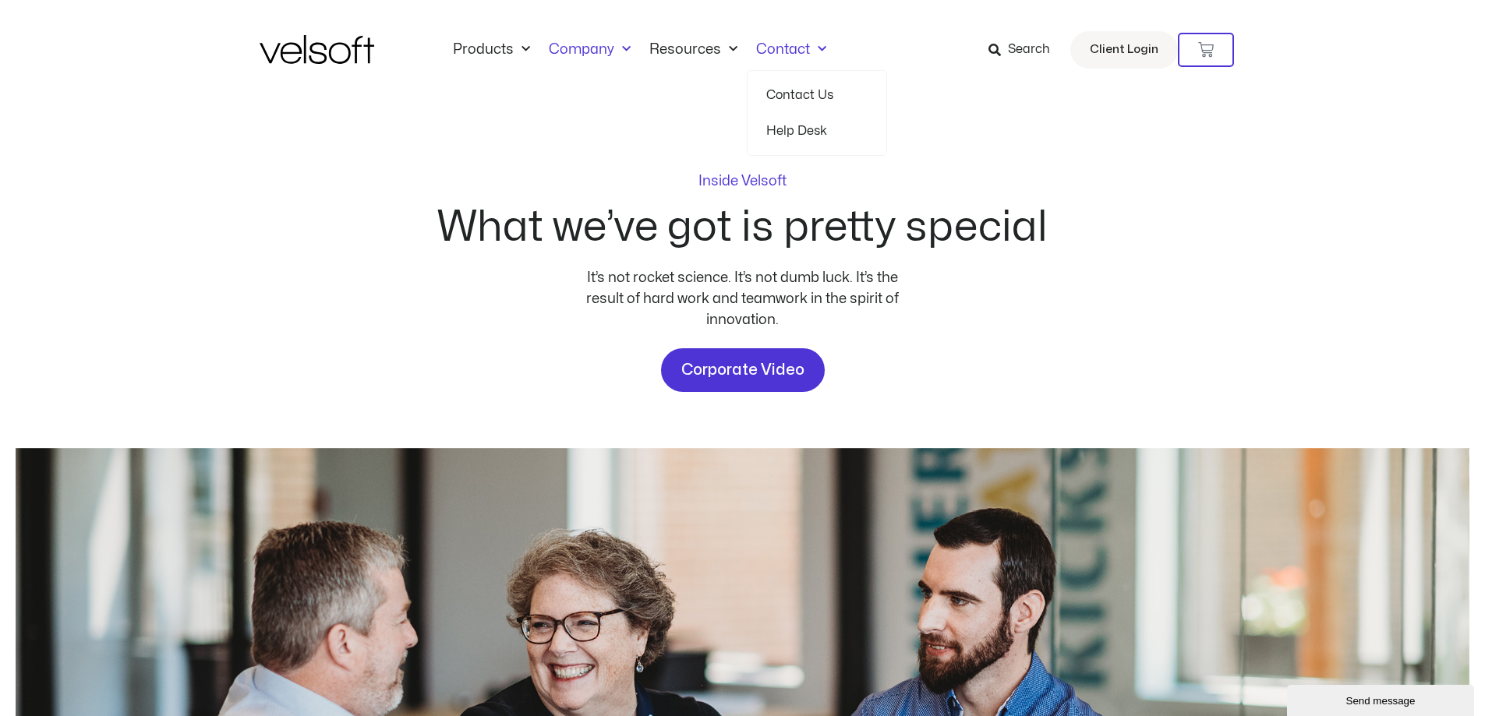
click at [785, 48] on link "Contact" at bounding box center [791, 49] width 89 height 17
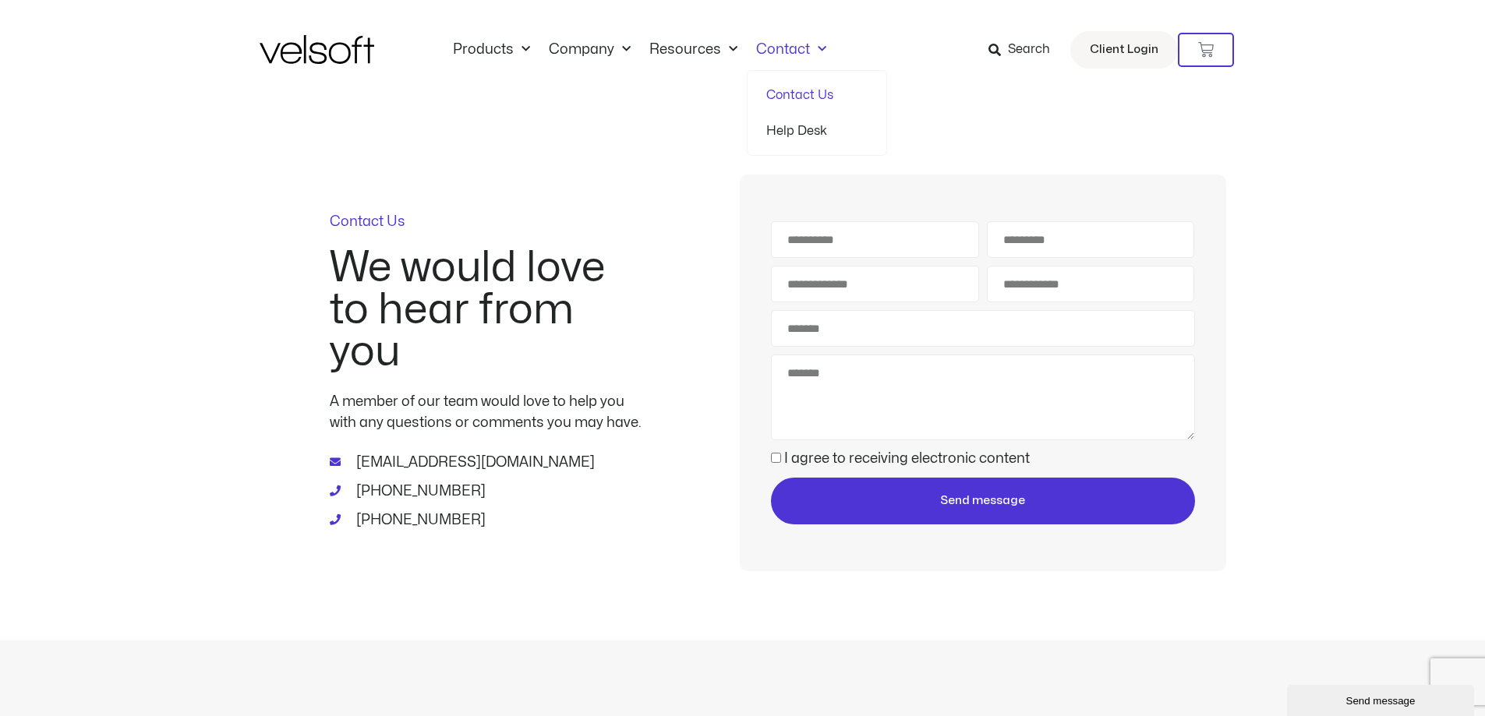
click at [790, 132] on link "Help Desk" at bounding box center [816, 131] width 101 height 36
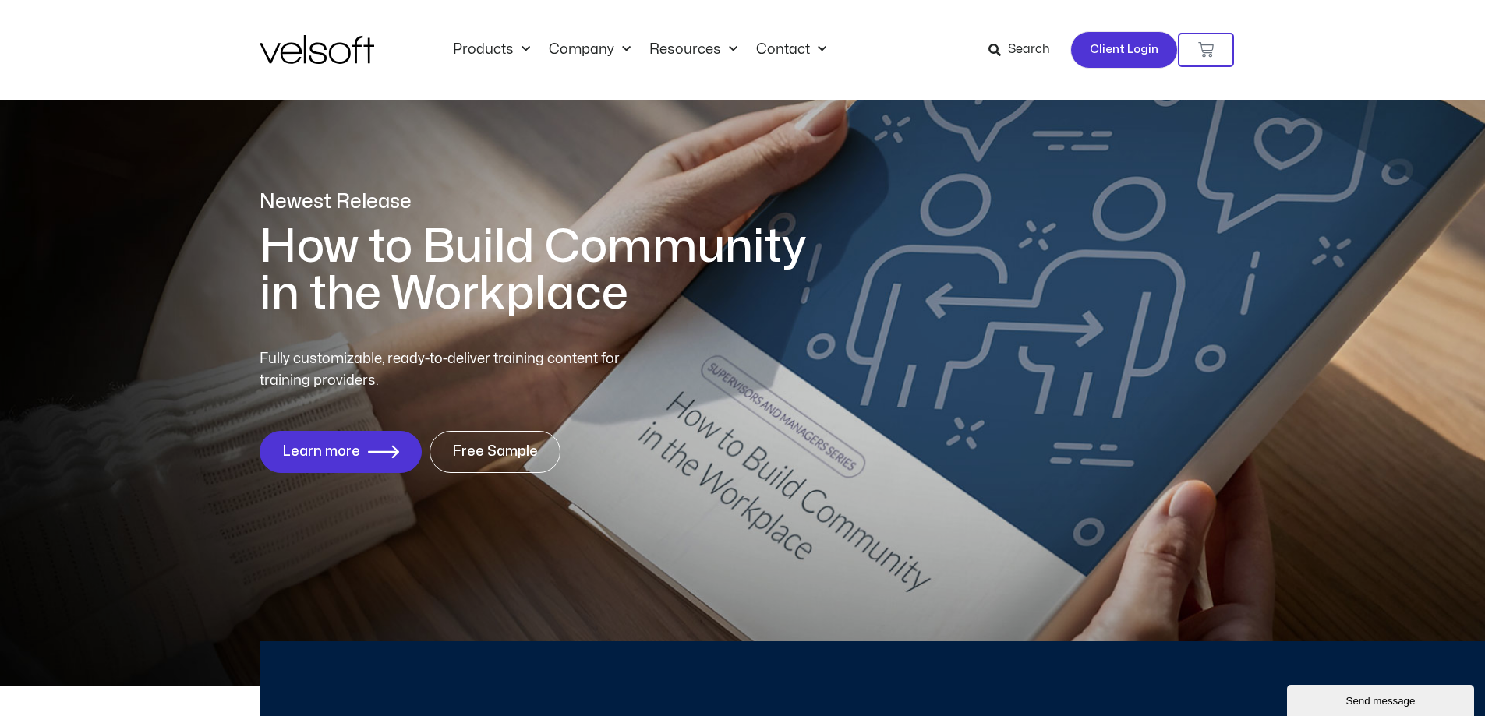
click at [1122, 51] on span "Client Login" at bounding box center [1124, 50] width 69 height 20
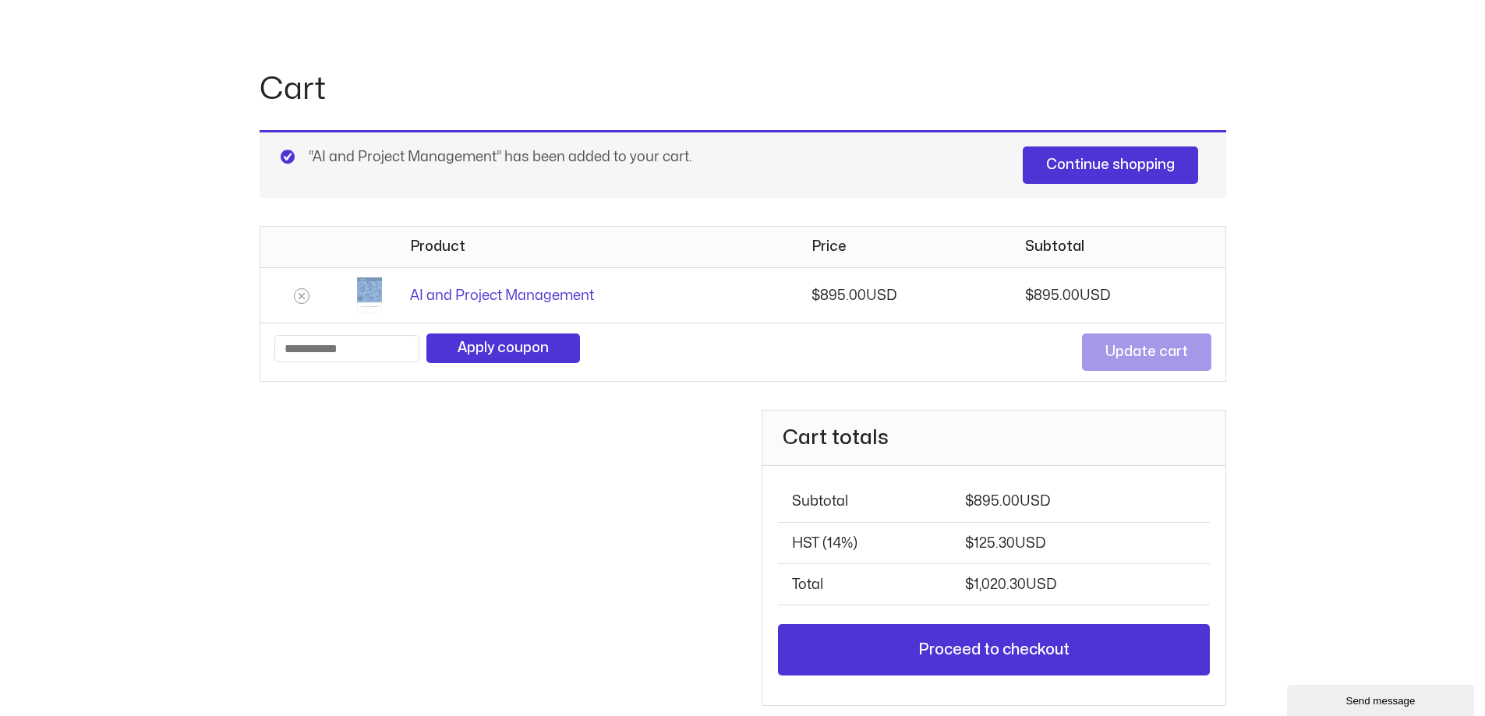
scroll to position [104, 0]
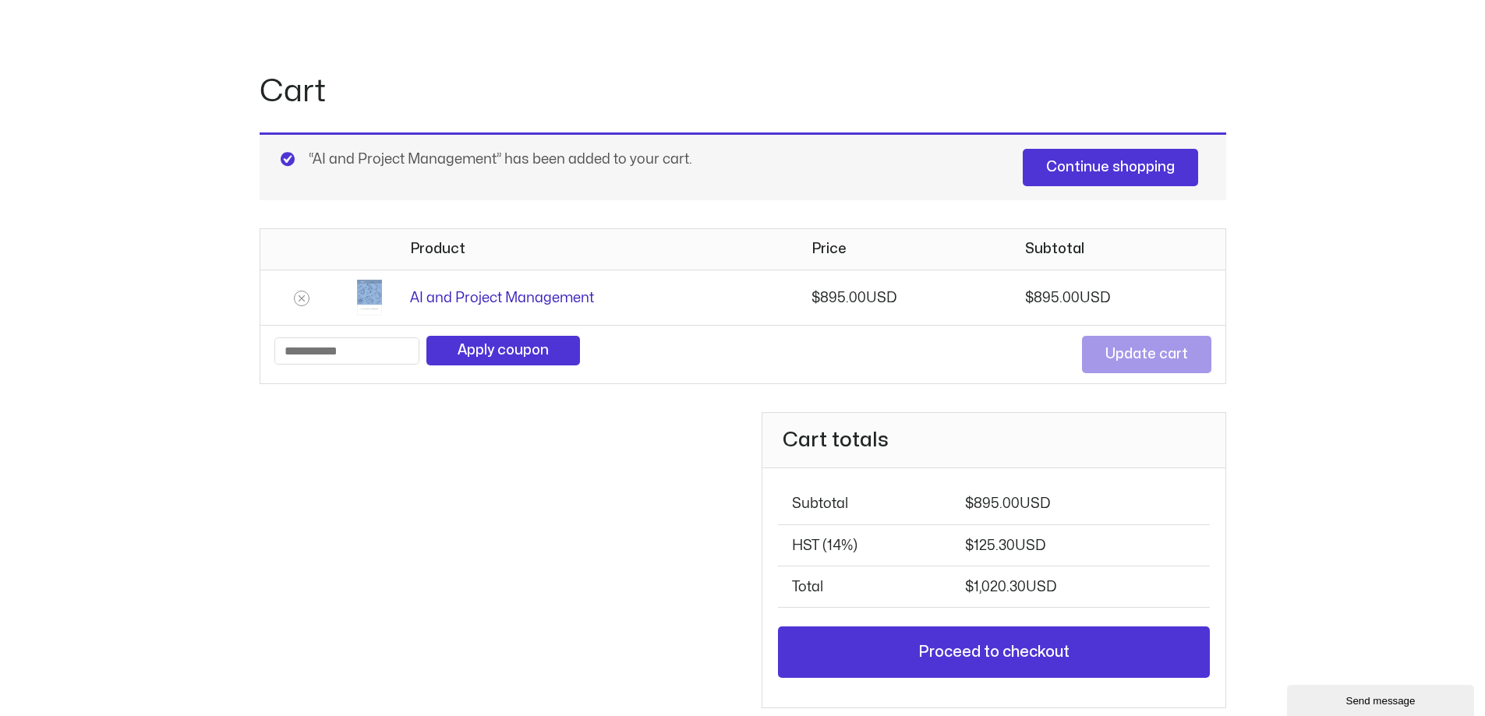
click at [507, 299] on link "AI and Project Management" at bounding box center [502, 298] width 184 height 13
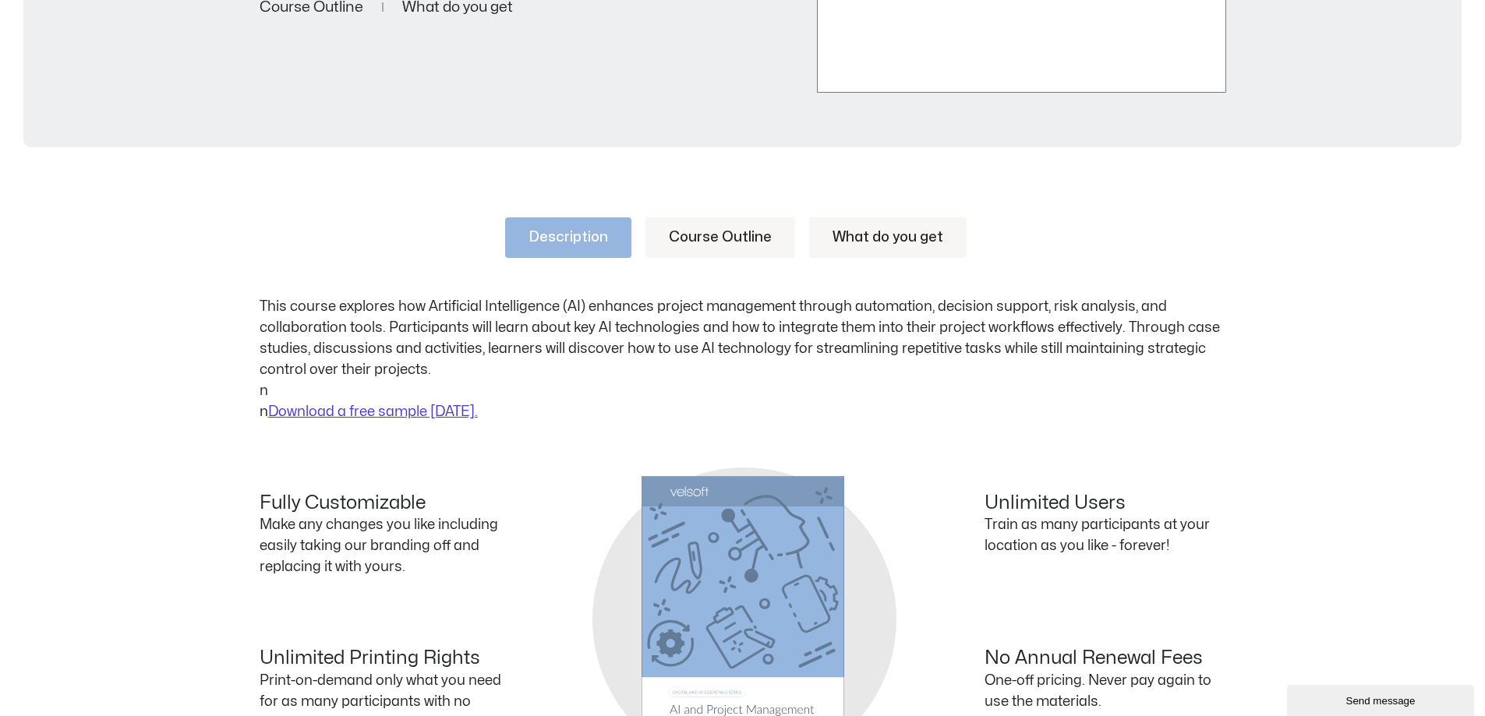
scroll to position [636, 0]
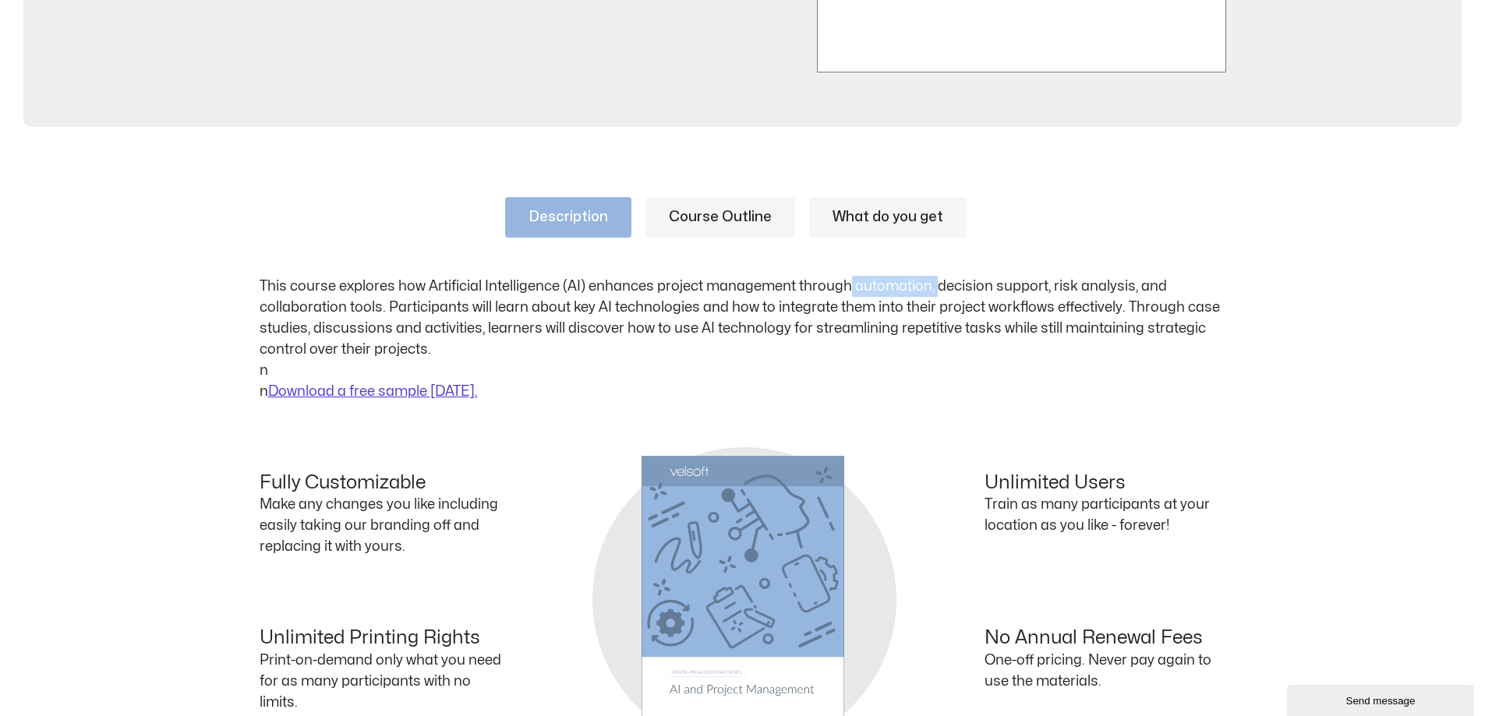
drag, startPoint x: 847, startPoint y: 281, endPoint x: 960, endPoint y: 278, distance: 113.1
click at [936, 281] on p "This course explores how Artificial Intelligence (AI) enhances project manageme…" at bounding box center [743, 339] width 967 height 126
drag, startPoint x: 977, startPoint y: 277, endPoint x: 1051, endPoint y: 278, distance: 74.1
click at [1010, 278] on p "This course explores how Artificial Intelligence (AI) enhances project manageme…" at bounding box center [743, 339] width 967 height 126
drag, startPoint x: 1051, startPoint y: 278, endPoint x: 1087, endPoint y: 279, distance: 35.9
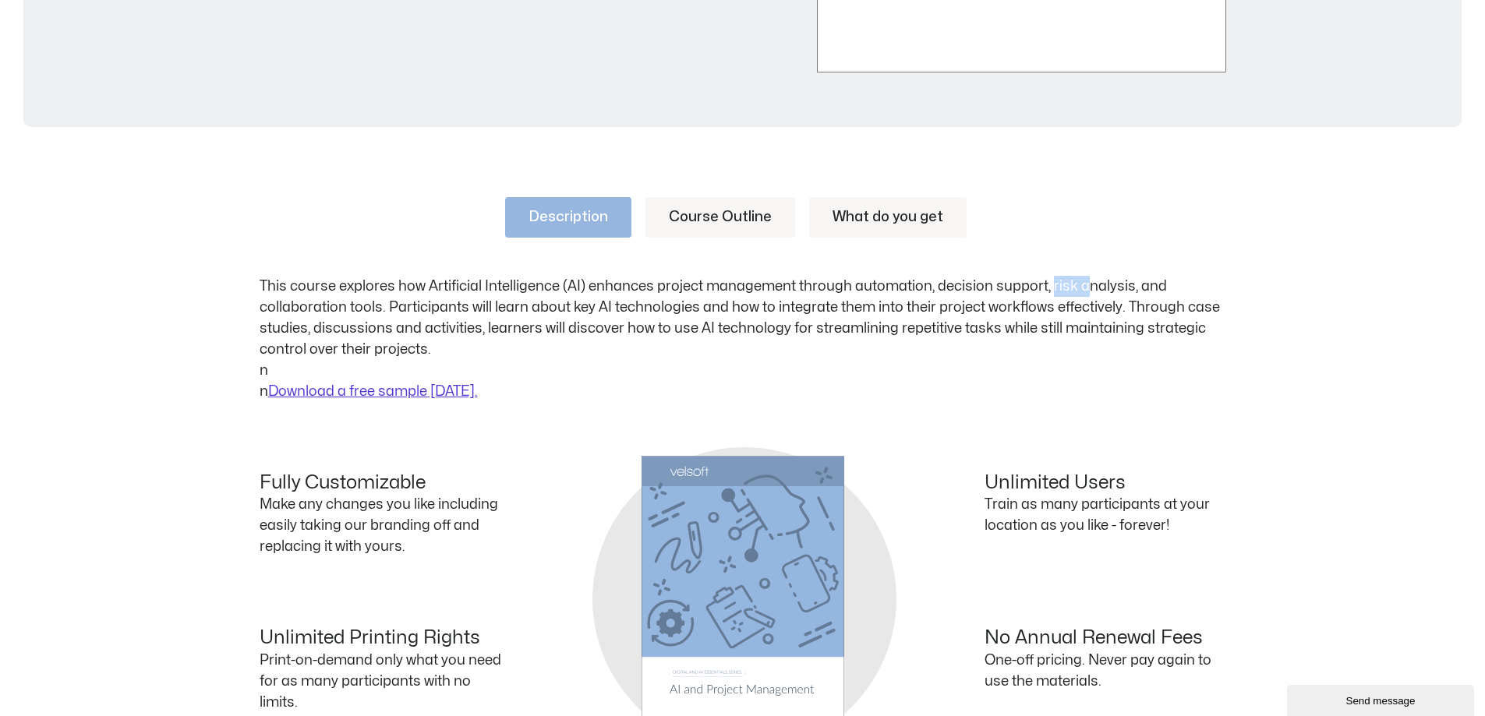
click at [1087, 279] on p "This course explores how Artificial Intelligence (AI) enhances project manageme…" at bounding box center [743, 339] width 967 height 126
drag, startPoint x: 717, startPoint y: 307, endPoint x: 851, endPoint y: 323, distance: 135.0
click at [859, 319] on p "This course explores how Artificial Intelligence (AI) enhances project manageme…" at bounding box center [743, 339] width 967 height 126
click at [693, 347] on p "This course explores how Artificial Intelligence (AI) enhances project manageme…" at bounding box center [743, 339] width 967 height 126
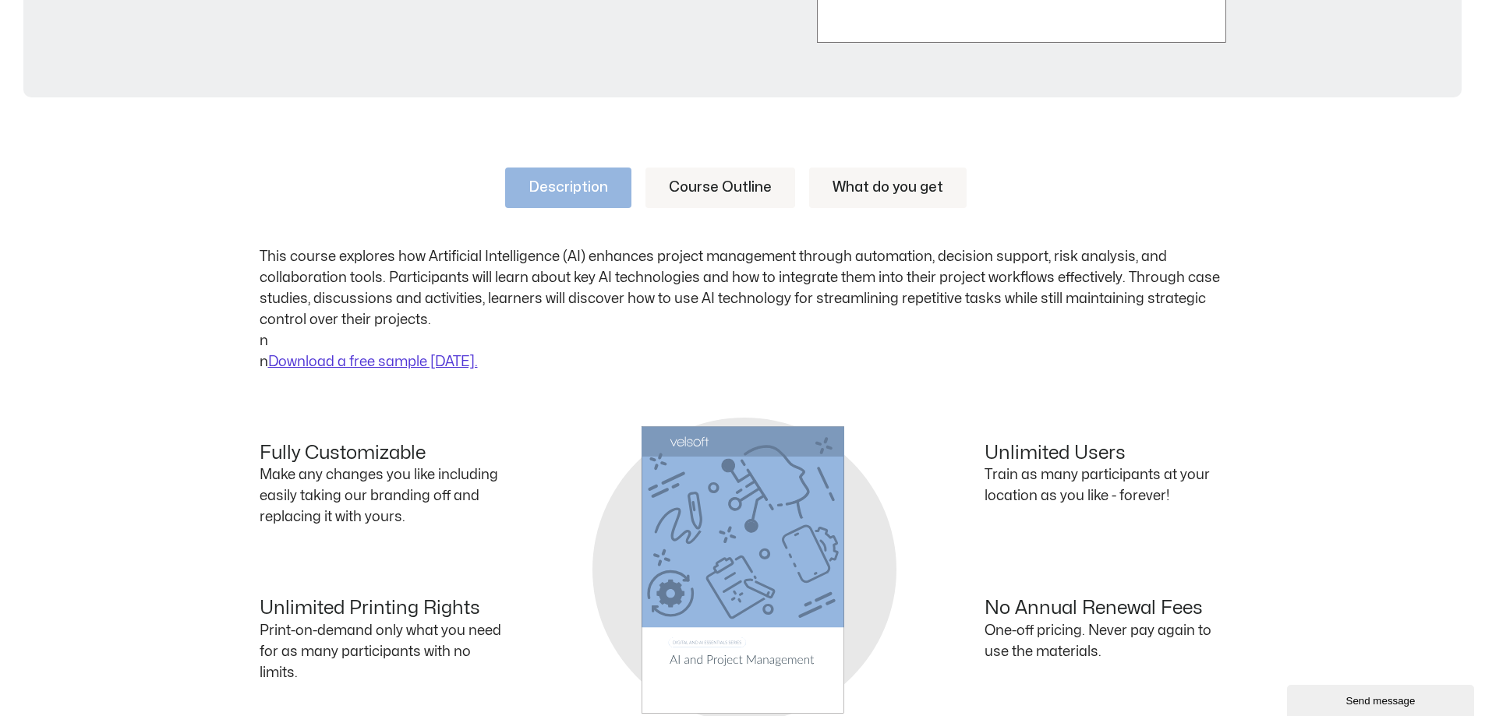
scroll to position [641, 0]
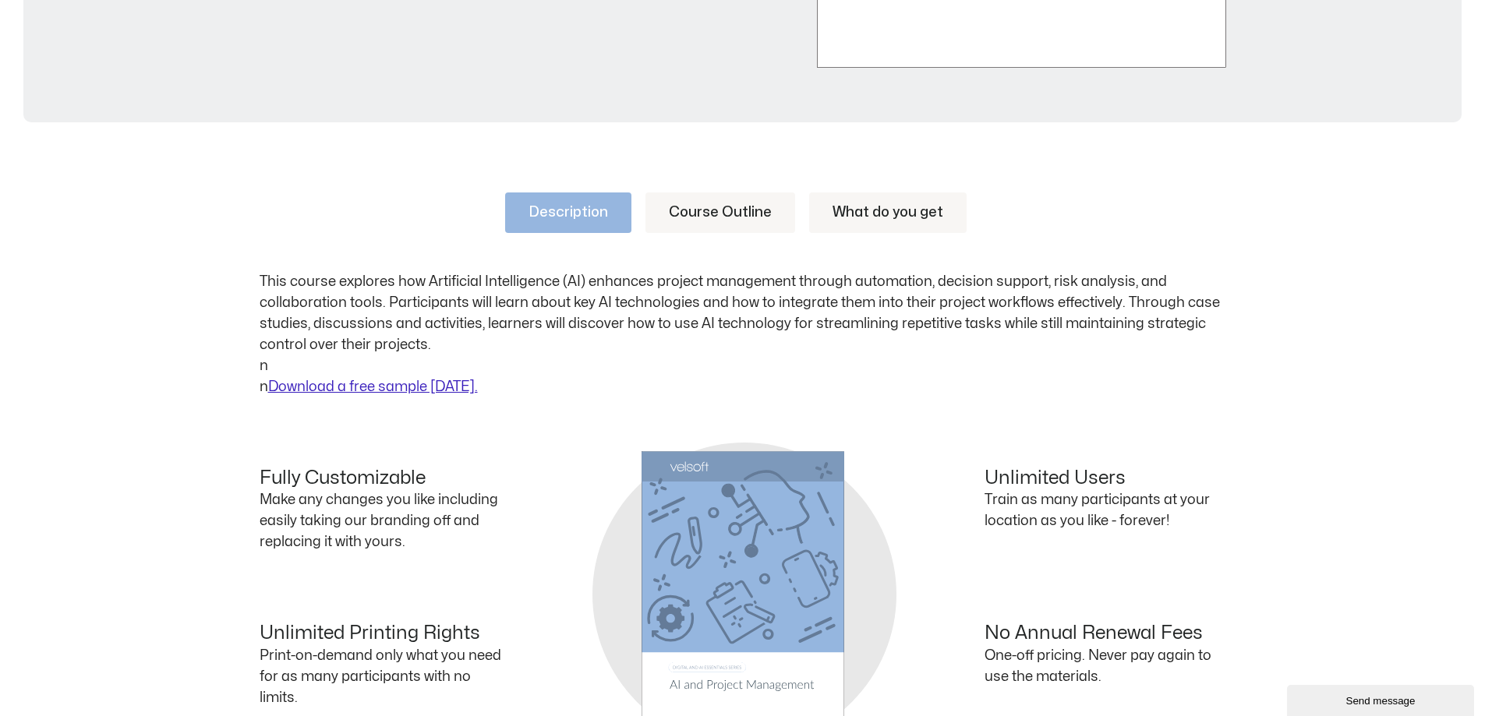
click at [393, 387] on link "Download a free sample today." at bounding box center [373, 386] width 210 height 13
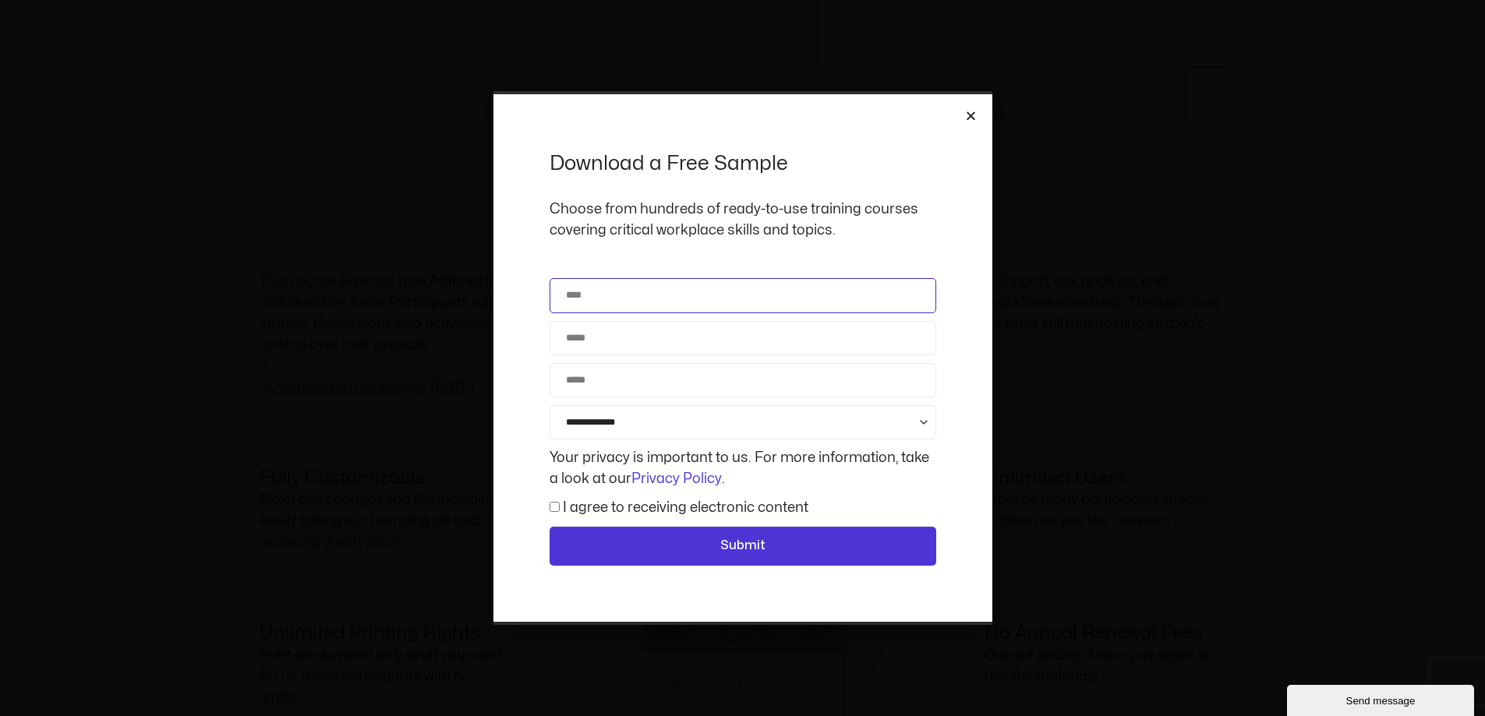
click at [681, 286] on input "Name" at bounding box center [743, 295] width 387 height 34
type input "****"
click at [613, 341] on input "Email" at bounding box center [743, 338] width 387 height 34
type input "**********"
click at [621, 384] on input "Phone" at bounding box center [743, 380] width 387 height 34
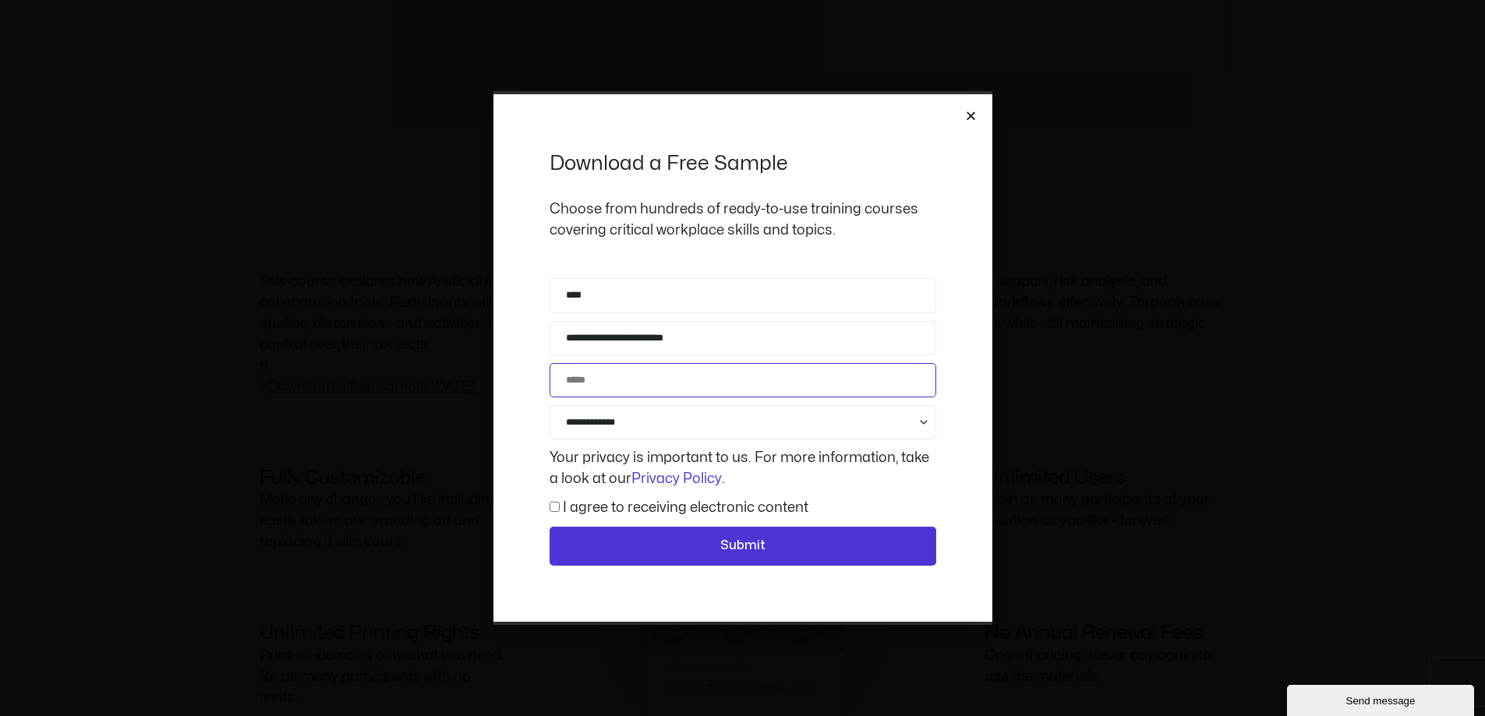
type input "**********"
click at [641, 423] on select "**********" at bounding box center [743, 422] width 387 height 34
select select "**********"
click at [550, 405] on select "**********" at bounding box center [743, 422] width 387 height 34
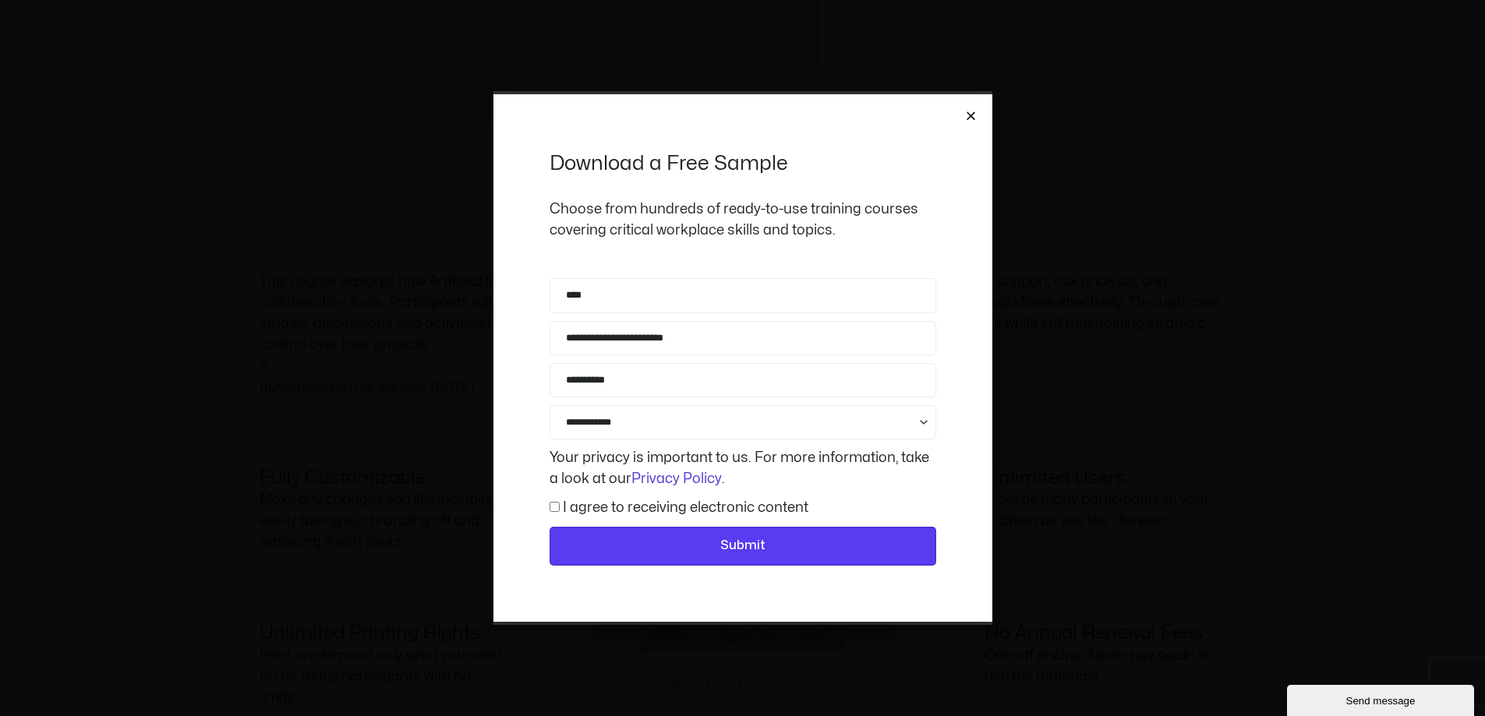
click at [744, 548] on span "Submit" at bounding box center [742, 546] width 45 height 20
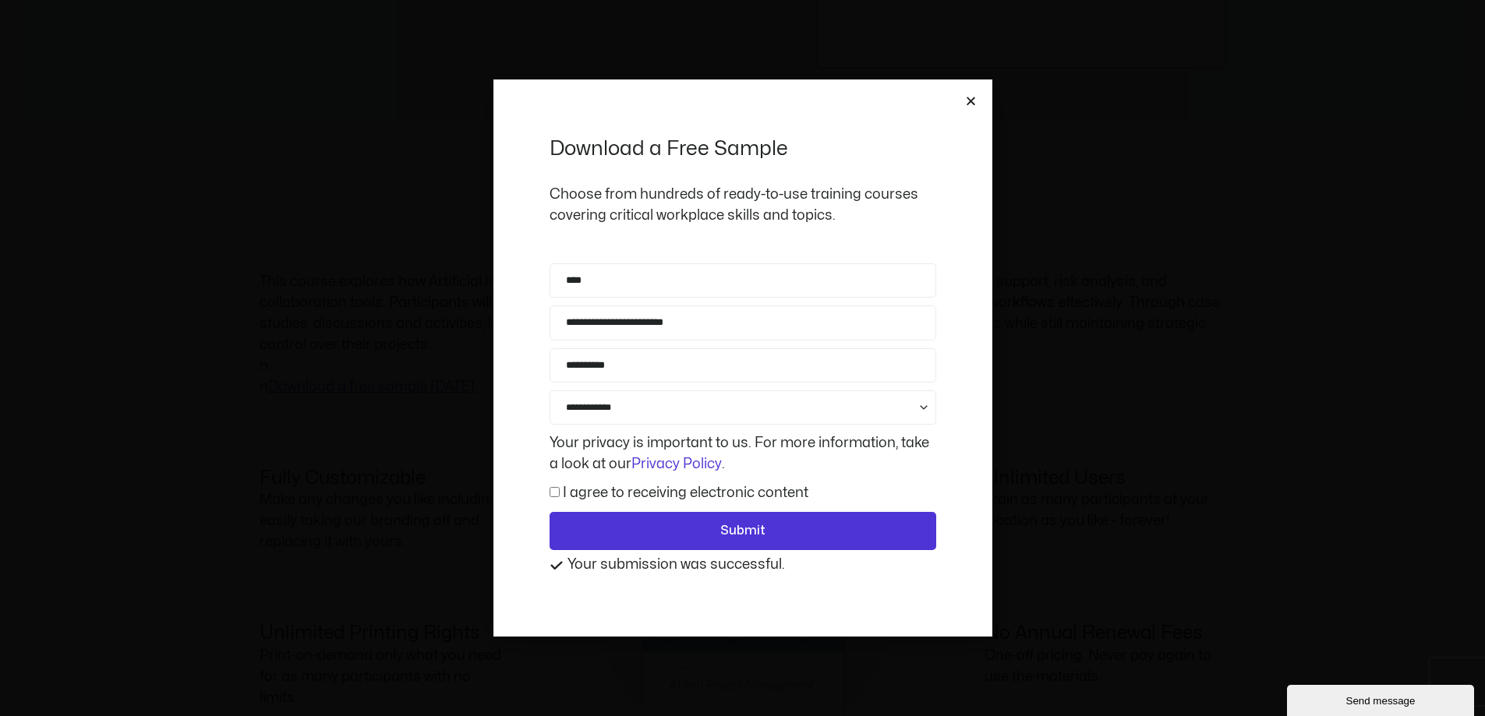
click at [971, 97] on icon "Close" at bounding box center [971, 101] width 12 height 12
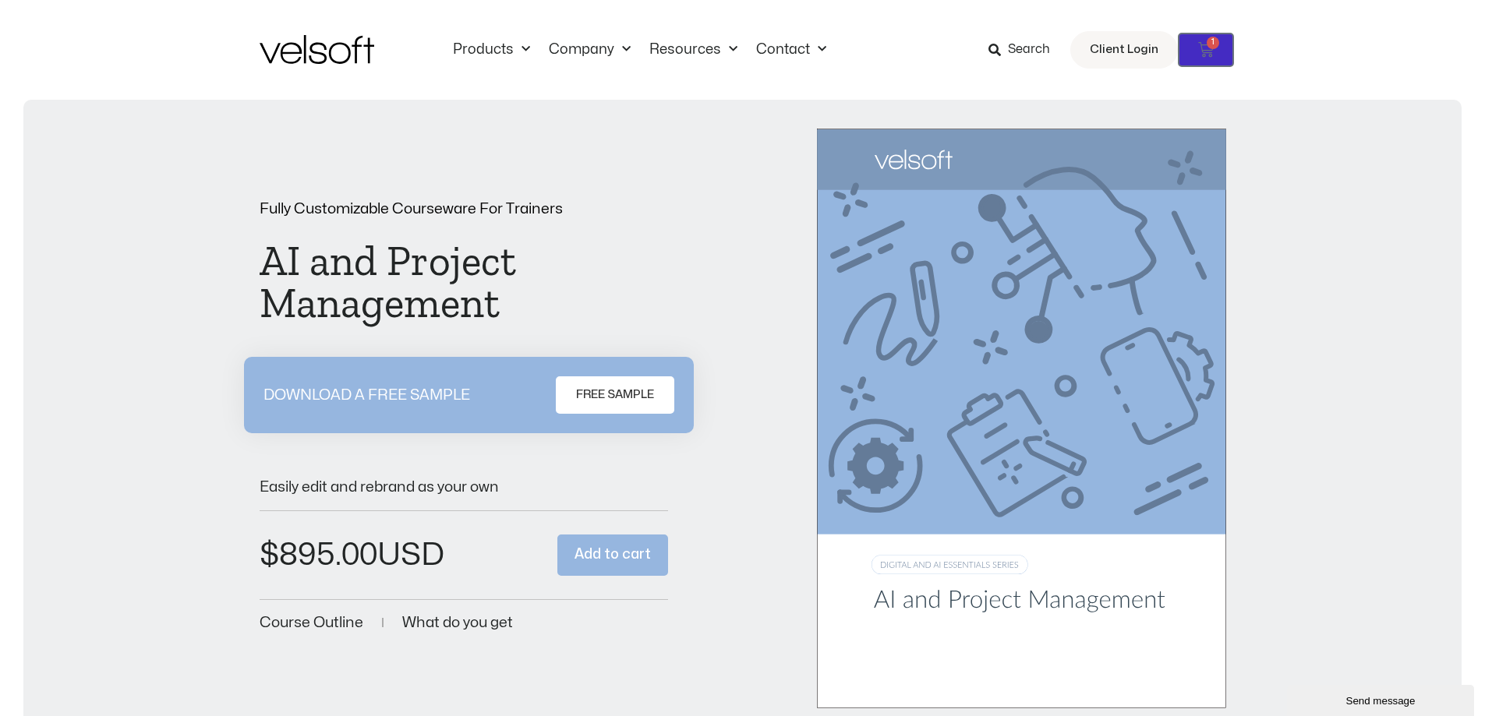
click at [1214, 47] on span "1" at bounding box center [1213, 43] width 12 height 12
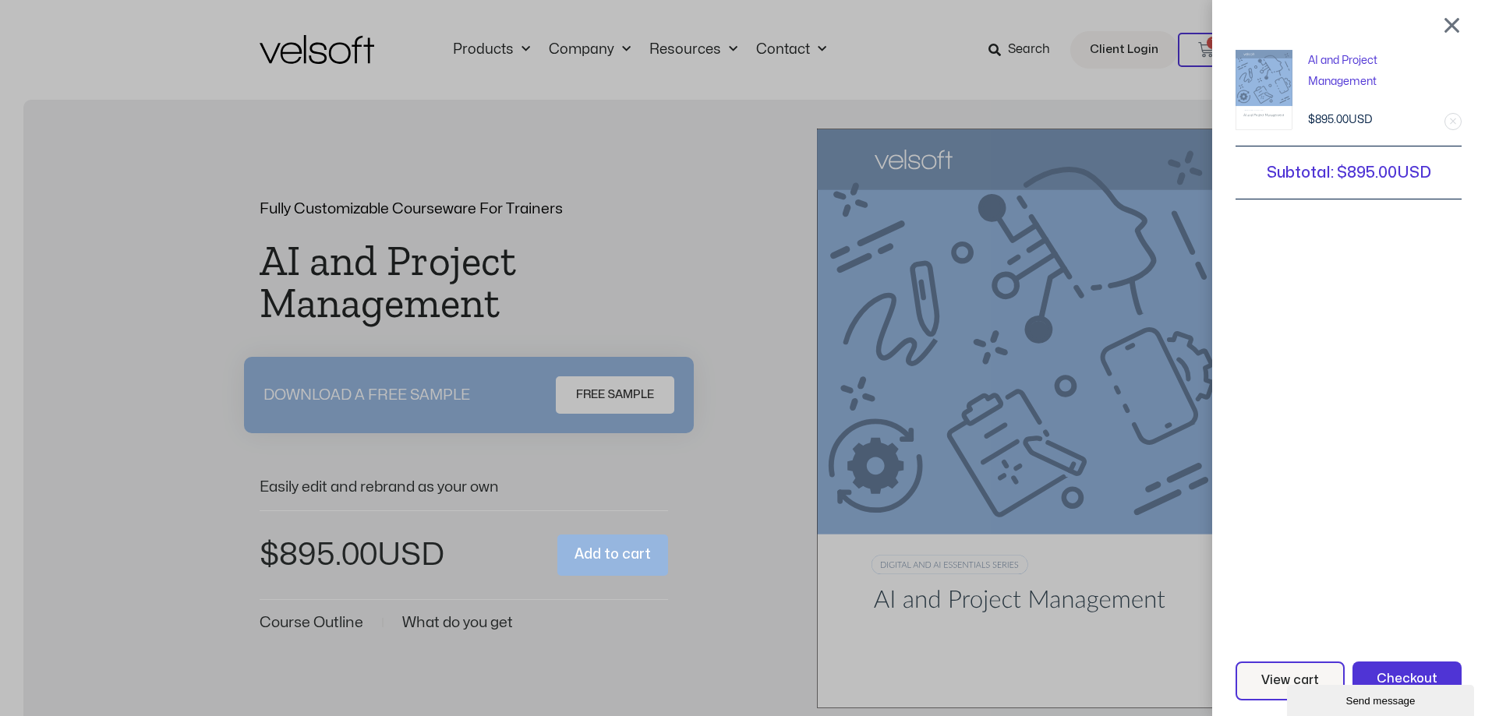
click at [1462, 25] on div at bounding box center [1451, 25] width 19 height 19
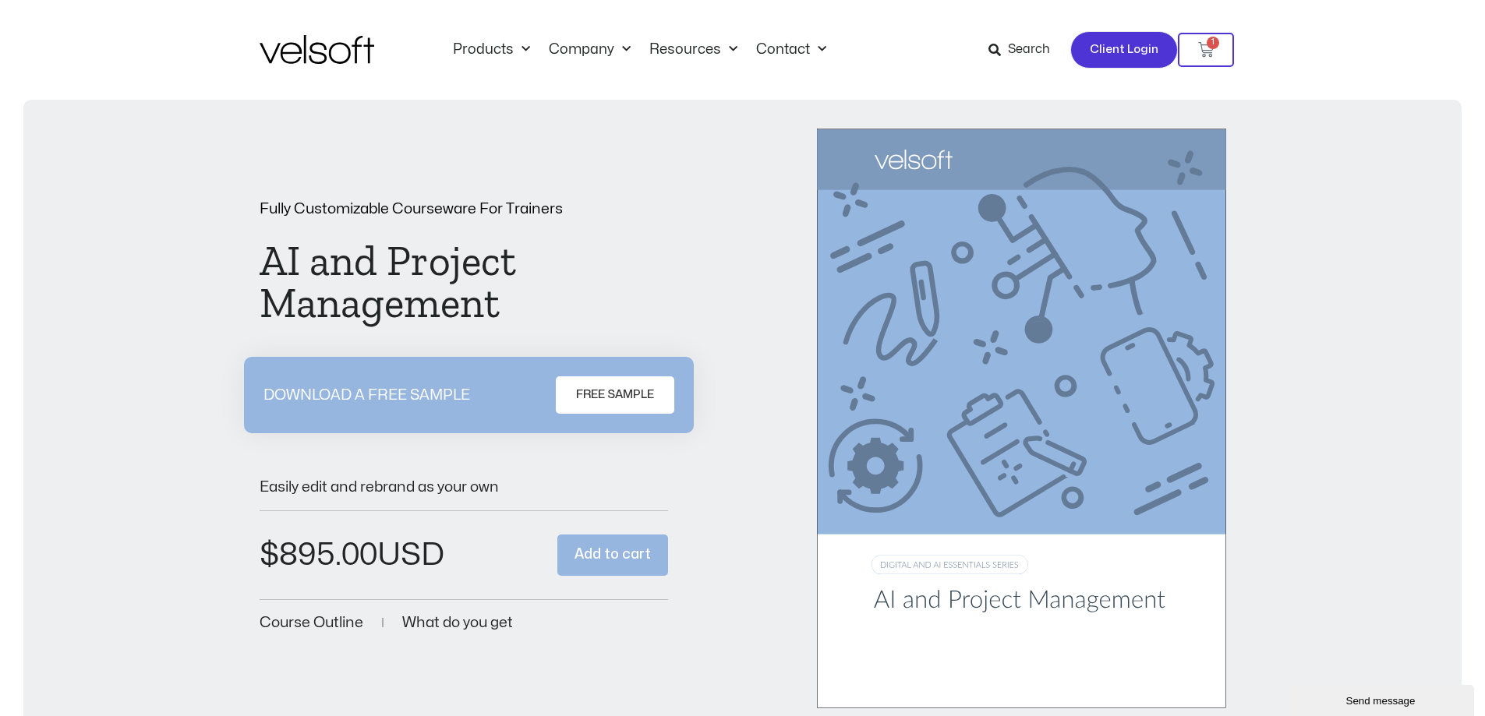
click at [1108, 55] on span "Client Login" at bounding box center [1124, 50] width 69 height 20
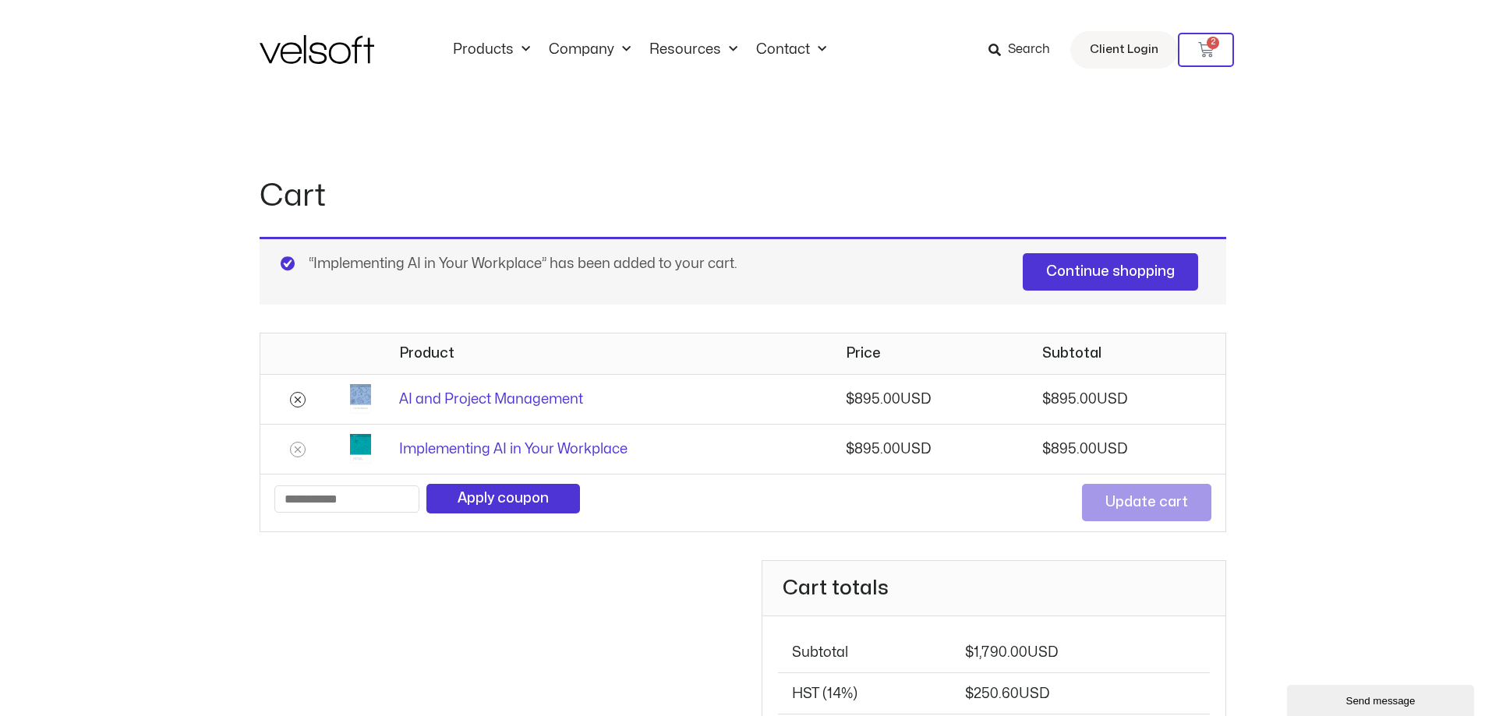
click at [299, 398] on icon "Remove AI and Project Management from cart" at bounding box center [297, 399] width 11 height 11
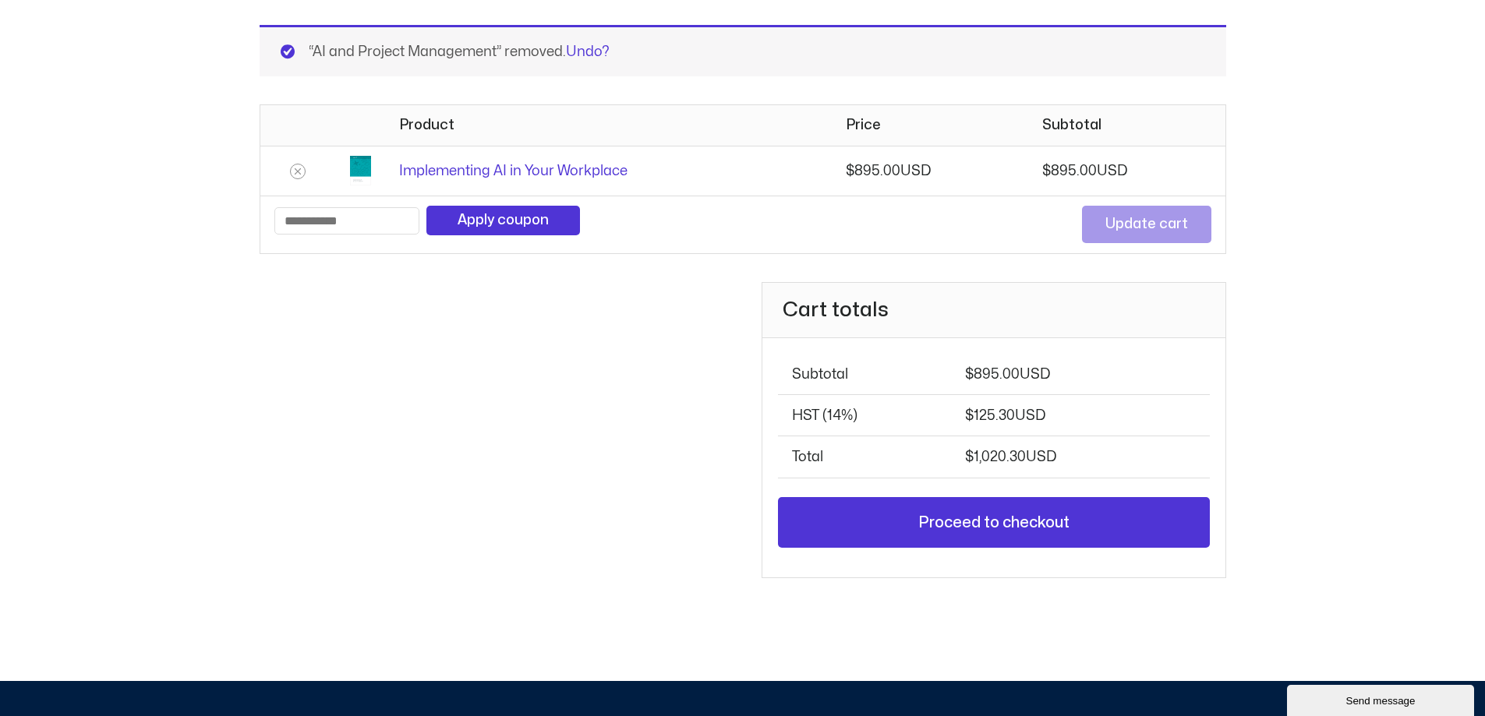
scroll to position [200, 0]
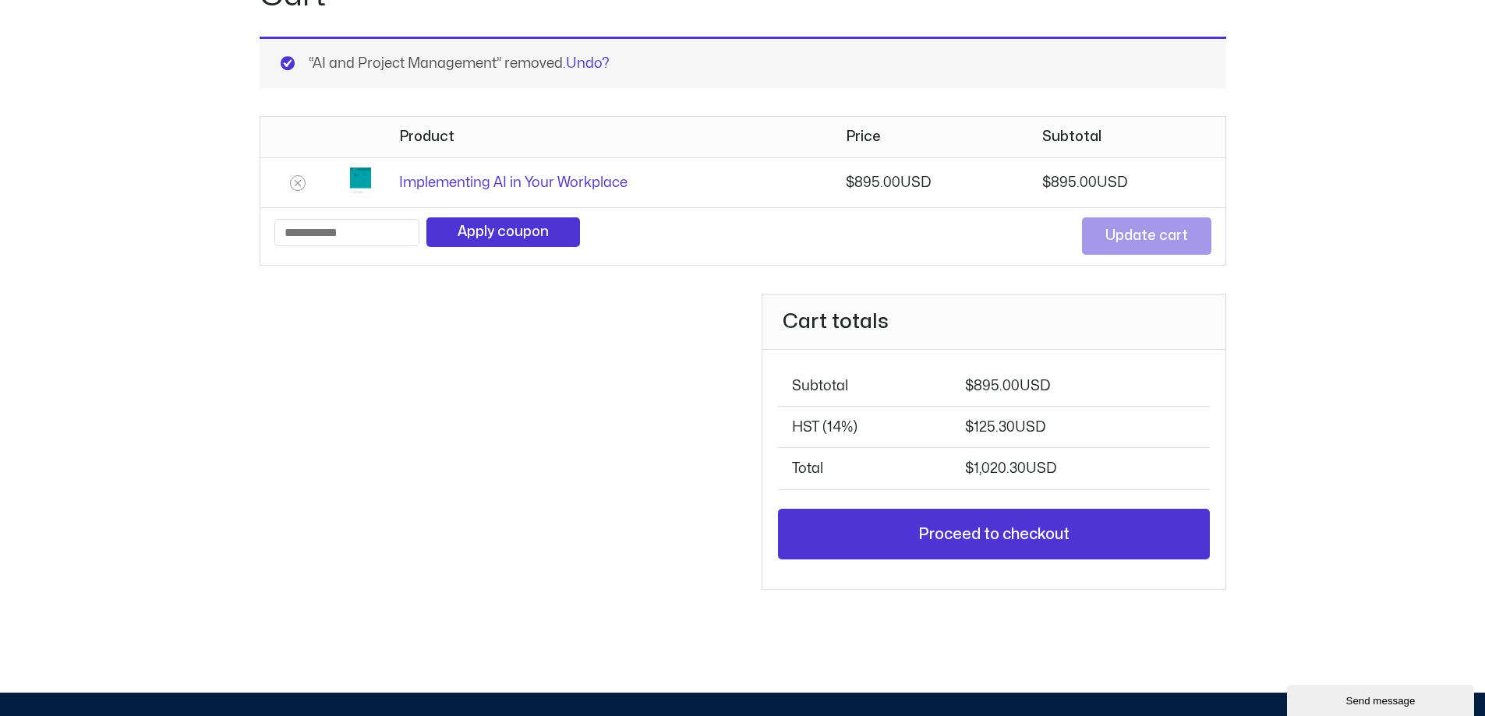
click at [1352, 695] on div "Send message" at bounding box center [1381, 701] width 164 height 12
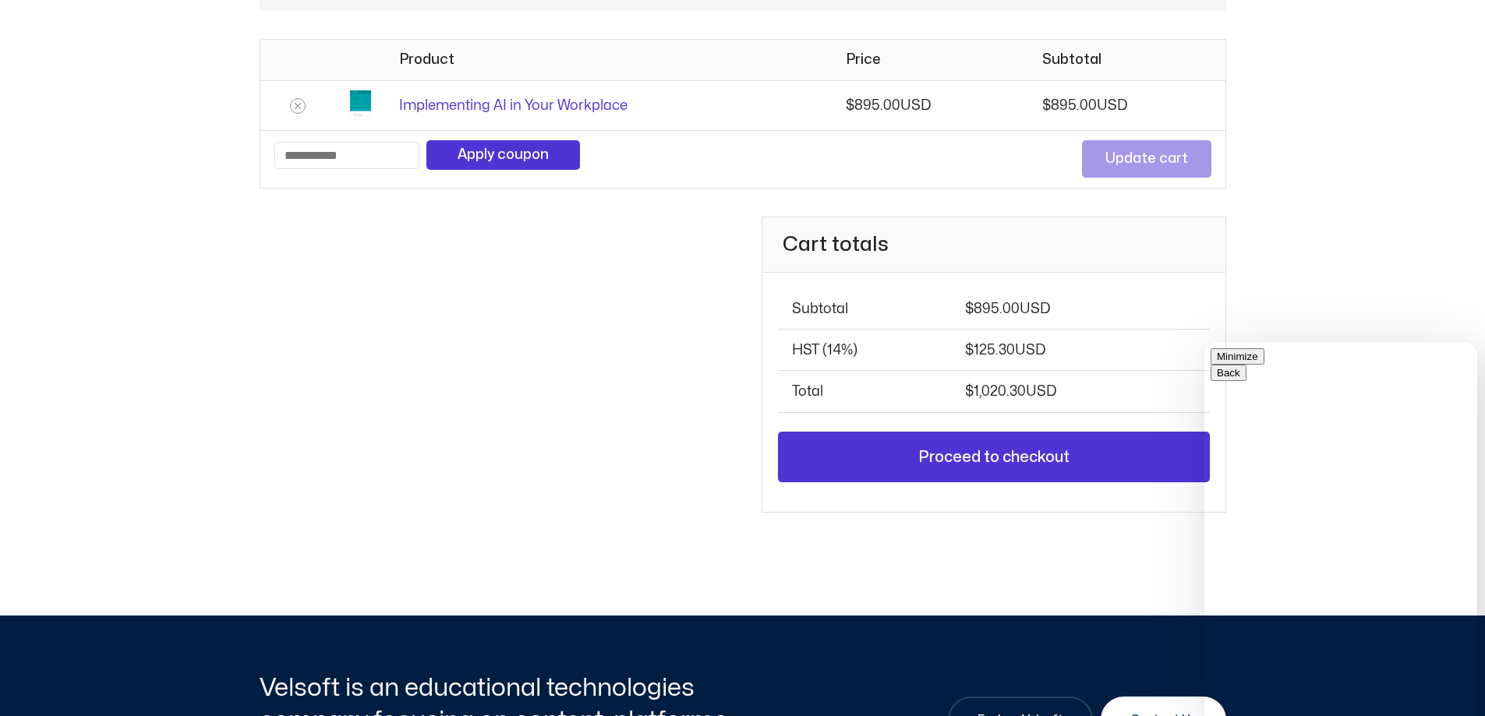
scroll to position [273, 0]
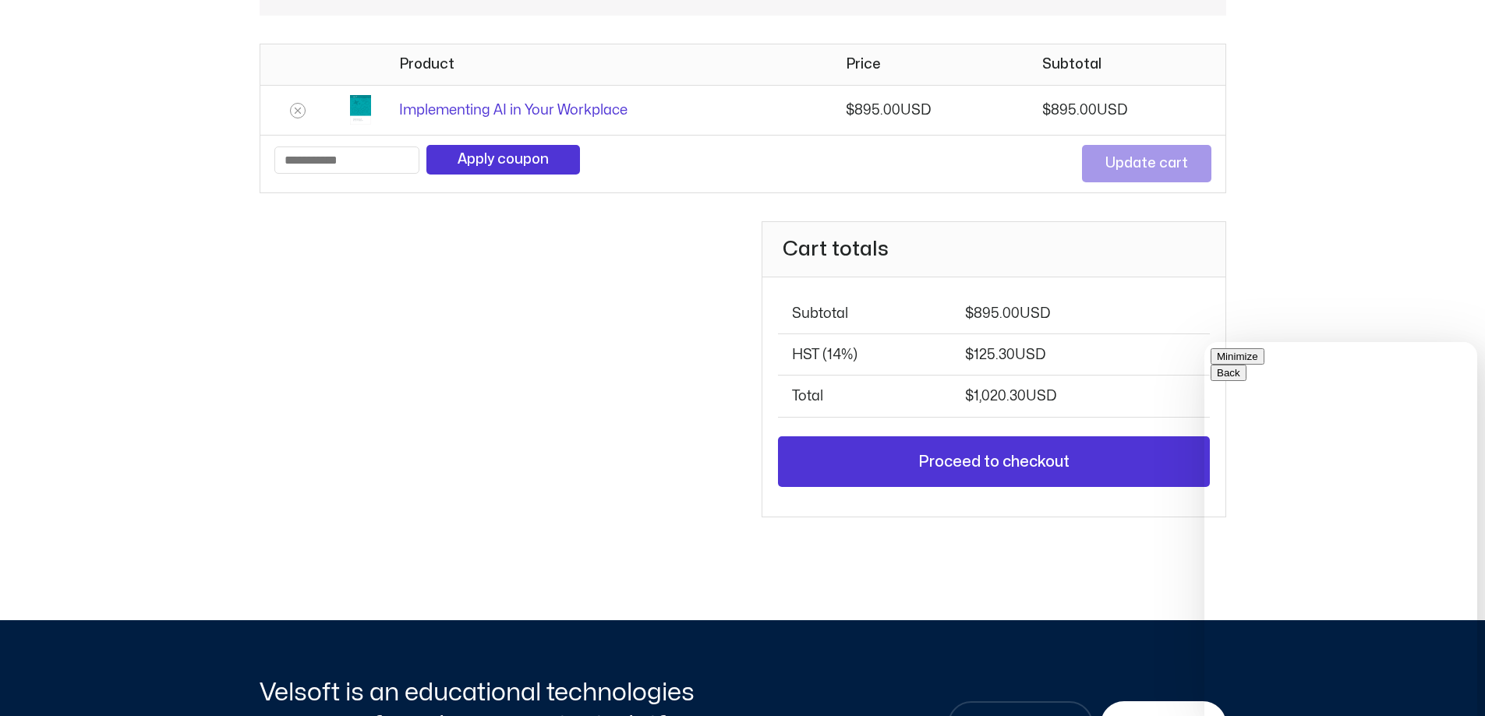
type input "****"
type input "**********"
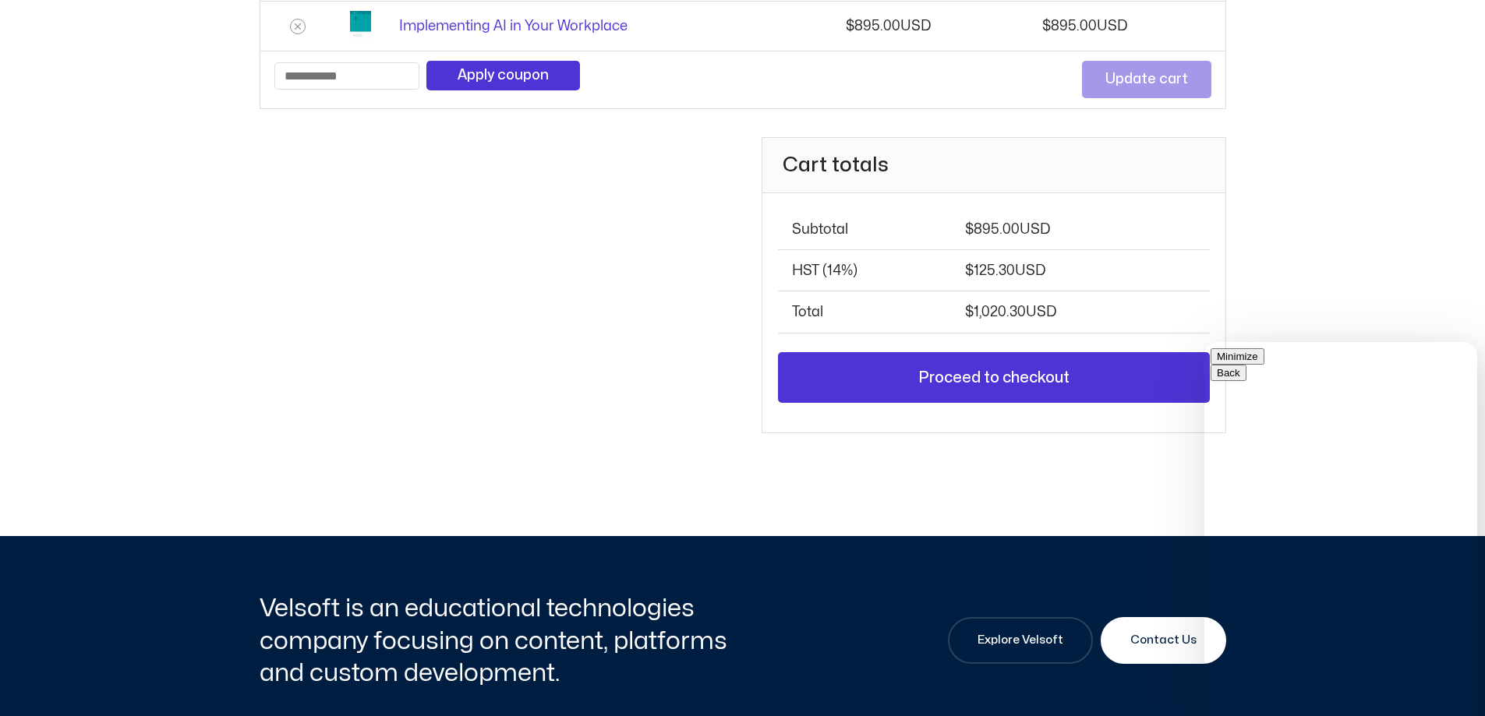
scroll to position [371, 0]
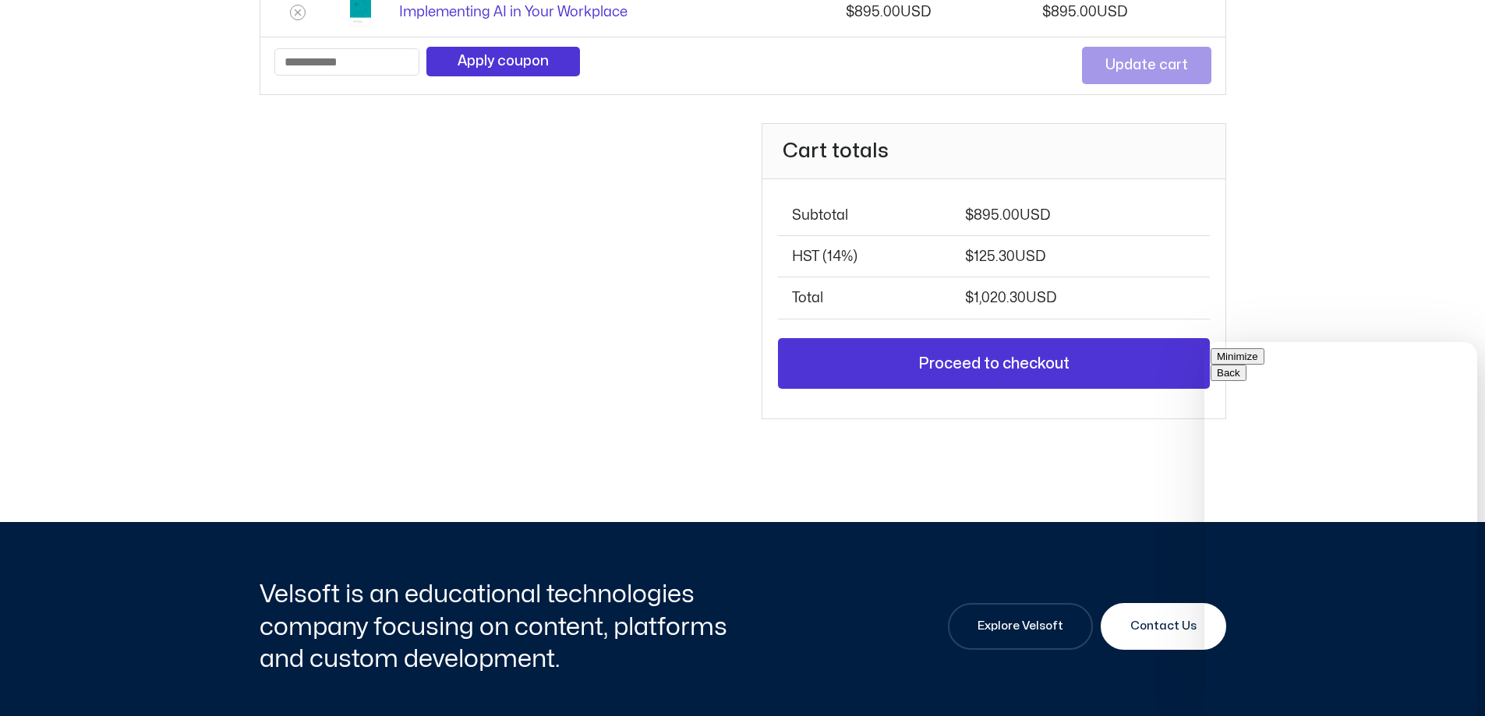
drag, startPoint x: 1474, startPoint y: 479, endPoint x: 1480, endPoint y: 554, distance: 75.0
click at [1477, 554] on html "**********" at bounding box center [1340, 529] width 273 height 374
type textarea "**********"
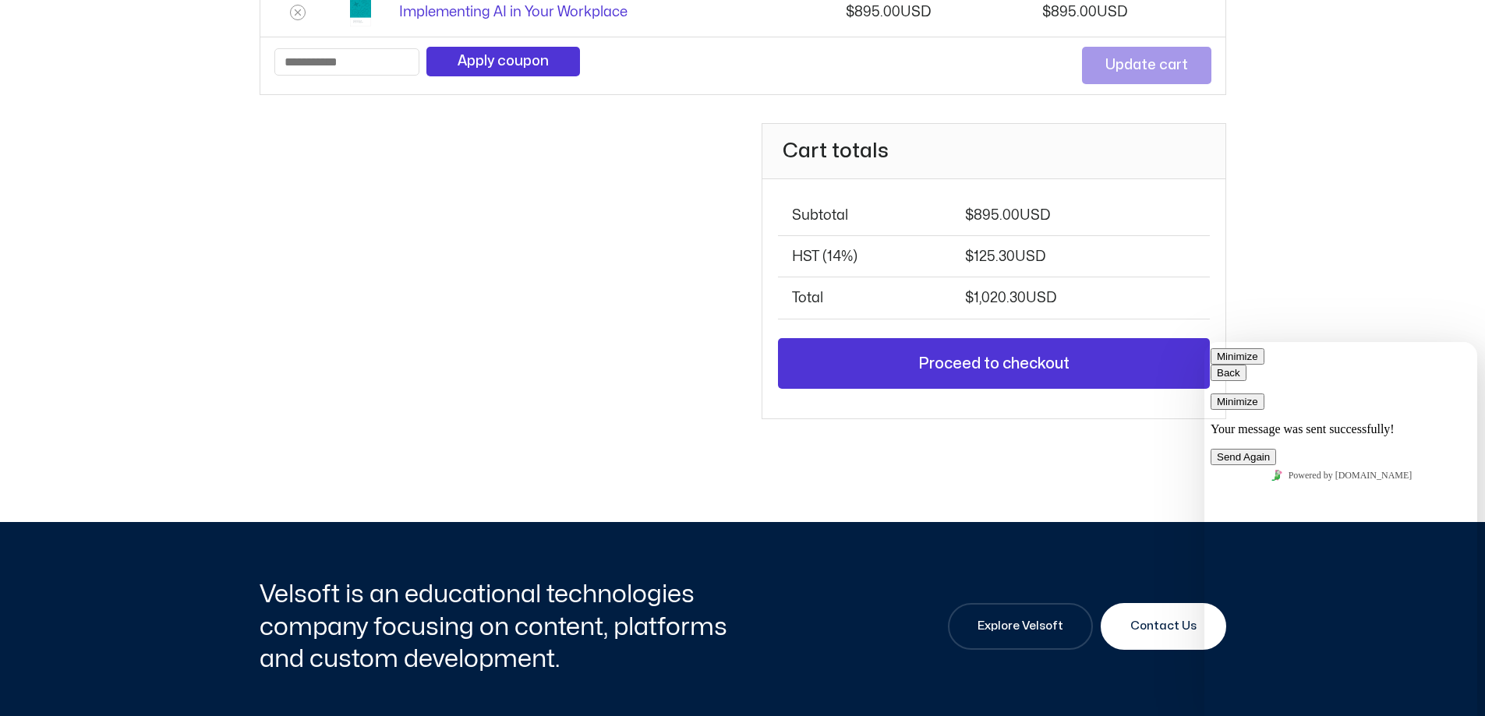
scroll to position [0, 0]
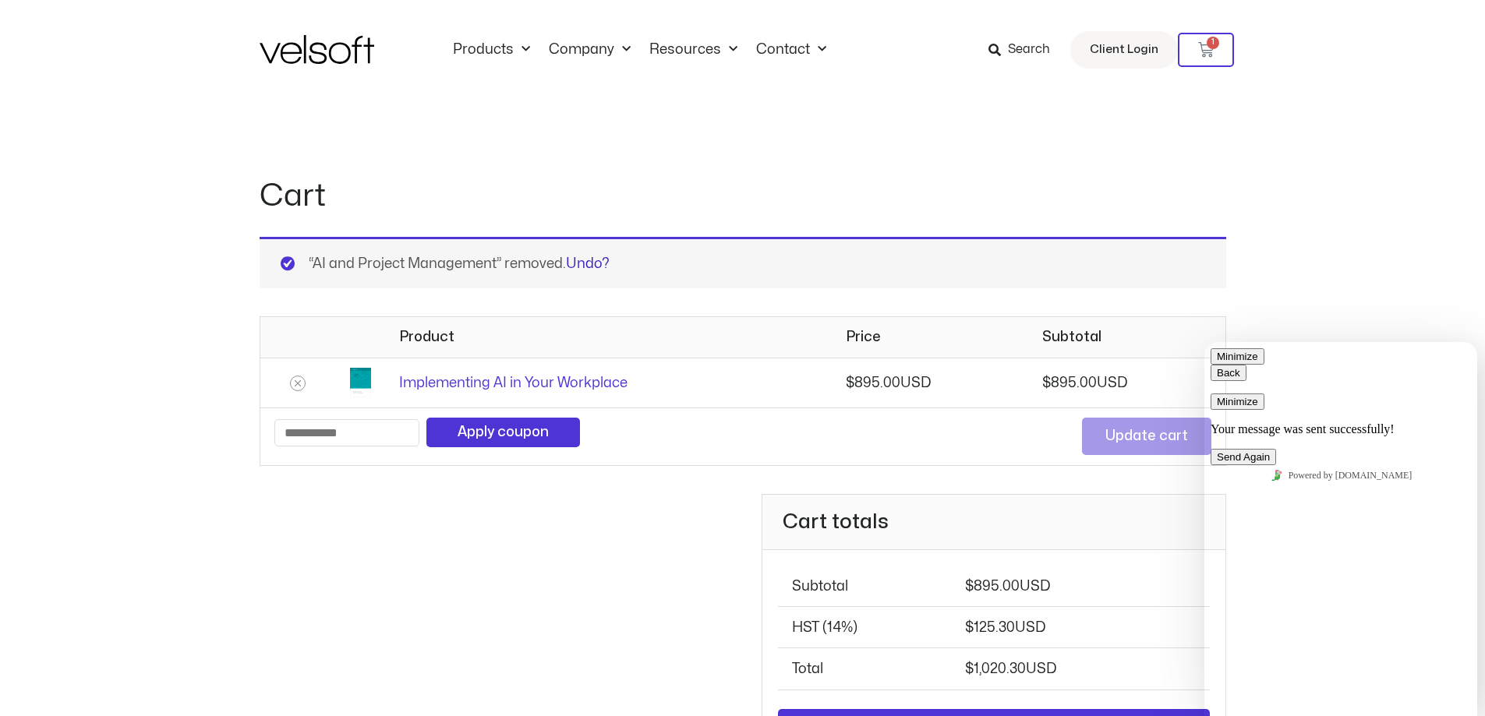
click at [583, 265] on link "Undo?" at bounding box center [588, 263] width 44 height 13
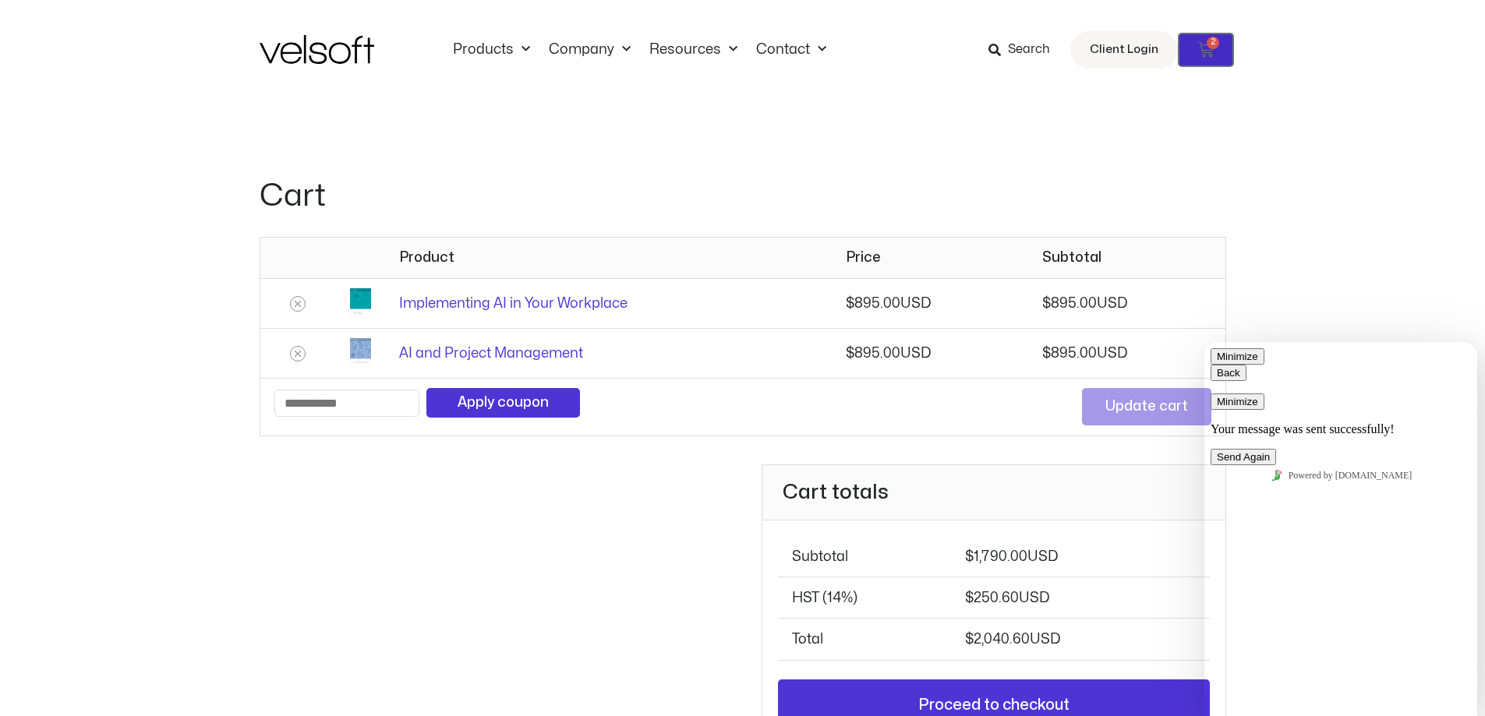
click at [1207, 44] on span "2" at bounding box center [1213, 43] width 12 height 12
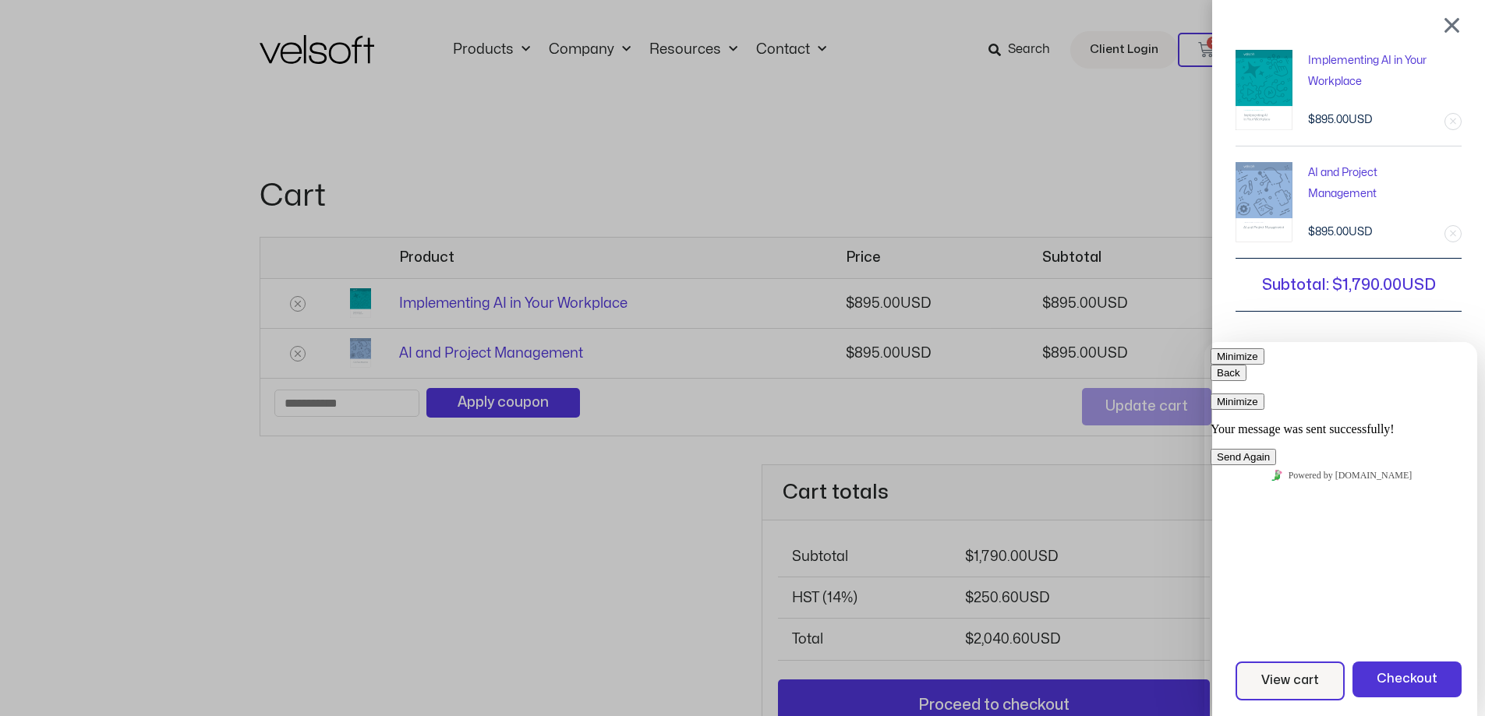
click at [1461, 231] on link "Remove this item" at bounding box center [1453, 234] width 16 height 16
click at [1461, 232] on link "Remove this item" at bounding box center [1453, 234] width 16 height 16
click at [1461, 120] on link "Remove this item" at bounding box center [1453, 122] width 16 height 16
click at [1264, 394] on button "Minimize" at bounding box center [1238, 402] width 54 height 16
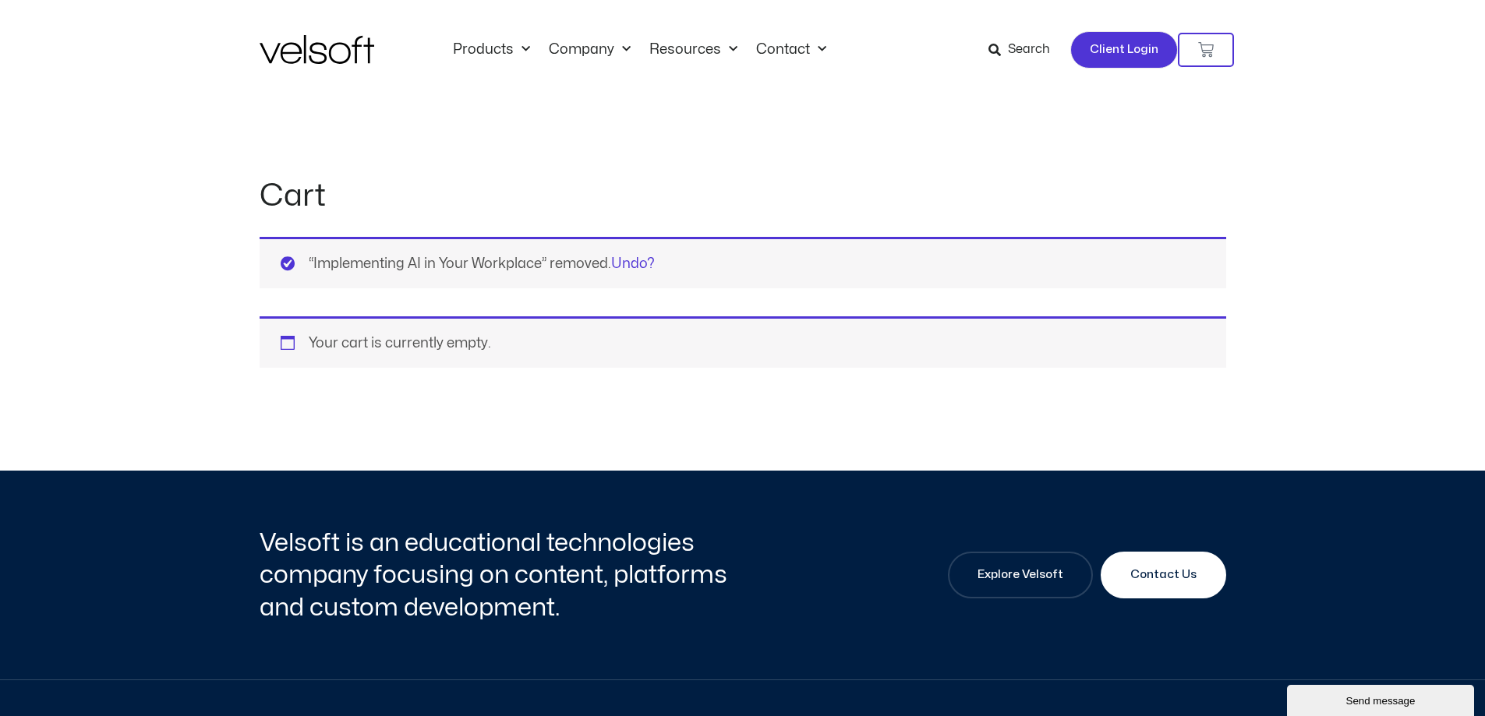
click at [1110, 46] on span "Client Login" at bounding box center [1124, 50] width 69 height 20
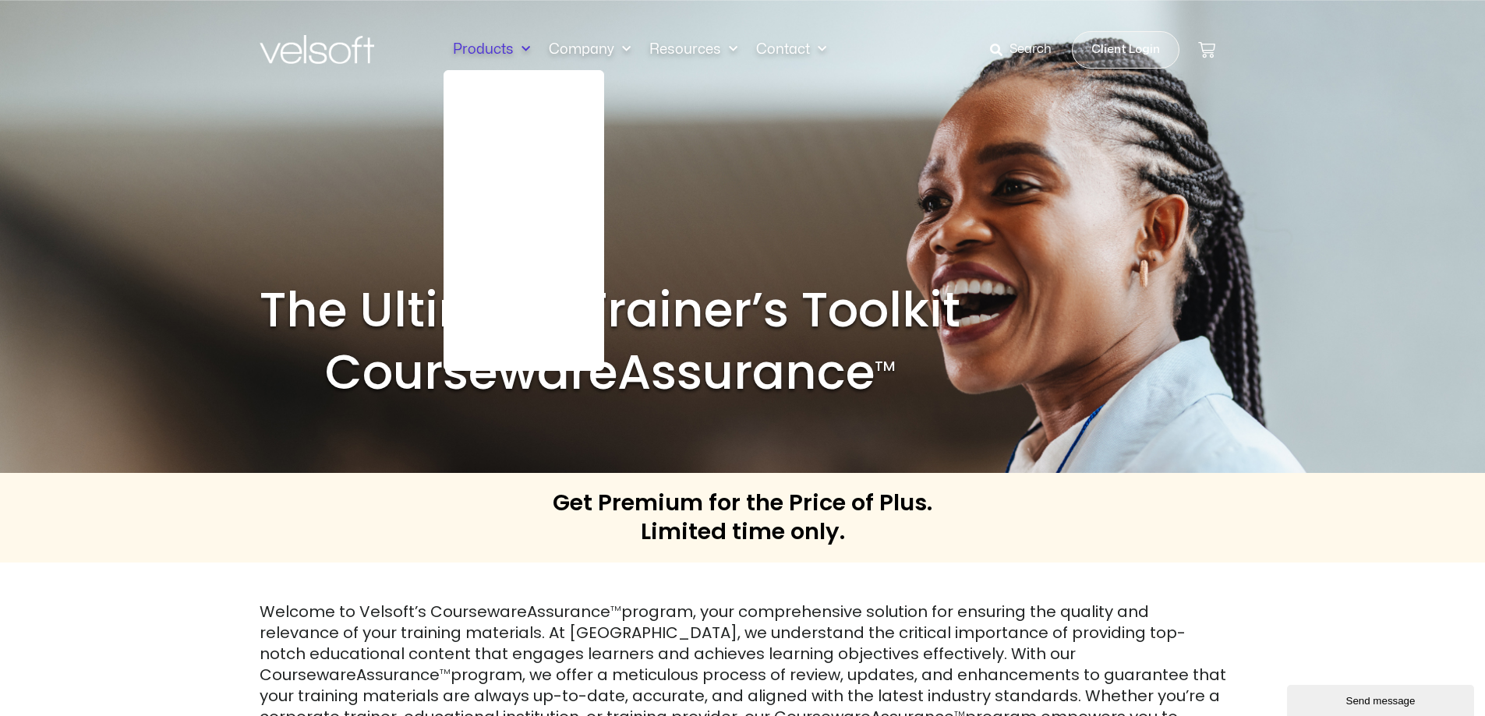
click at [488, 49] on link "Products" at bounding box center [492, 49] width 96 height 17
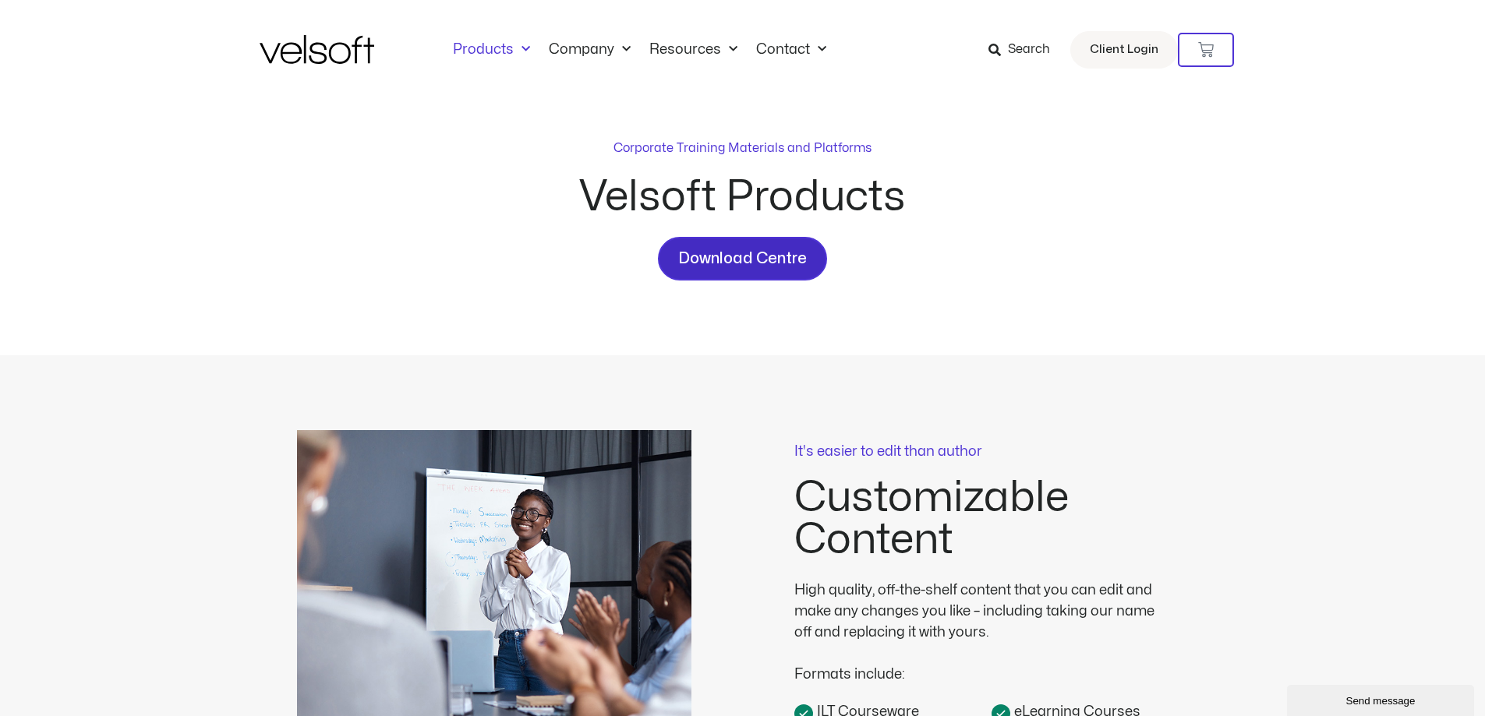
click at [771, 259] on span "Download Centre" at bounding box center [742, 258] width 129 height 25
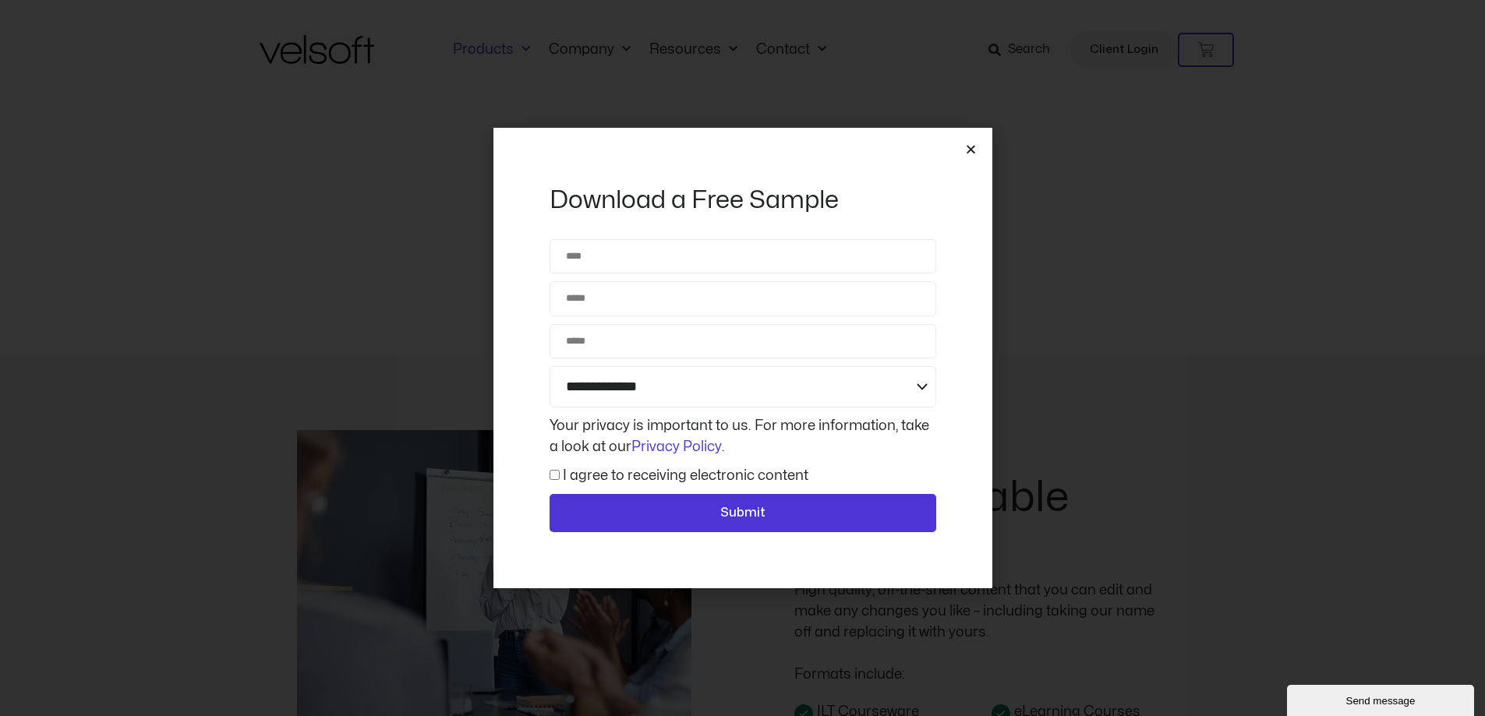
click at [973, 150] on icon "Close" at bounding box center [971, 149] width 12 height 12
